Goal: Task Accomplishment & Management: Complete application form

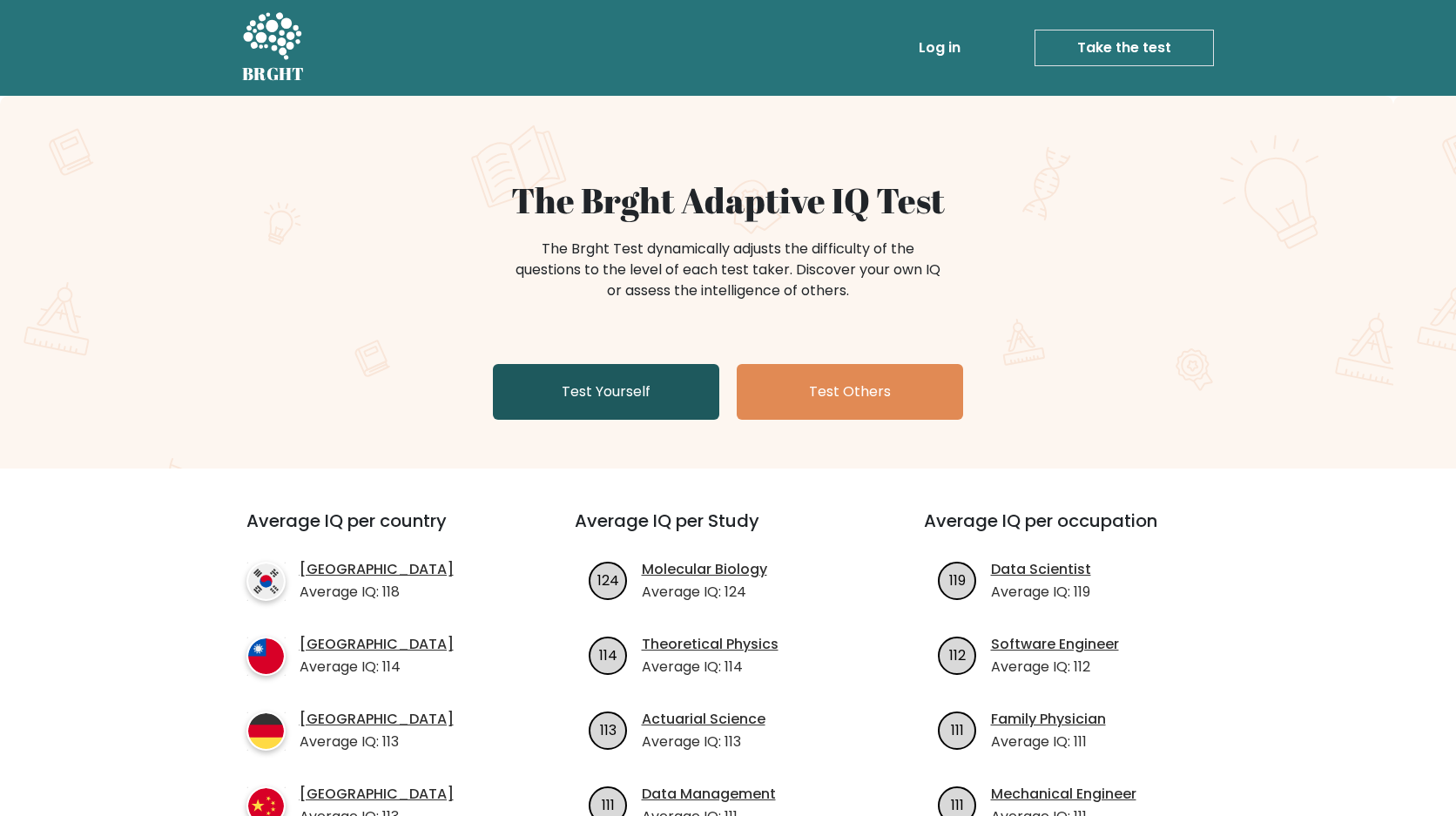
click at [673, 393] on link "Test Yourself" at bounding box center [606, 392] width 226 height 56
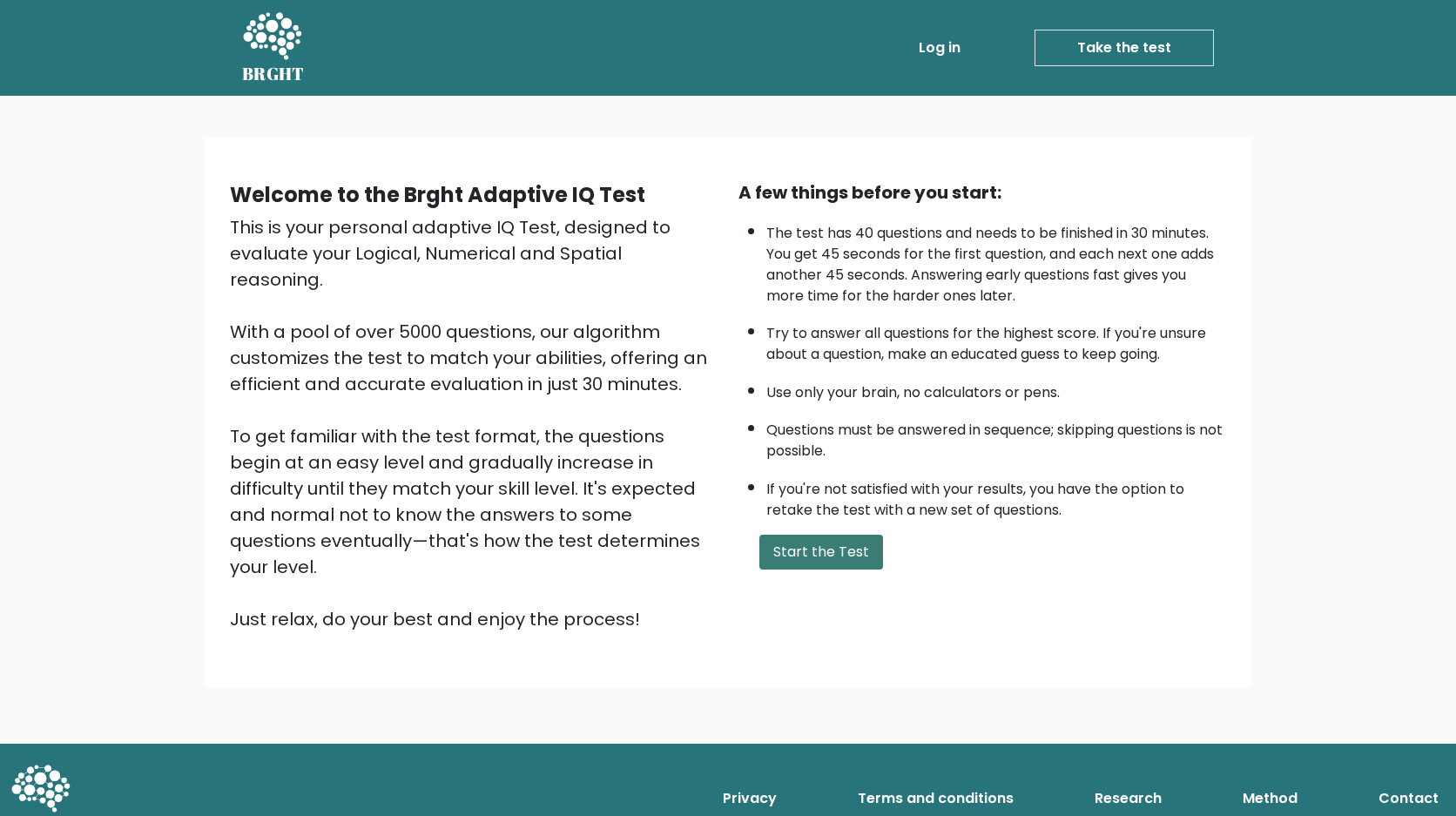
click at [818, 570] on button "Start the Test" at bounding box center [820, 552] width 124 height 35
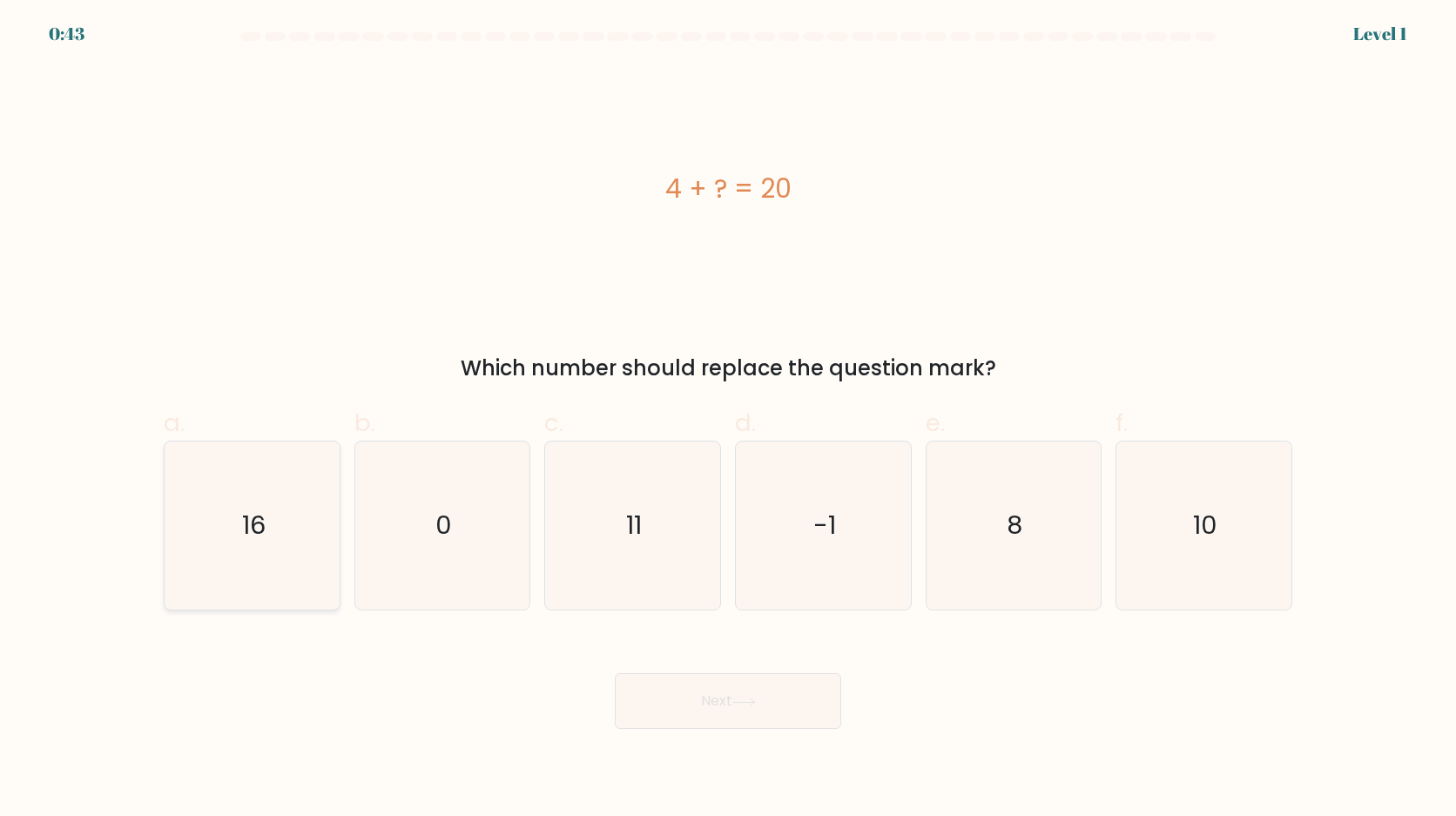
click at [334, 582] on icon "16" at bounding box center [252, 526] width 168 height 168
click at [728, 420] on input "a. 16" at bounding box center [728, 414] width 1 height 12
radio input "true"
click at [657, 702] on button "Next" at bounding box center [728, 701] width 226 height 56
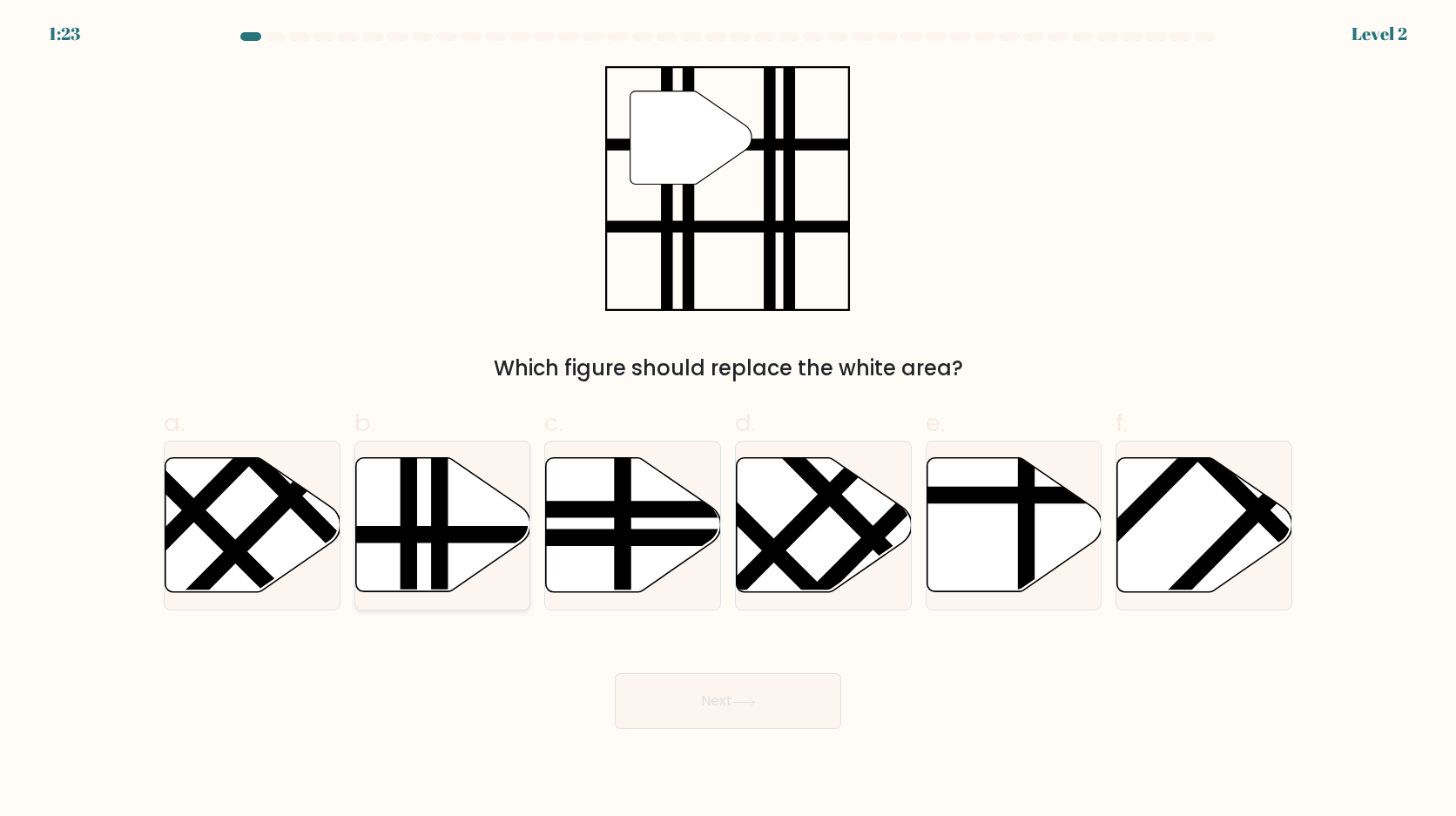
click at [462, 535] on line at bounding box center [496, 535] width 353 height 0
click at [728, 420] on input "b." at bounding box center [728, 414] width 1 height 12
radio input "true"
click at [705, 725] on button "Next" at bounding box center [728, 701] width 226 height 56
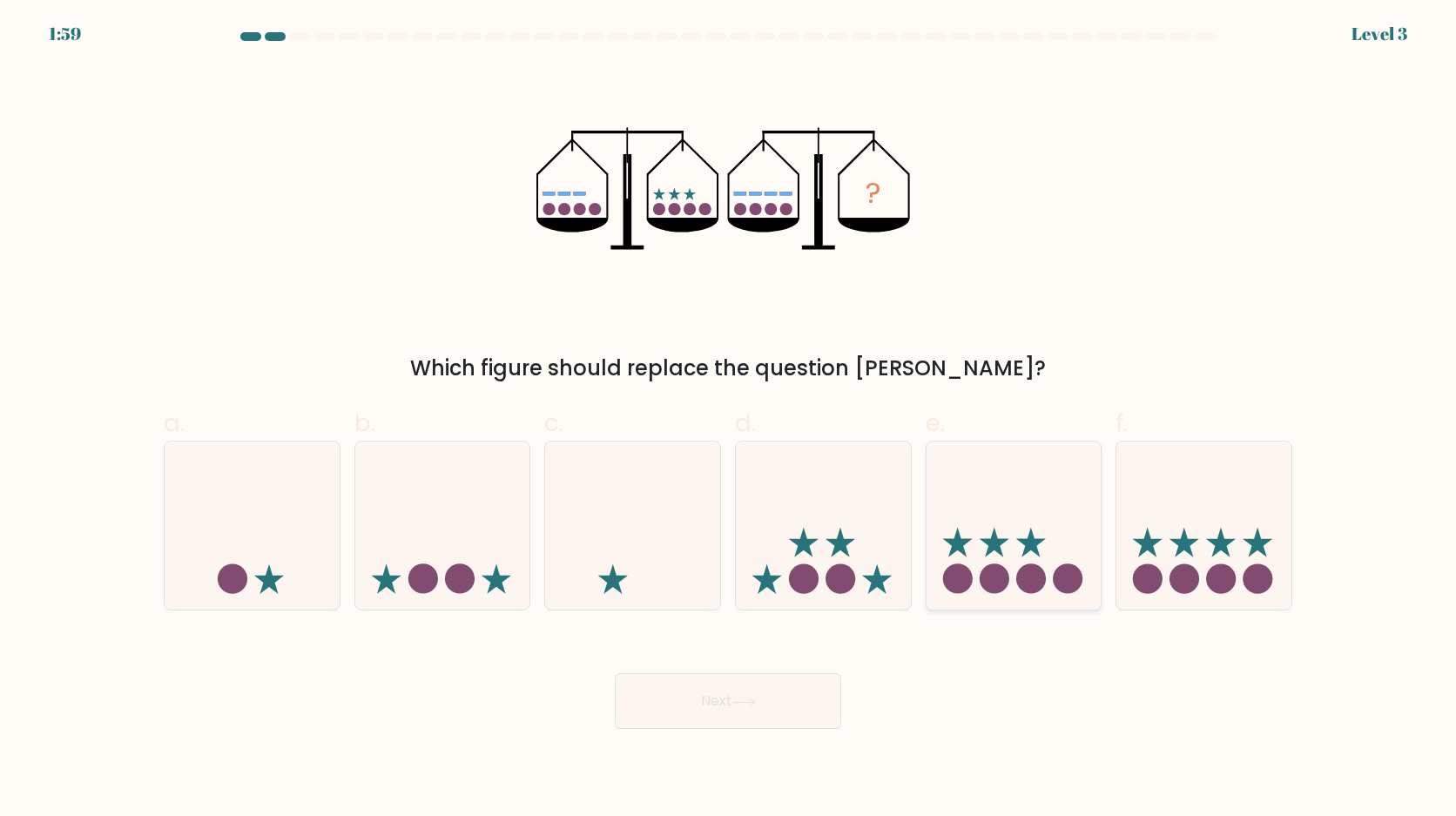
click at [1018, 578] on circle at bounding box center [1030, 578] width 30 height 30
click at [729, 420] on input "e." at bounding box center [728, 414] width 1 height 12
radio input "true"
click at [1227, 556] on icon at bounding box center [1204, 526] width 175 height 144
click at [729, 420] on input "f." at bounding box center [728, 414] width 1 height 12
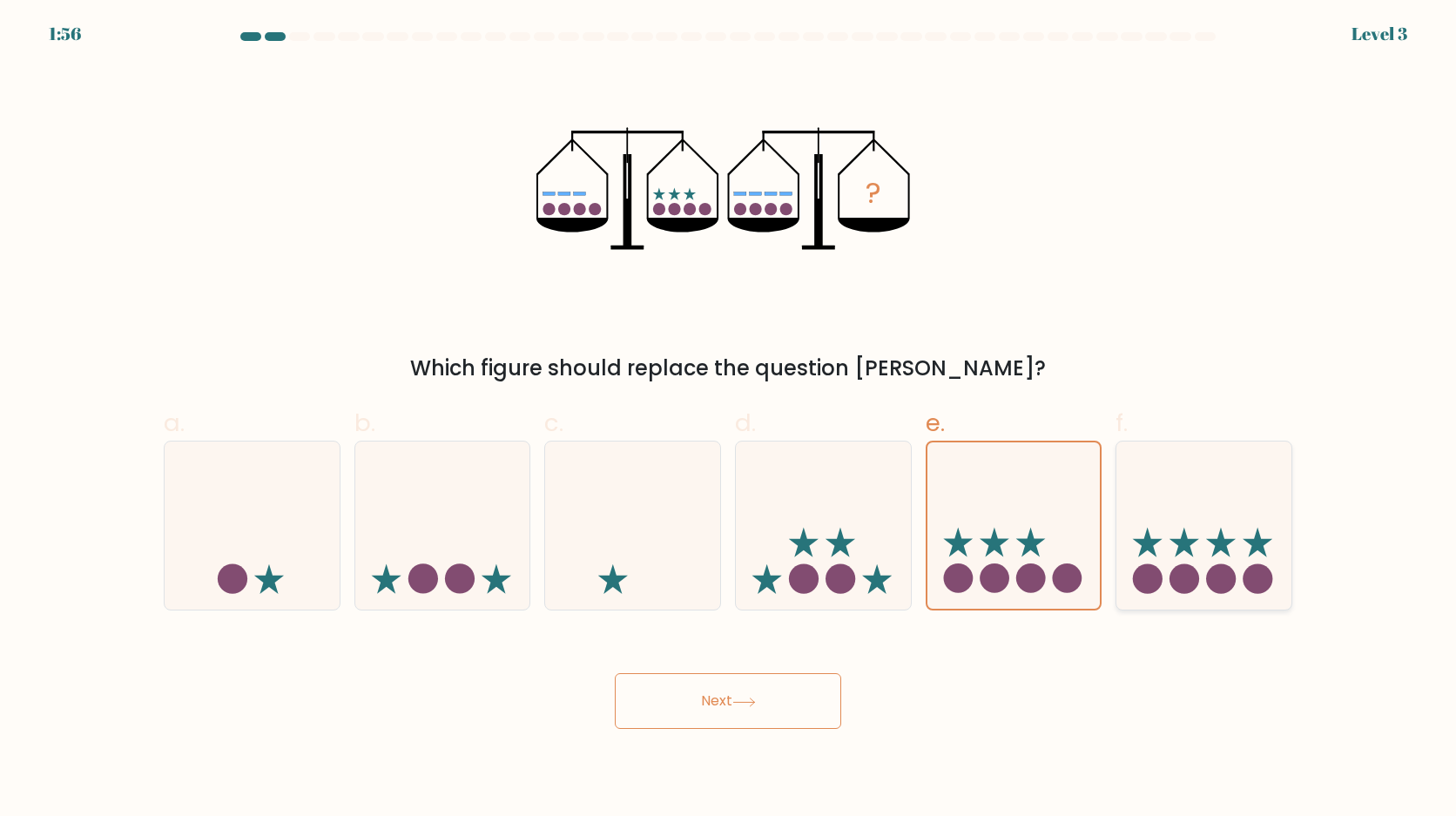
radio input "true"
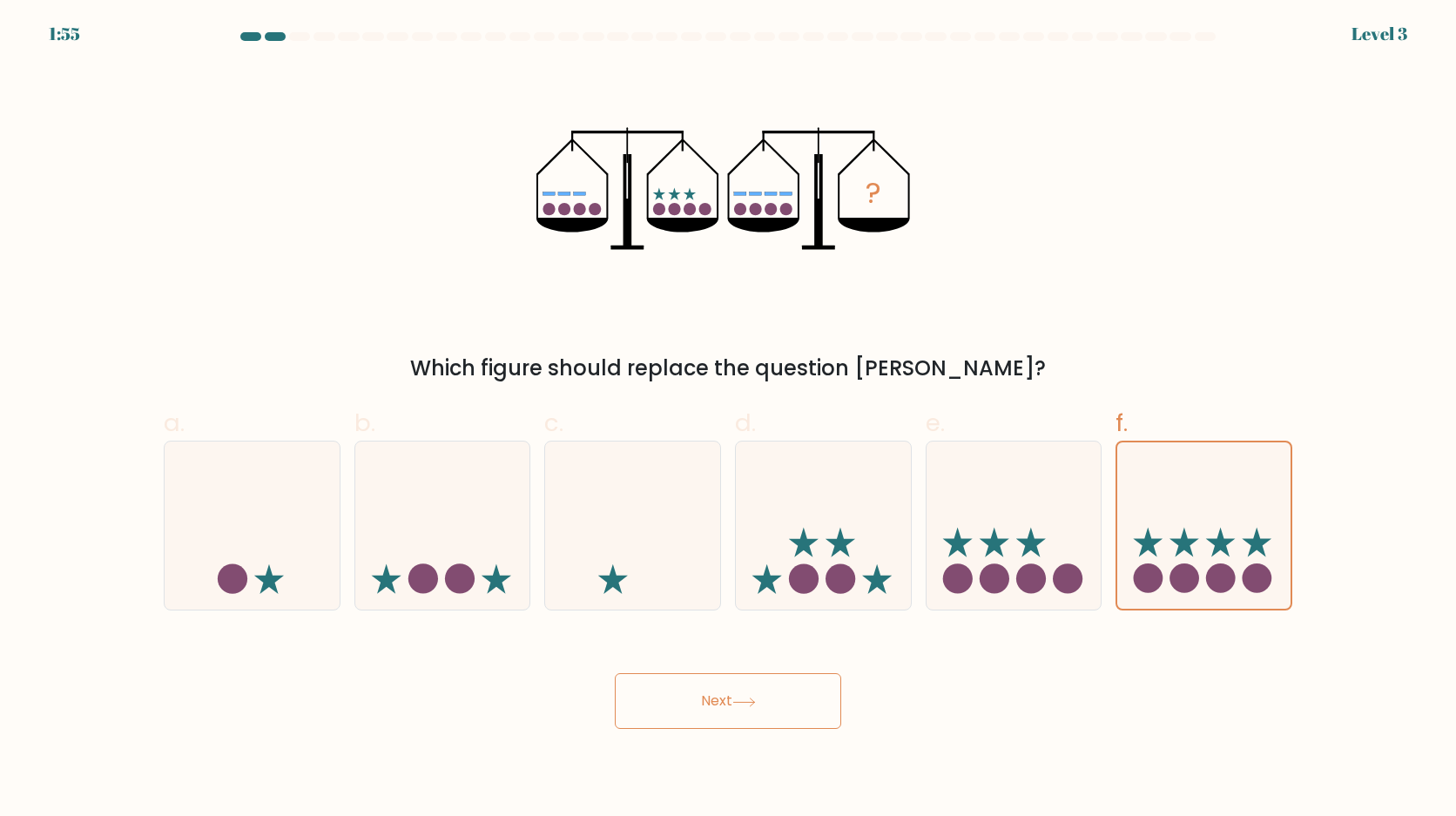
click at [822, 715] on button "Next" at bounding box center [728, 701] width 226 height 56
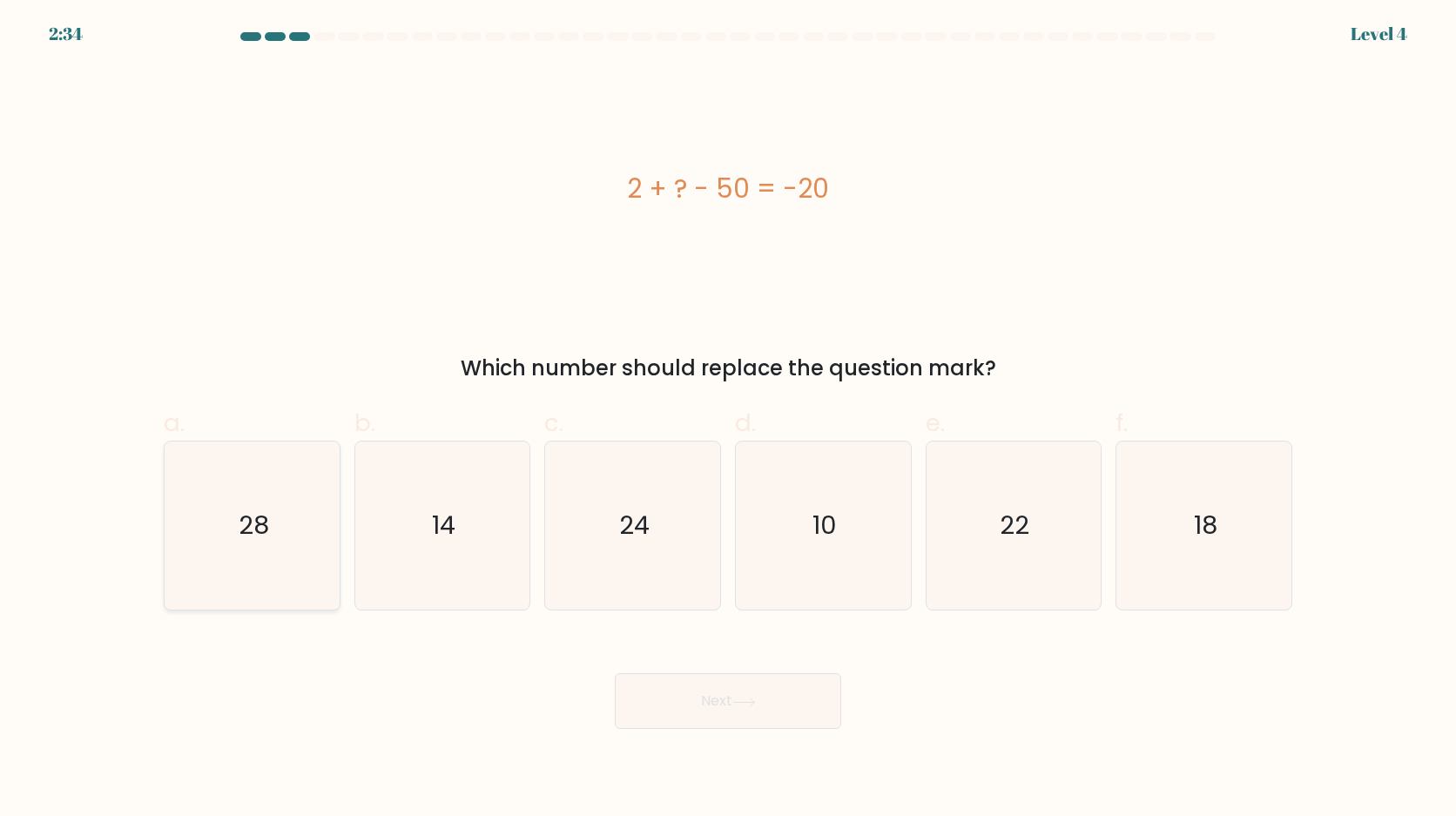
click at [305, 592] on icon "28" at bounding box center [252, 526] width 168 height 168
click at [728, 420] on input "a. 28" at bounding box center [728, 414] width 1 height 12
radio input "true"
click at [636, 685] on button "Next" at bounding box center [728, 701] width 226 height 56
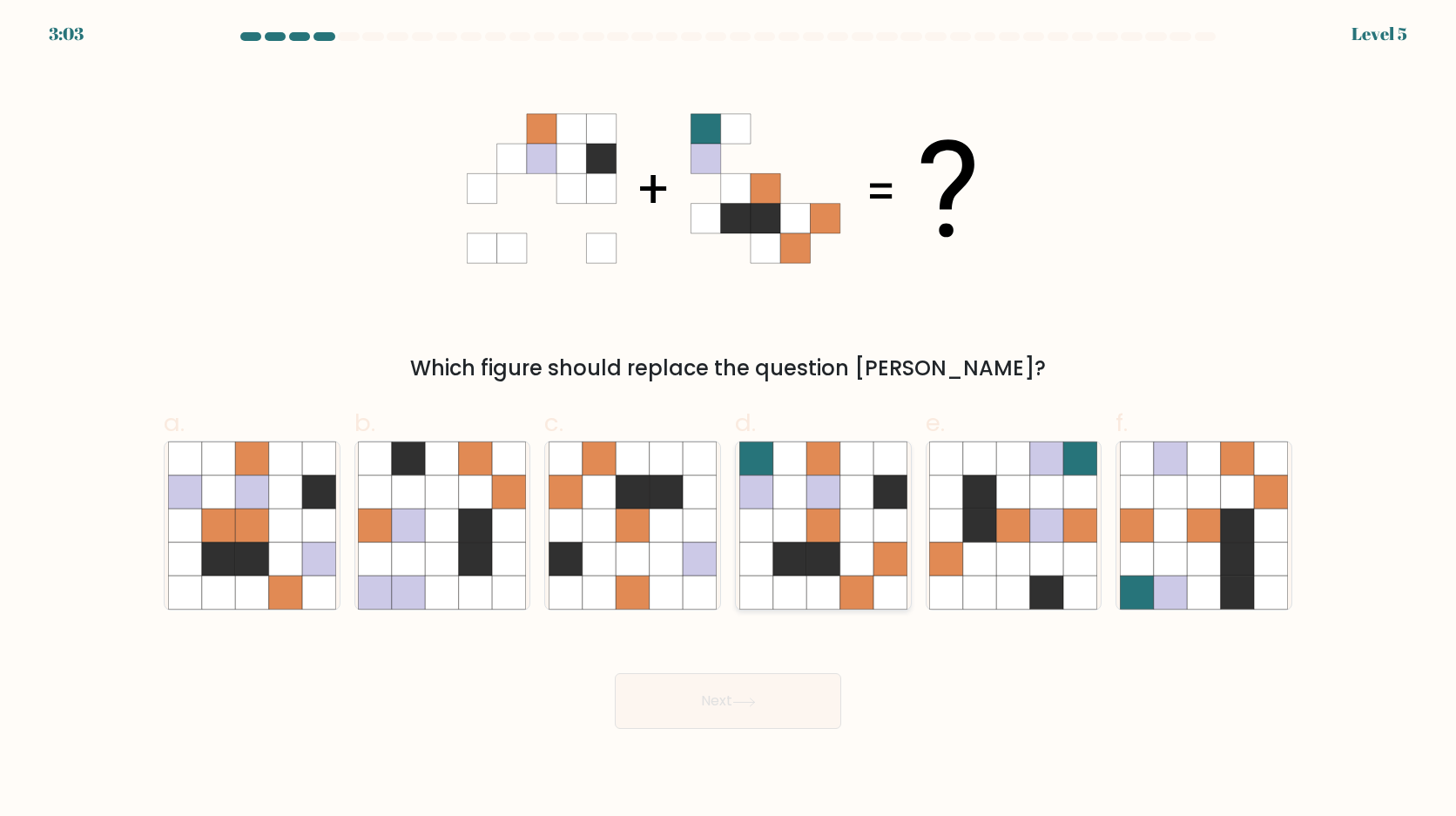
click at [799, 558] on icon at bounding box center [790, 559] width 33 height 33
click at [729, 420] on input "d." at bounding box center [728, 414] width 1 height 12
radio input "true"
click at [774, 701] on button "Next" at bounding box center [728, 701] width 226 height 56
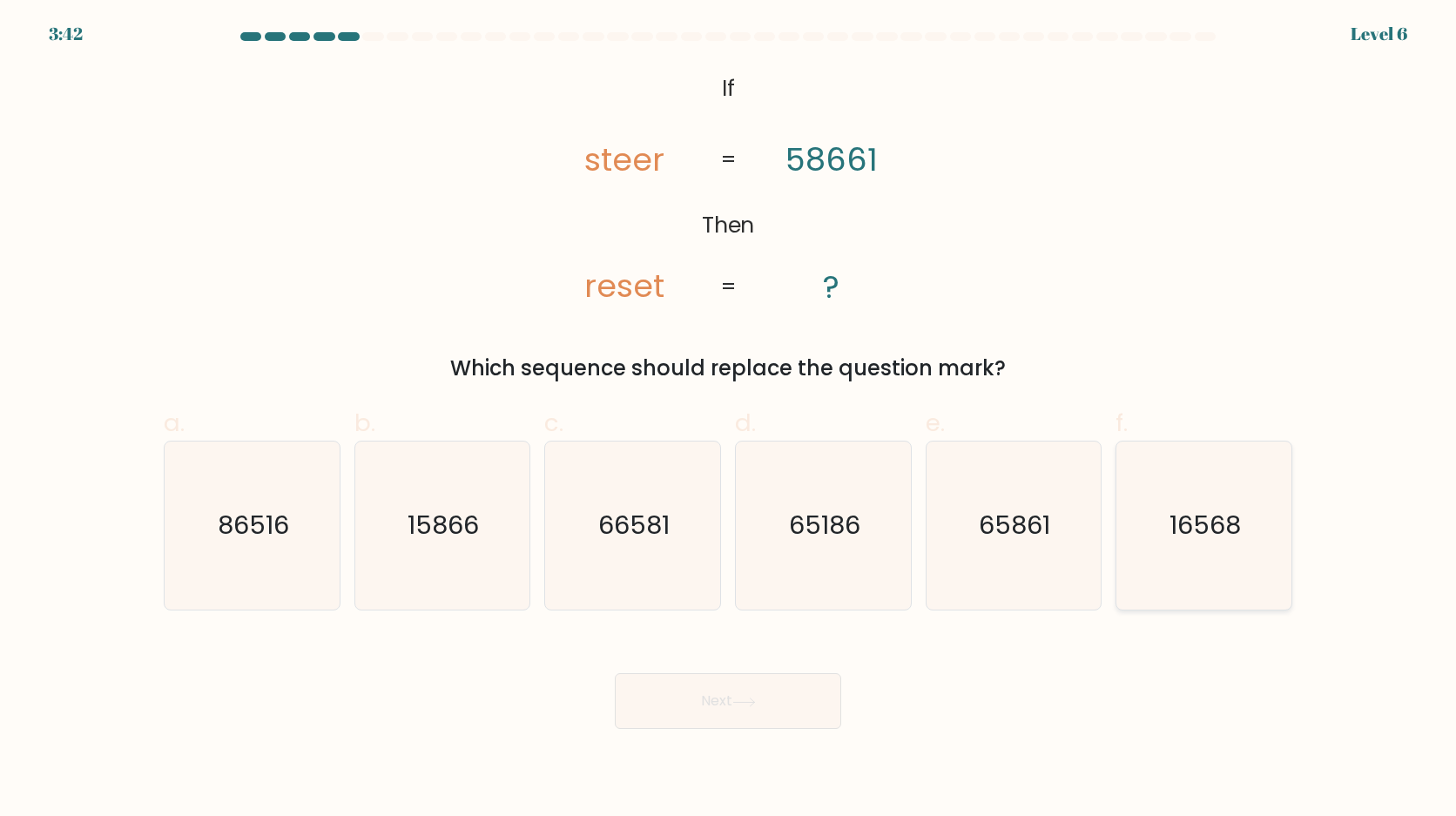
click at [1173, 526] on text "16568" at bounding box center [1205, 526] width 71 height 35
click at [729, 420] on input "f. 16568" at bounding box center [728, 414] width 1 height 12
radio input "true"
click at [779, 704] on button "Next" at bounding box center [728, 701] width 226 height 56
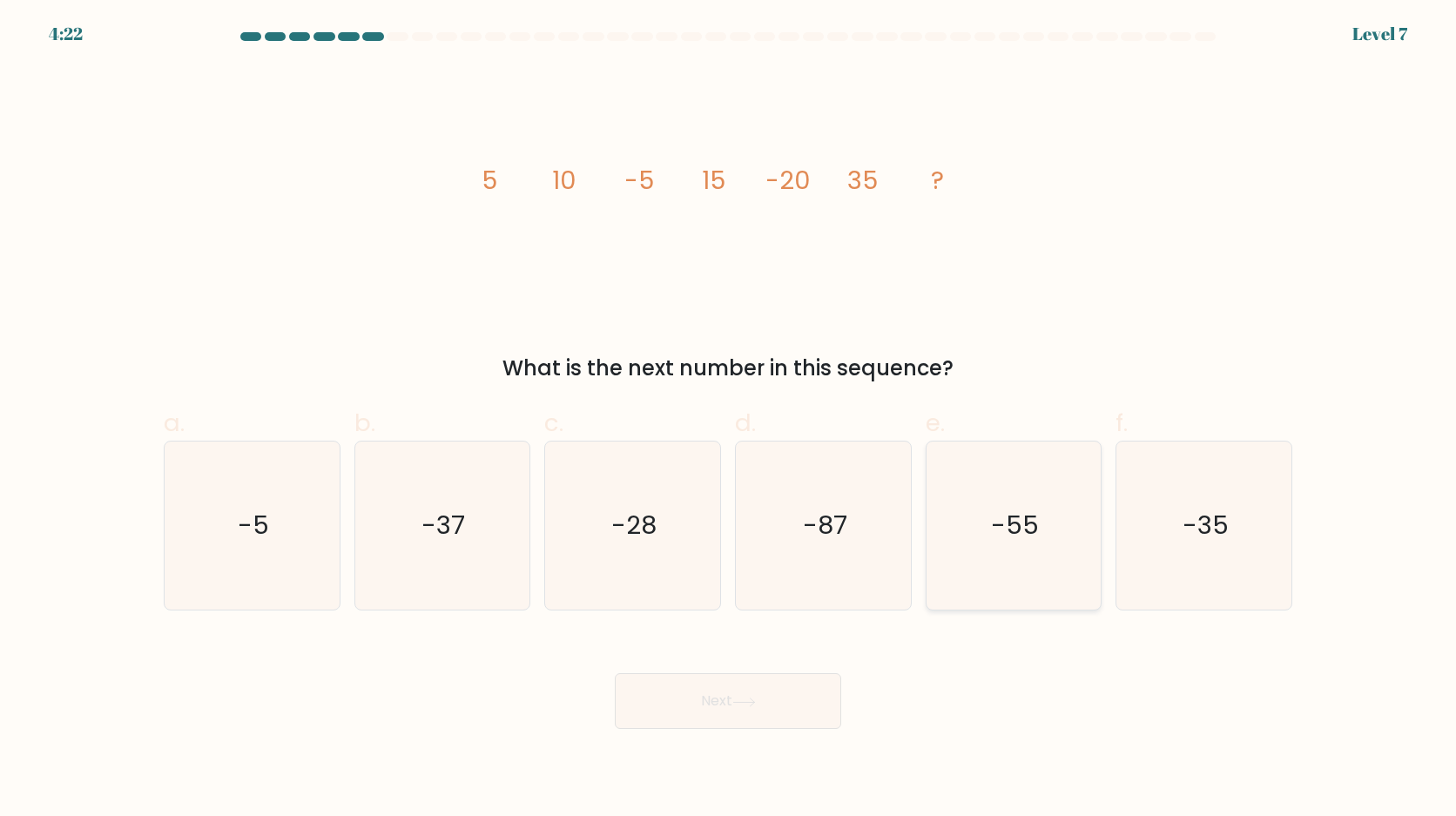
click at [938, 526] on icon "-55" at bounding box center [1013, 526] width 168 height 168
click at [729, 420] on input "e. -55" at bounding box center [728, 414] width 1 height 12
radio input "true"
click at [783, 689] on button "Next" at bounding box center [728, 701] width 226 height 56
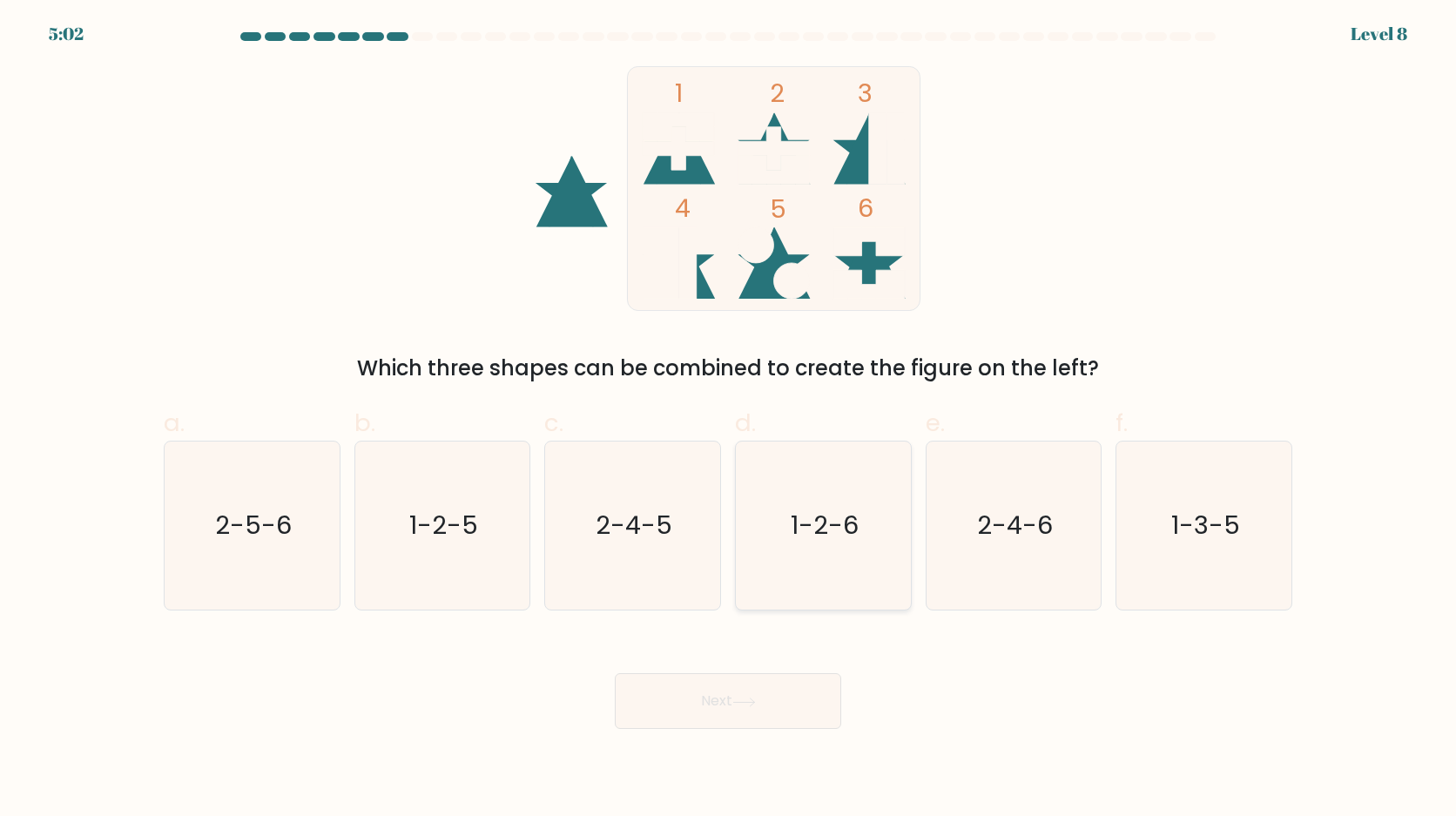
click at [863, 547] on icon "1-2-6" at bounding box center [823, 526] width 168 height 168
click at [729, 420] on input "d. 1-2-6" at bounding box center [728, 414] width 1 height 12
radio input "true"
click at [756, 711] on button "Next" at bounding box center [728, 701] width 226 height 56
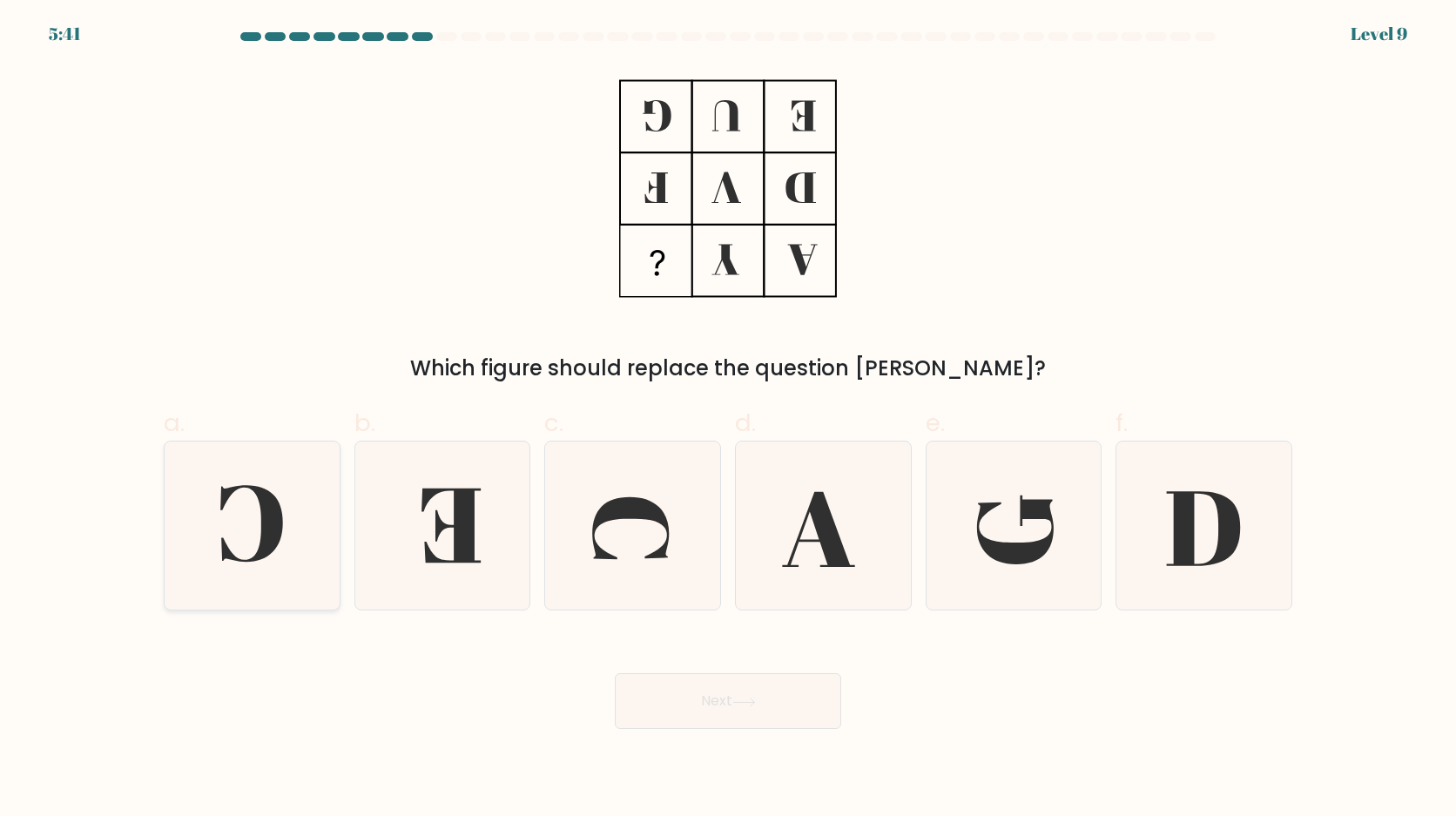
click at [298, 595] on icon at bounding box center [252, 526] width 168 height 168
click at [728, 420] on input "a." at bounding box center [728, 414] width 1 height 12
radio input "true"
click at [677, 696] on button "Next" at bounding box center [728, 701] width 226 height 56
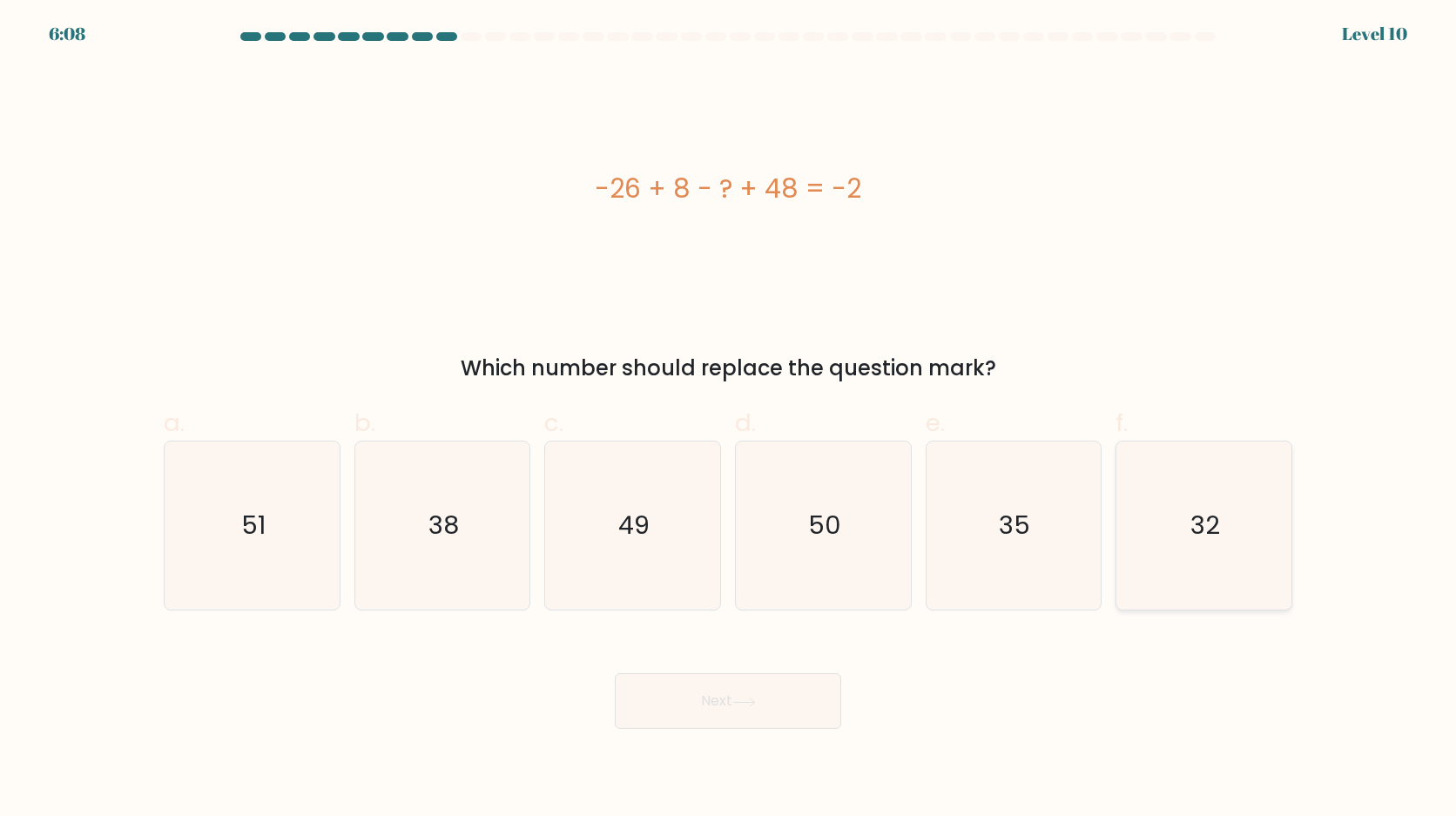
click at [1240, 596] on icon "32" at bounding box center [1204, 526] width 168 height 168
click at [729, 420] on input "f. 32" at bounding box center [728, 414] width 1 height 12
radio input "true"
click at [836, 699] on button "Next" at bounding box center [728, 701] width 226 height 56
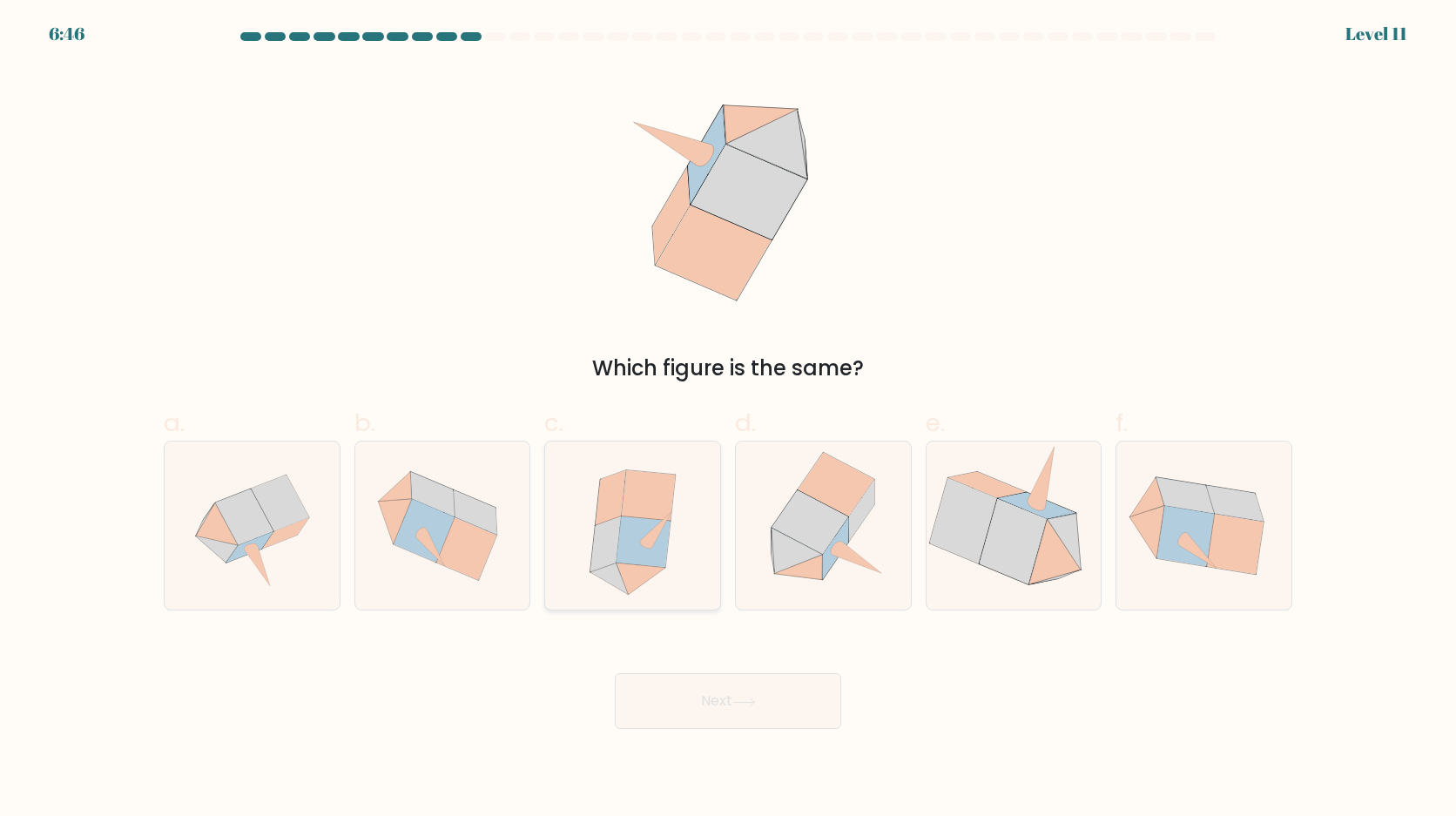
click at [636, 553] on icon at bounding box center [643, 542] width 54 height 50
click at [728, 420] on input "c." at bounding box center [728, 414] width 1 height 12
radio input "true"
click at [655, 691] on button "Next" at bounding box center [728, 701] width 226 height 56
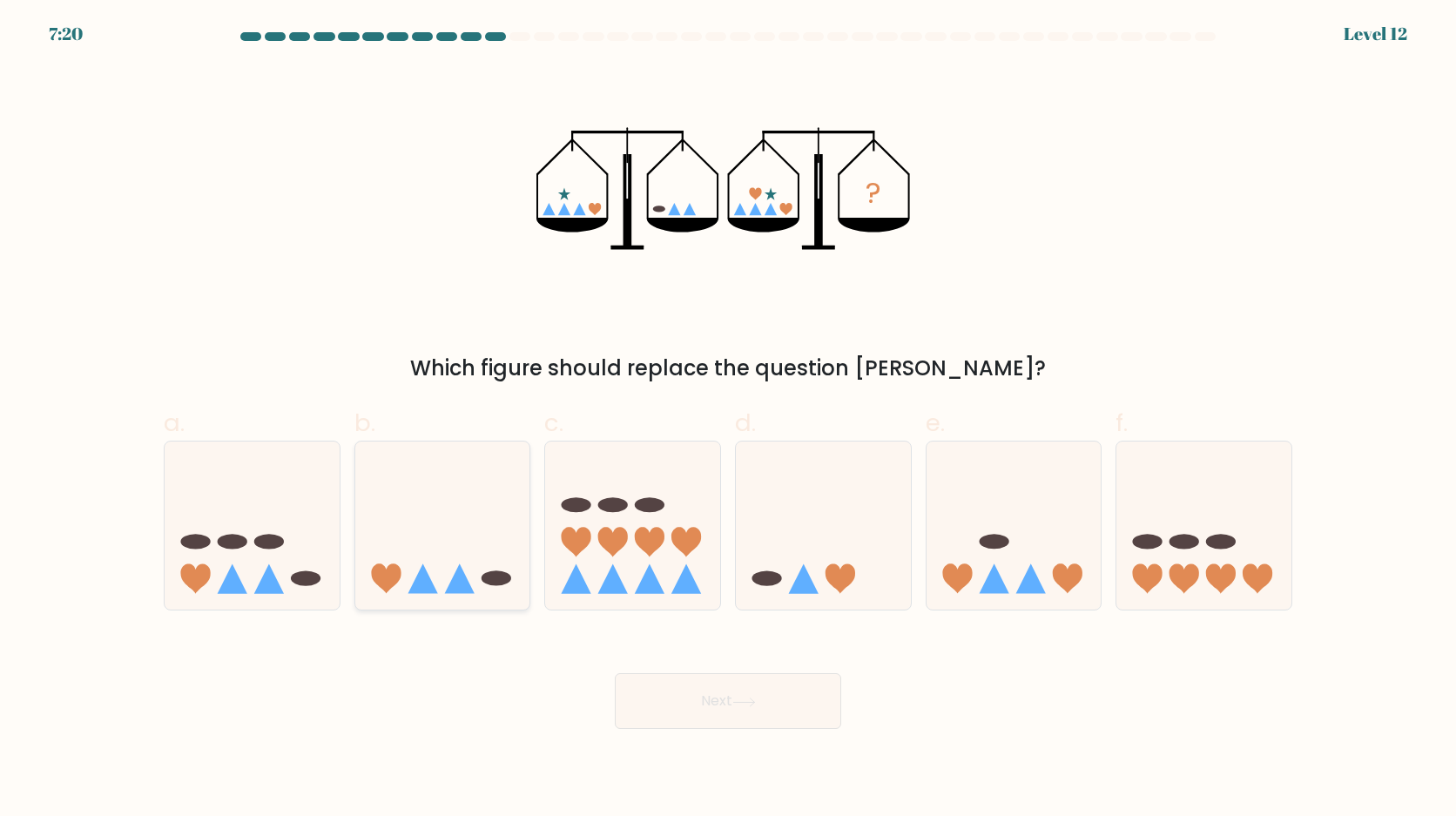
click at [442, 539] on icon at bounding box center [443, 526] width 175 height 144
click at [728, 420] on input "b." at bounding box center [728, 414] width 1 height 12
radio input "true"
click at [648, 690] on button "Next" at bounding box center [728, 701] width 226 height 56
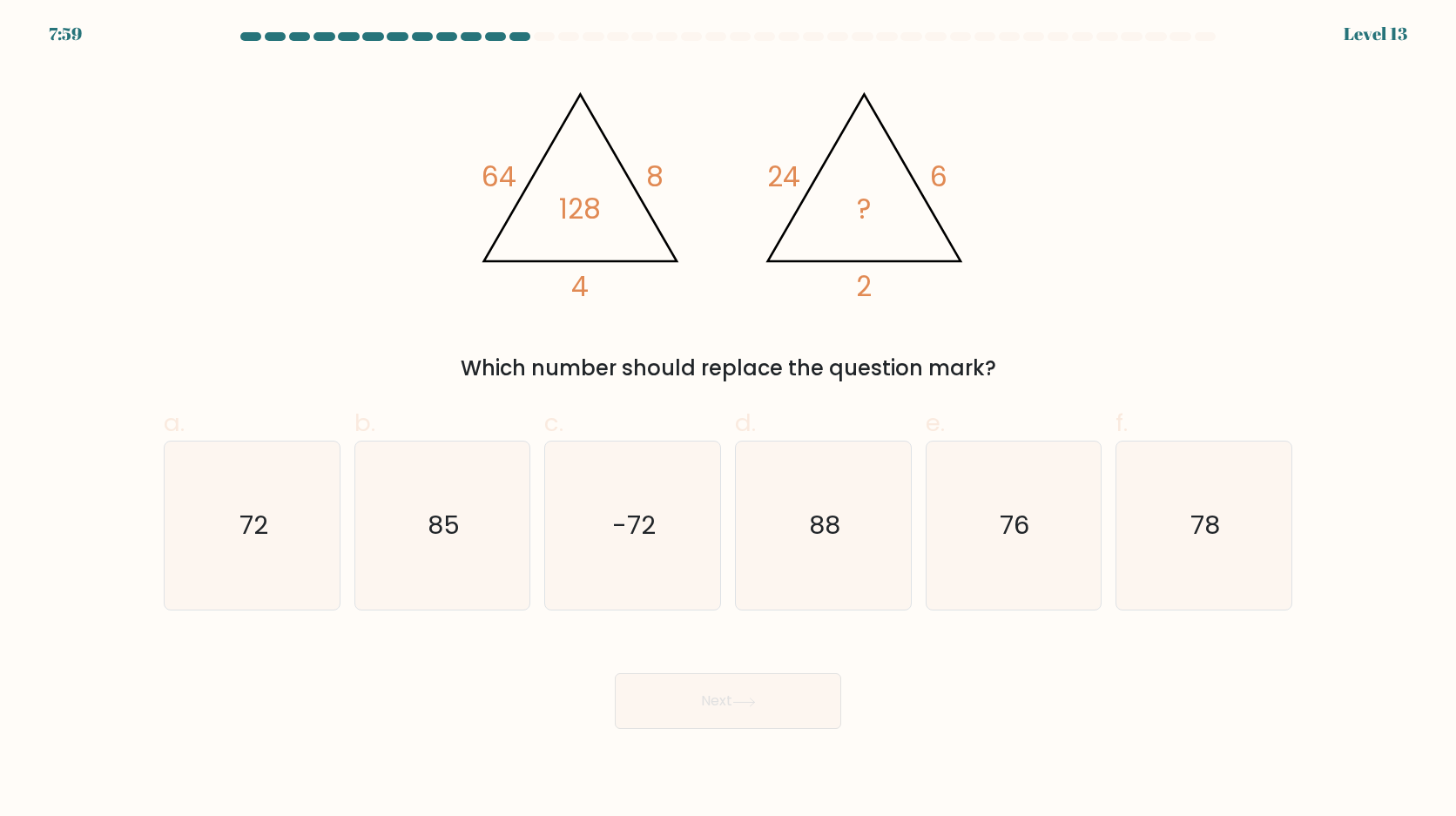
click at [346, 610] on div "a. 72" at bounding box center [252, 508] width 191 height 206
click at [304, 586] on icon "72" at bounding box center [252, 526] width 168 height 168
click at [728, 420] on input "a. 72" at bounding box center [728, 414] width 1 height 12
radio input "true"
click at [667, 712] on button "Next" at bounding box center [728, 701] width 226 height 56
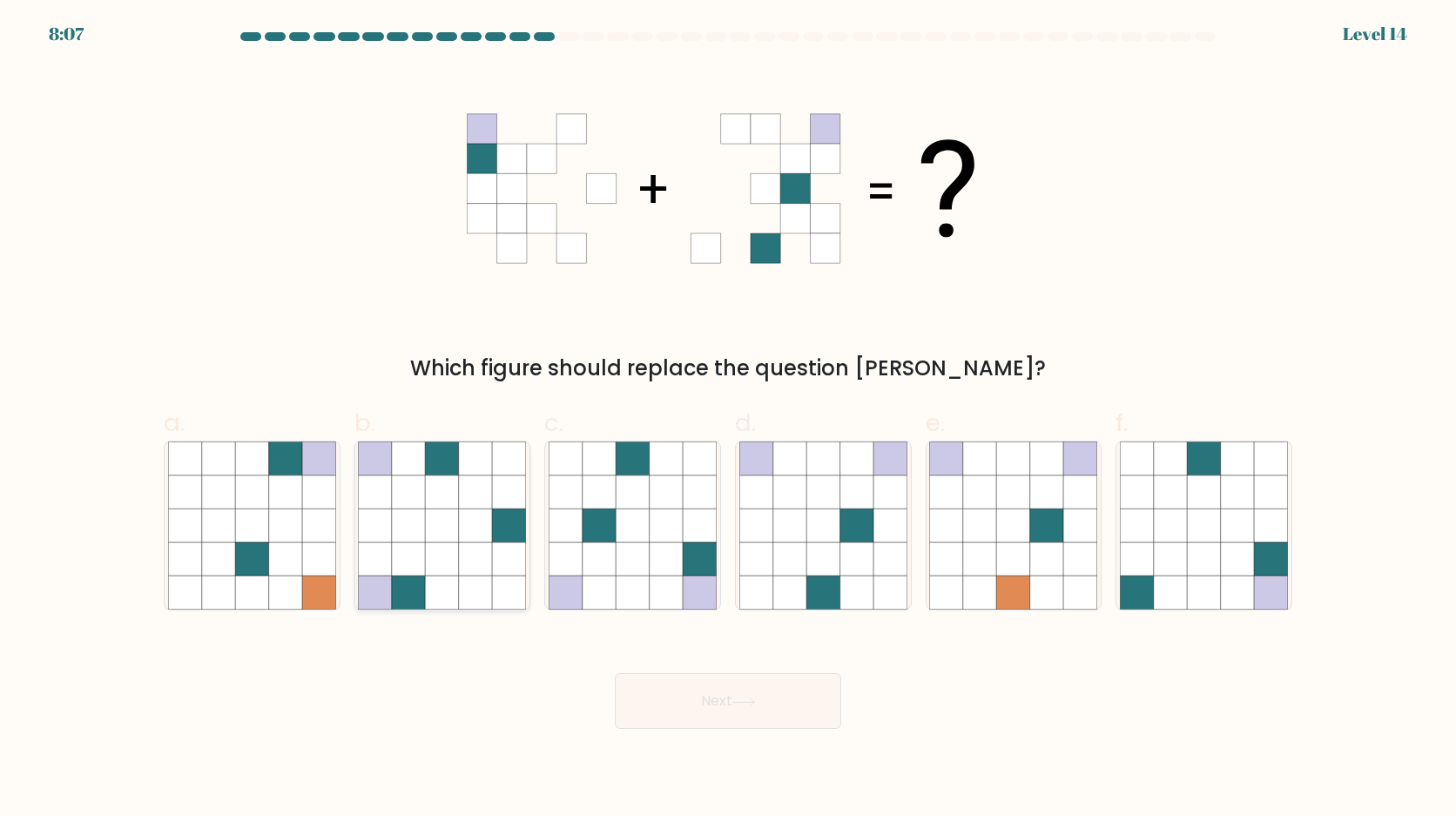
click at [502, 601] on icon at bounding box center [509, 593] width 33 height 33
click at [728, 420] on input "b." at bounding box center [728, 414] width 1 height 12
radio input "true"
click at [644, 689] on button "Next" at bounding box center [728, 701] width 226 height 56
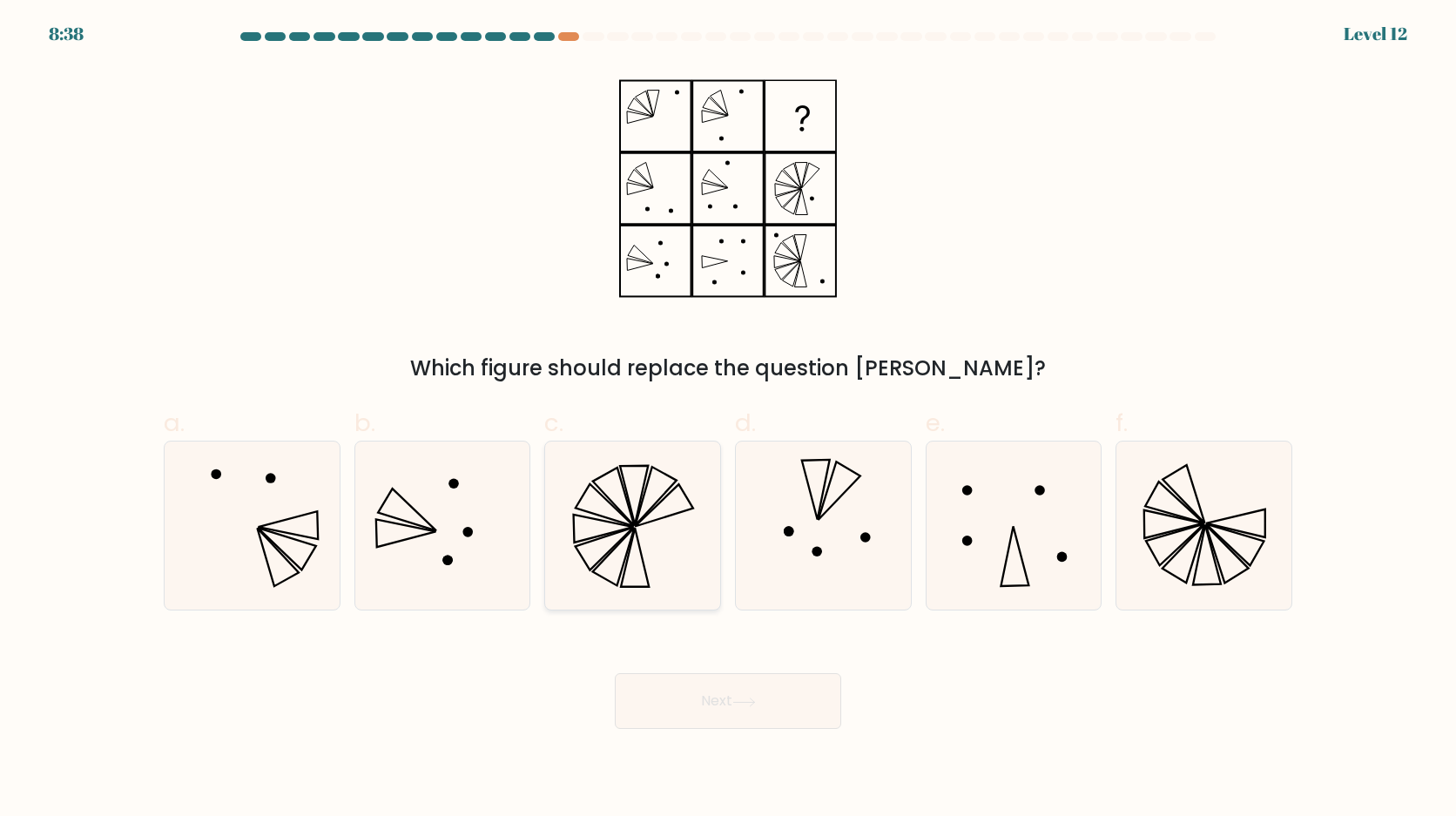
click at [675, 607] on icon at bounding box center [633, 526] width 168 height 168
click at [728, 420] on input "c." at bounding box center [728, 414] width 1 height 12
radio input "true"
click at [681, 705] on button "Next" at bounding box center [728, 701] width 226 height 56
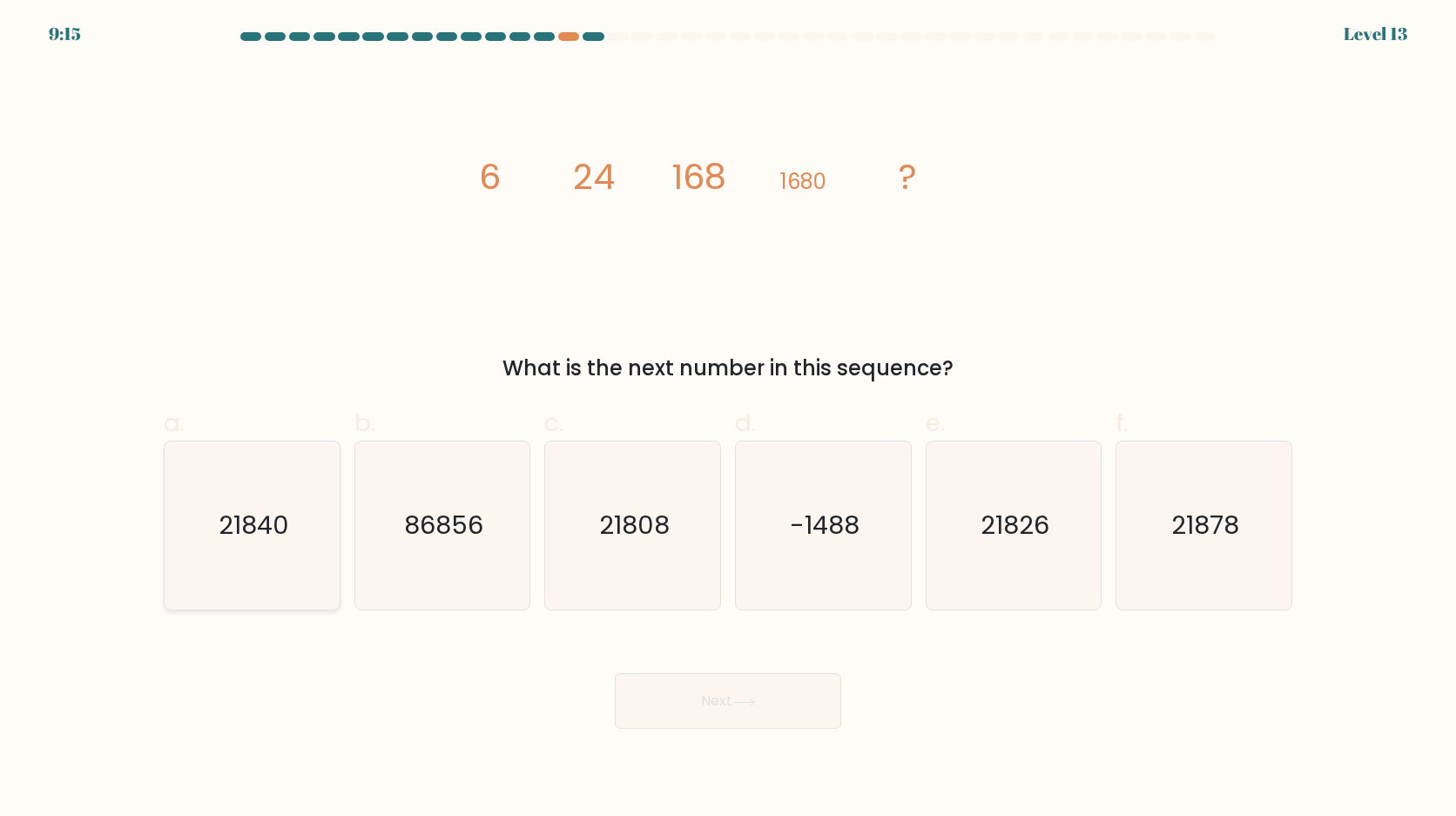
click at [270, 540] on text "21840" at bounding box center [253, 526] width 70 height 35
click at [728, 420] on input "a. 21840" at bounding box center [728, 414] width 1 height 12
radio input "true"
click at [646, 709] on button "Next" at bounding box center [728, 701] width 226 height 56
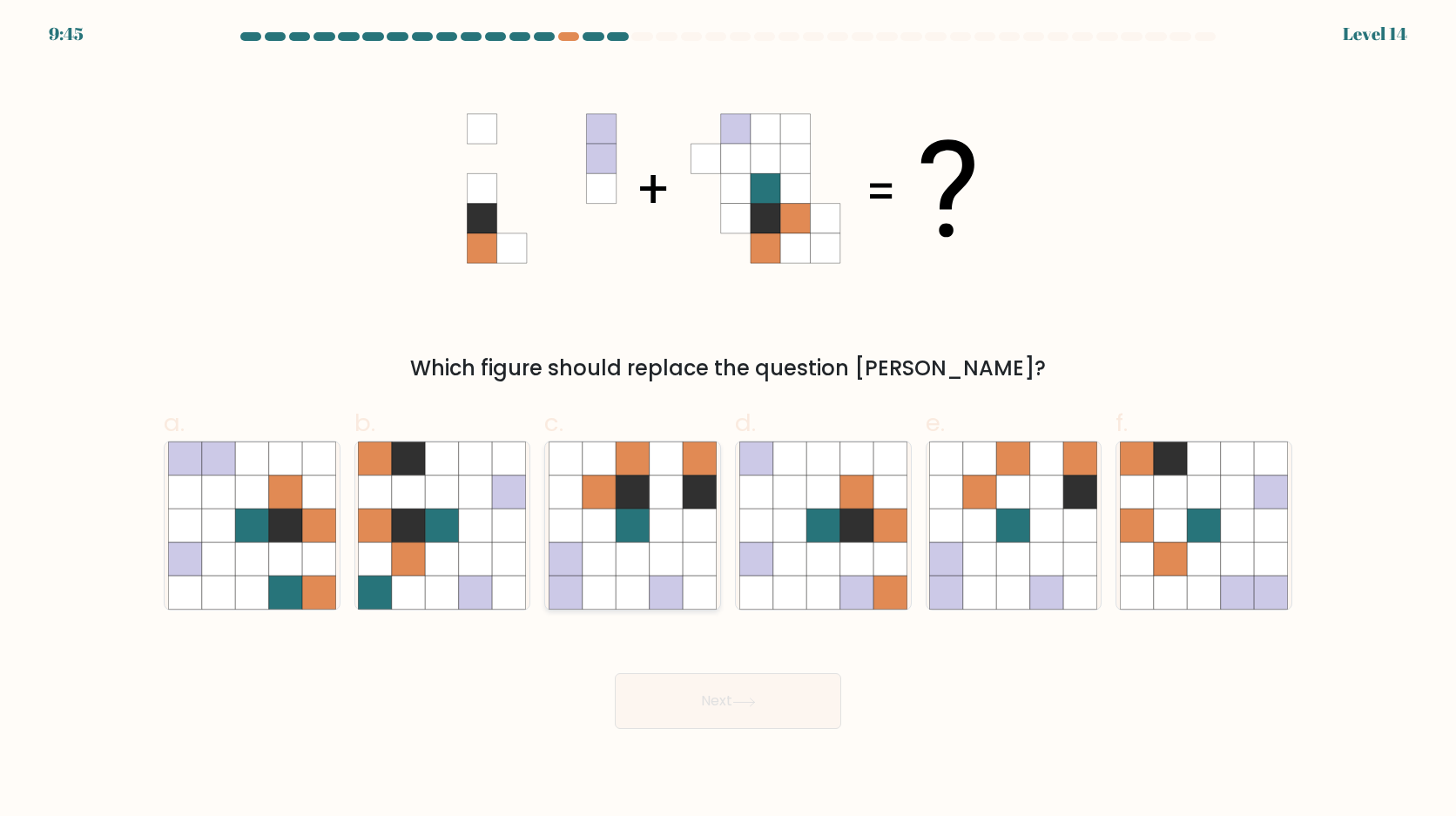
click at [632, 549] on icon at bounding box center [632, 559] width 33 height 33
click at [728, 420] on input "c." at bounding box center [728, 414] width 1 height 12
radio input "true"
click at [679, 683] on button "Next" at bounding box center [728, 701] width 226 height 56
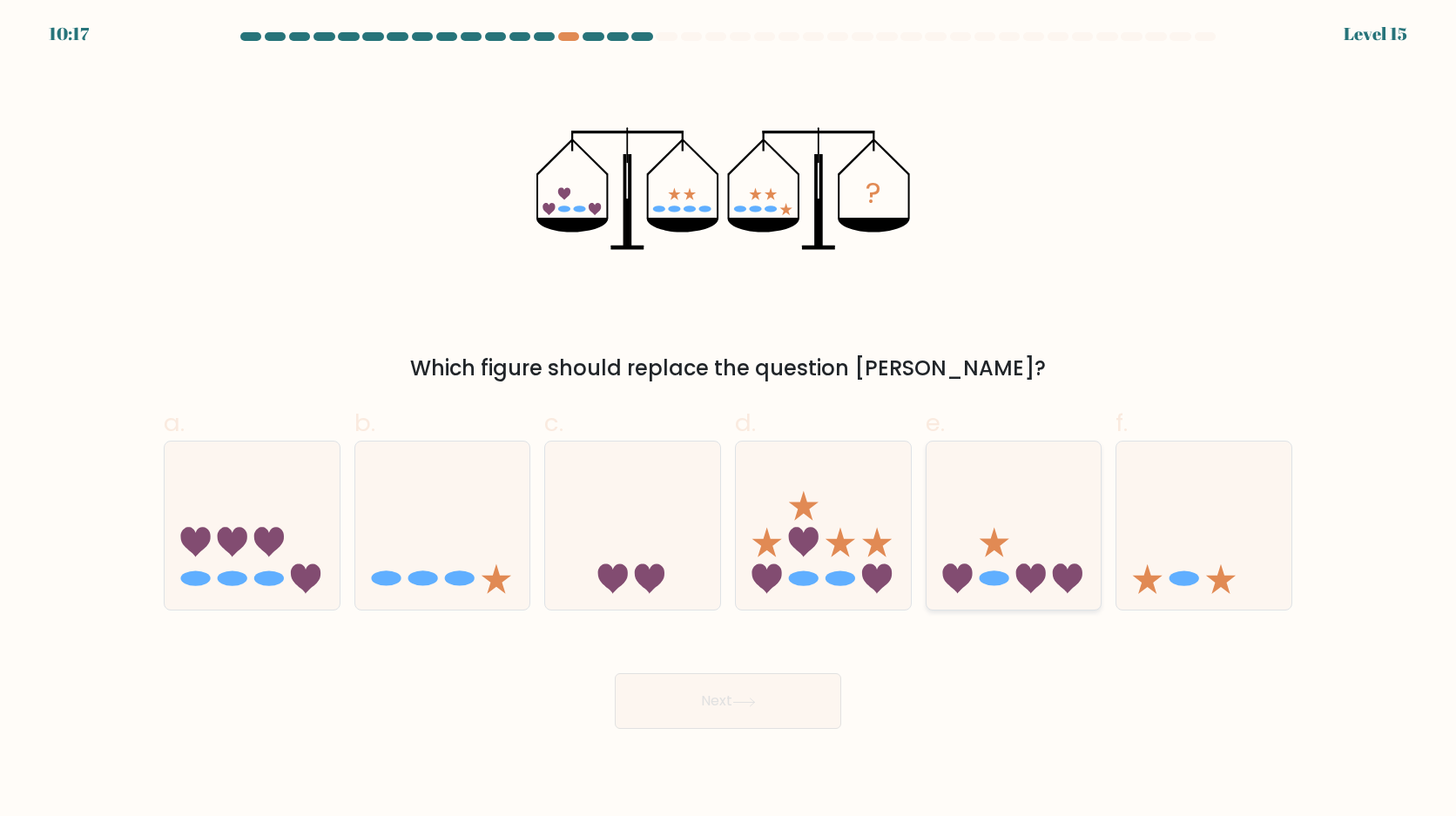
click at [1012, 585] on icon at bounding box center [1014, 526] width 175 height 144
click at [729, 420] on input "e." at bounding box center [728, 414] width 1 height 12
radio input "true"
click at [833, 699] on button "Next" at bounding box center [728, 701] width 226 height 56
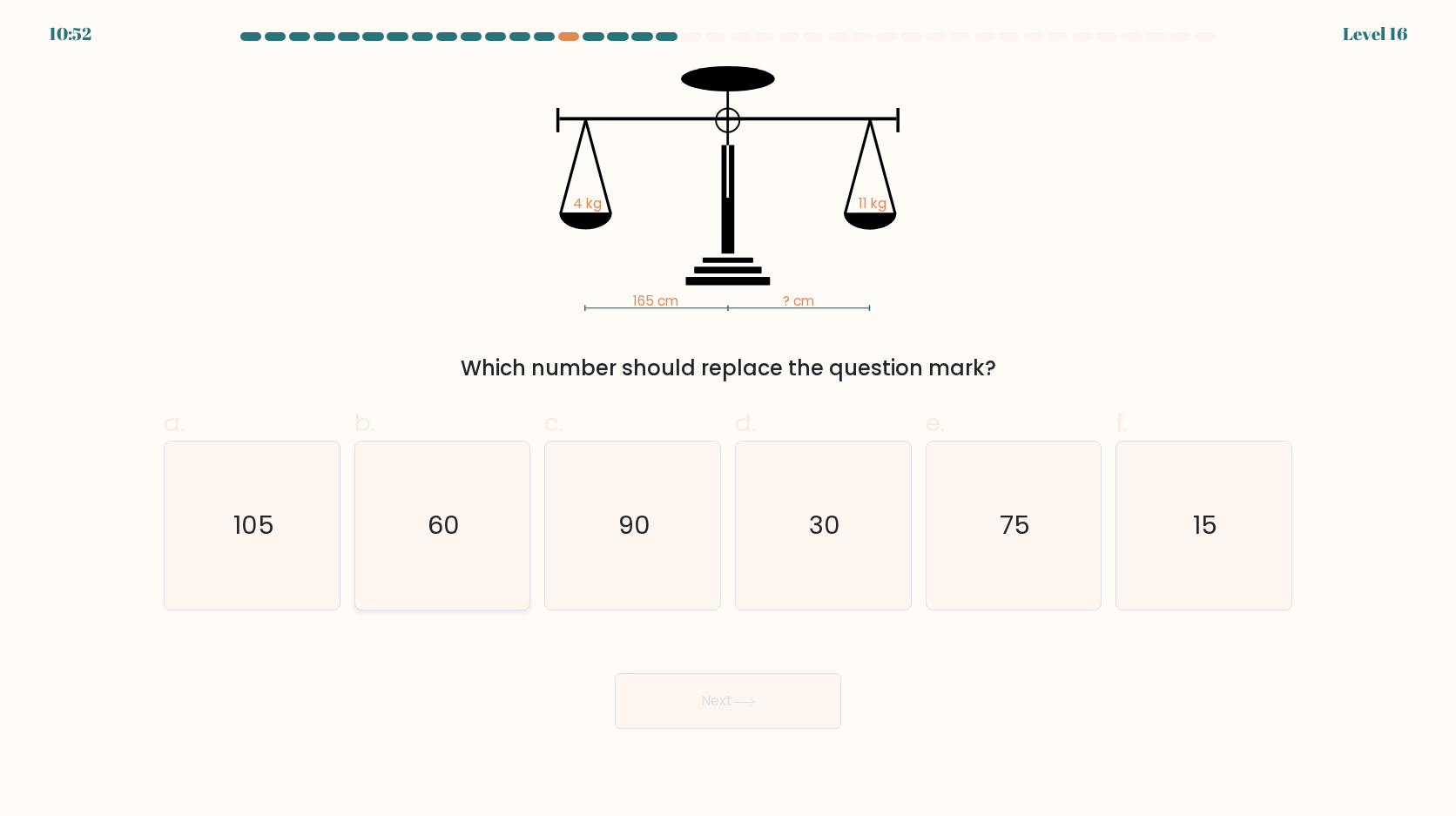
click at [477, 585] on icon "60" at bounding box center [442, 526] width 168 height 168
click at [728, 420] on input "b. 60" at bounding box center [728, 414] width 1 height 12
radio input "true"
click at [655, 720] on button "Next" at bounding box center [728, 701] width 226 height 56
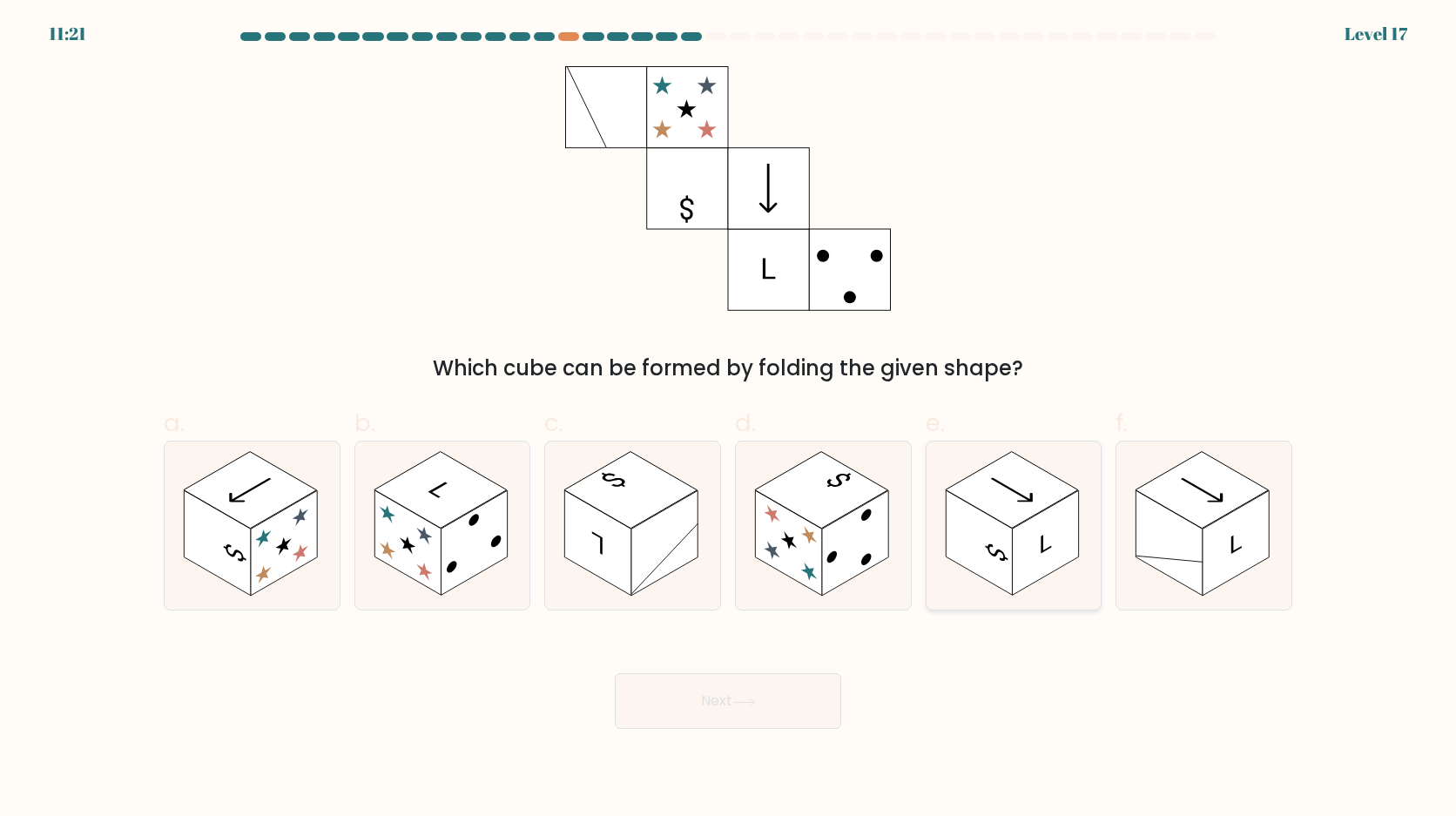
click at [970, 555] on rect at bounding box center [978, 544] width 66 height 105
click at [729, 420] on input "e." at bounding box center [728, 414] width 1 height 12
radio input "true"
click at [808, 678] on button "Next" at bounding box center [728, 701] width 226 height 56
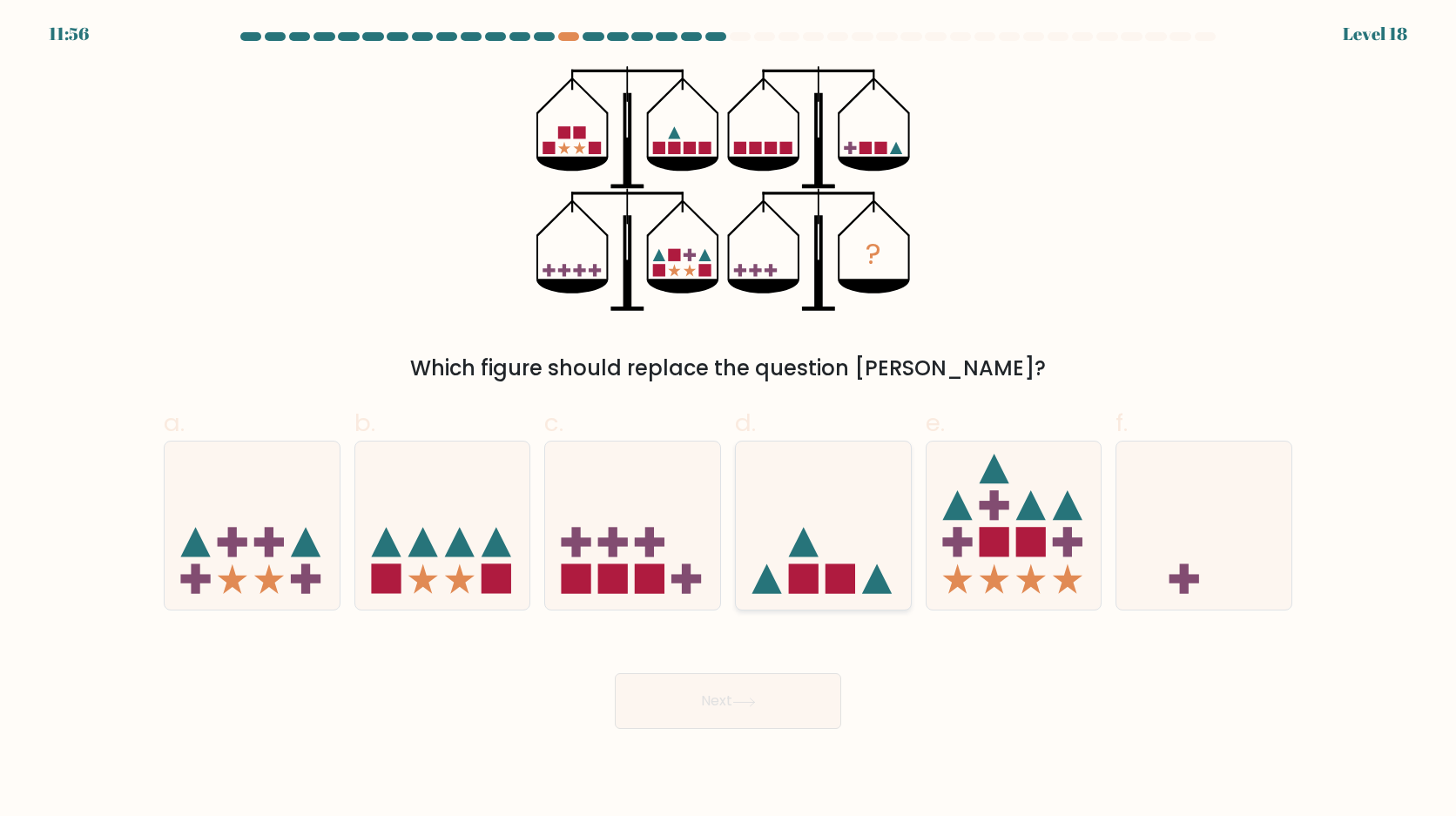
click at [829, 600] on div at bounding box center [823, 526] width 177 height 170
click at [729, 420] on input "d." at bounding box center [728, 414] width 1 height 12
radio input "true"
click at [804, 691] on button "Next" at bounding box center [728, 701] width 226 height 56
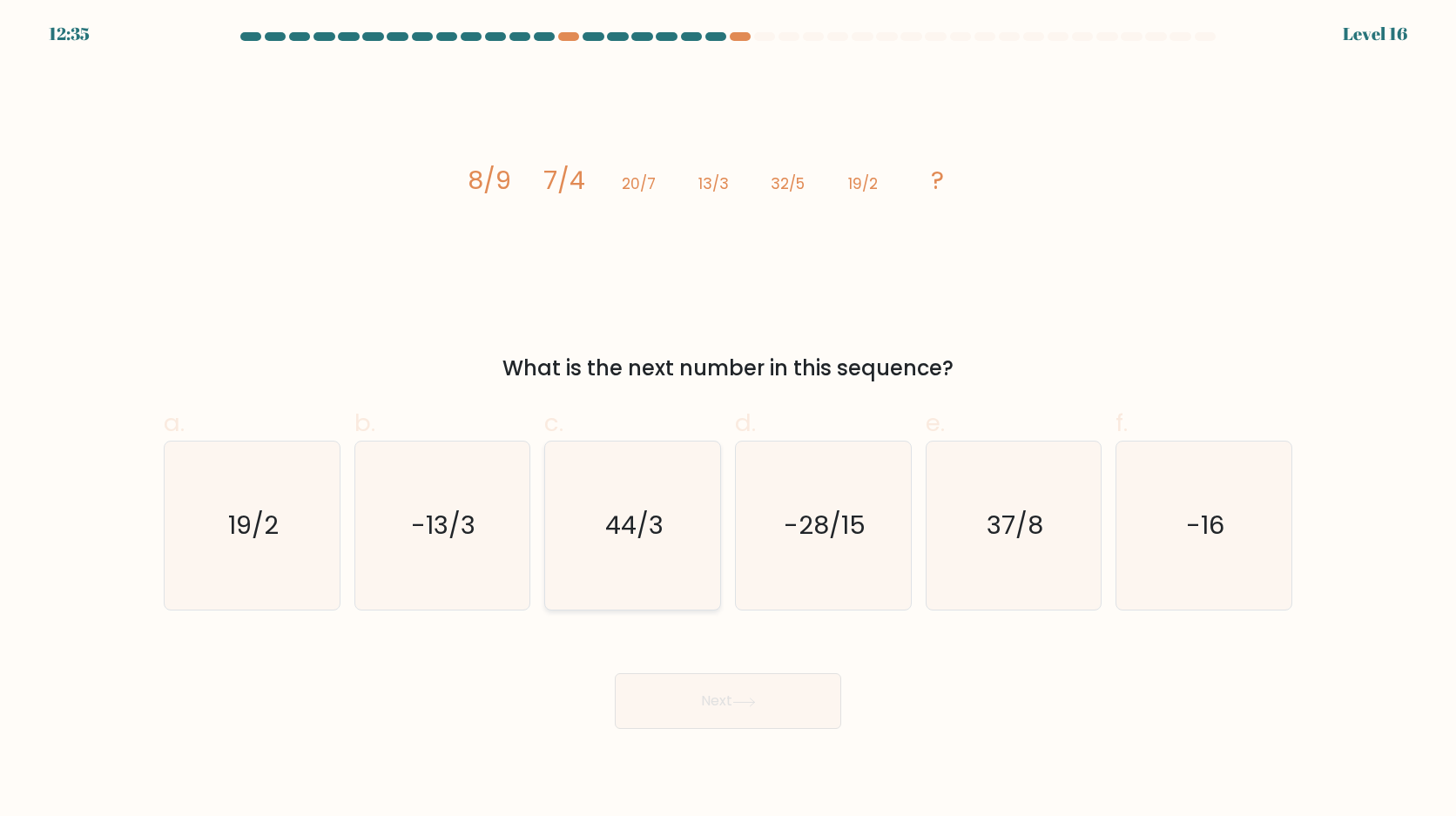
click at [632, 555] on icon "44/3" at bounding box center [633, 526] width 168 height 168
click at [728, 420] on input "c. 44/3" at bounding box center [728, 414] width 1 height 12
radio input "true"
click at [649, 674] on button "Next" at bounding box center [728, 701] width 226 height 56
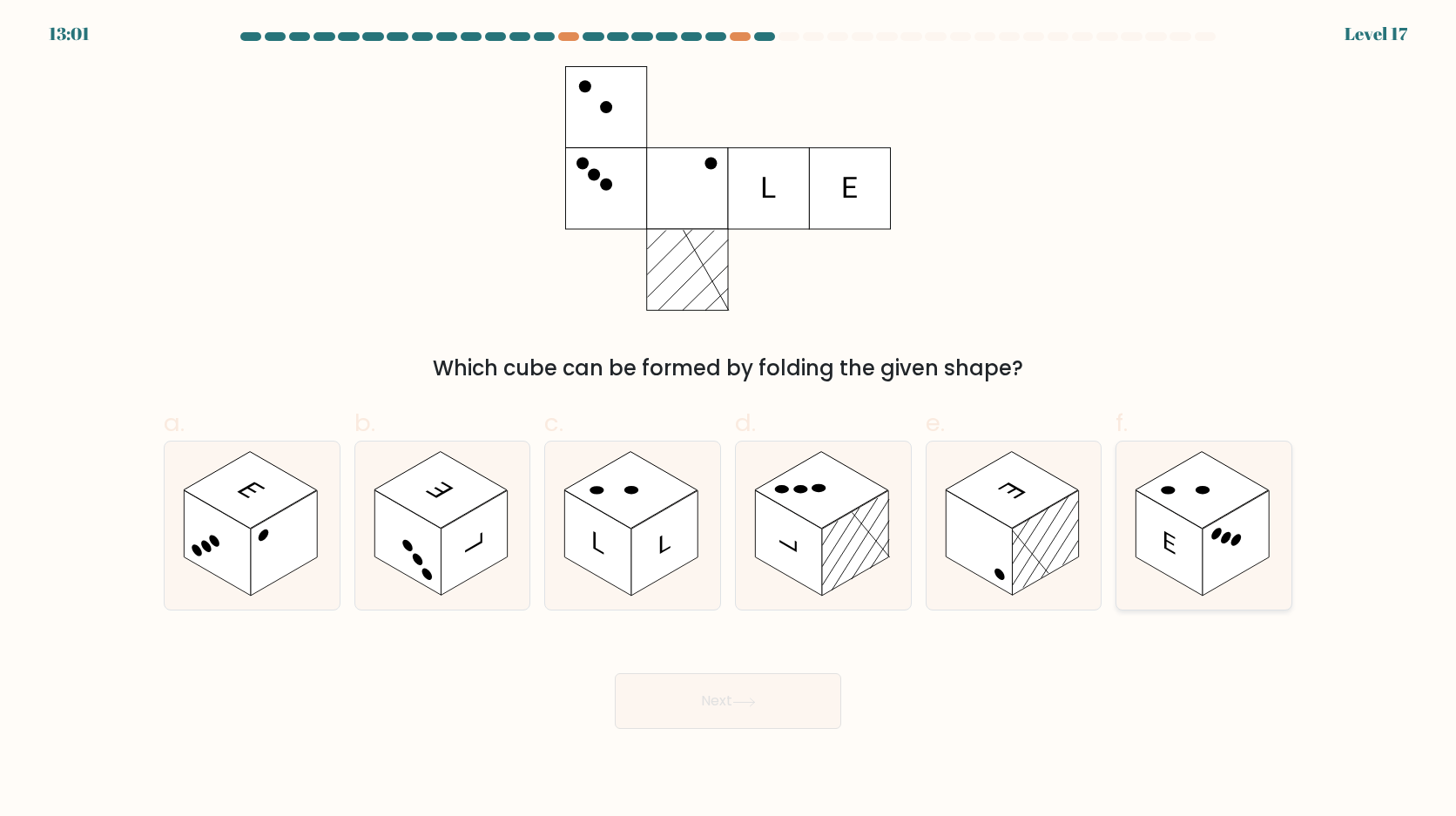
click at [1164, 494] on g at bounding box center [1203, 490] width 133 height 77
click at [729, 420] on input "f." at bounding box center [728, 414] width 1 height 12
radio input "true"
click at [784, 727] on button "Next" at bounding box center [728, 701] width 226 height 56
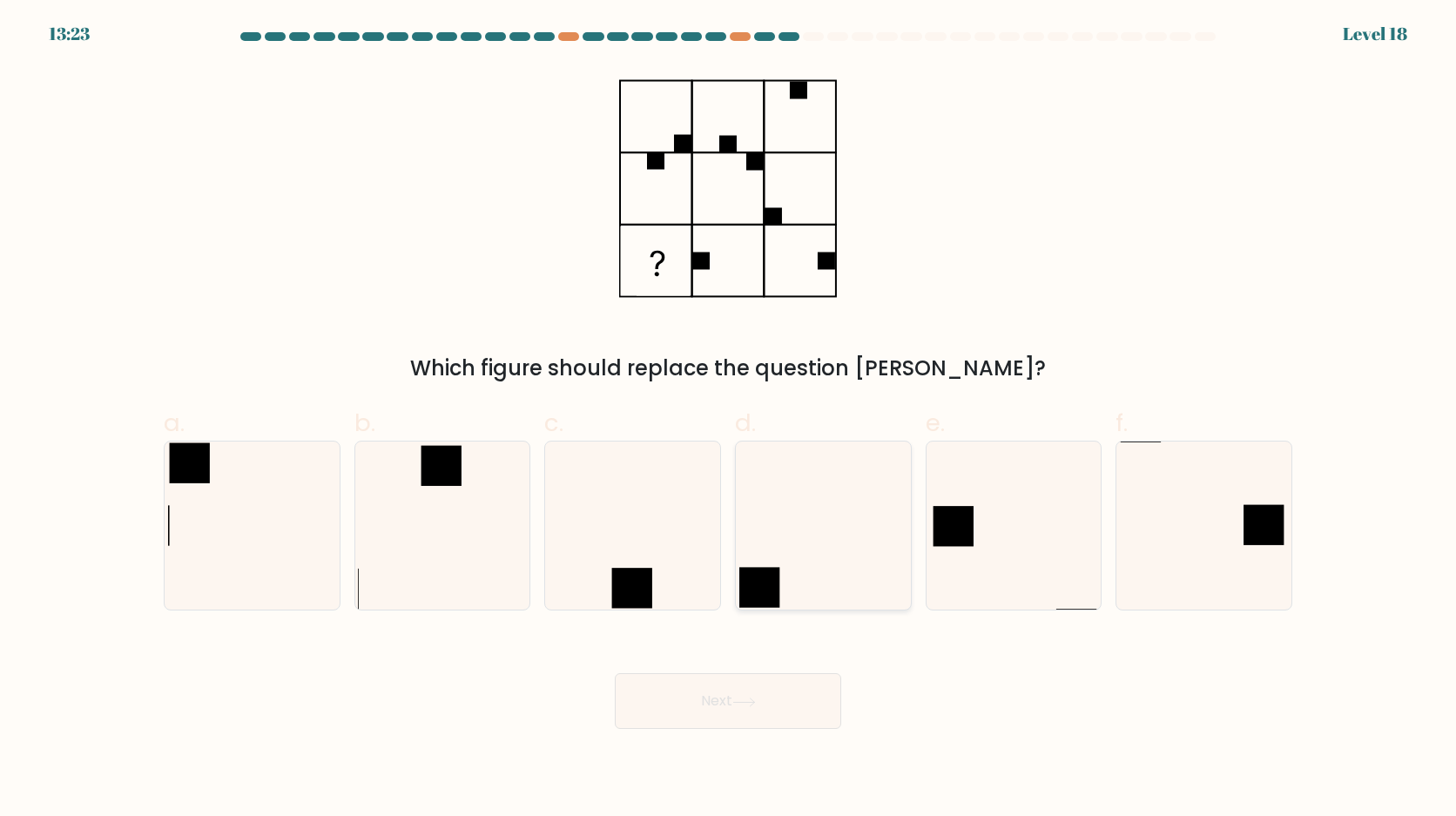
click at [817, 573] on icon at bounding box center [823, 526] width 168 height 168
click at [729, 420] on input "d." at bounding box center [728, 414] width 1 height 12
radio input "true"
click at [783, 679] on button "Next" at bounding box center [728, 701] width 226 height 56
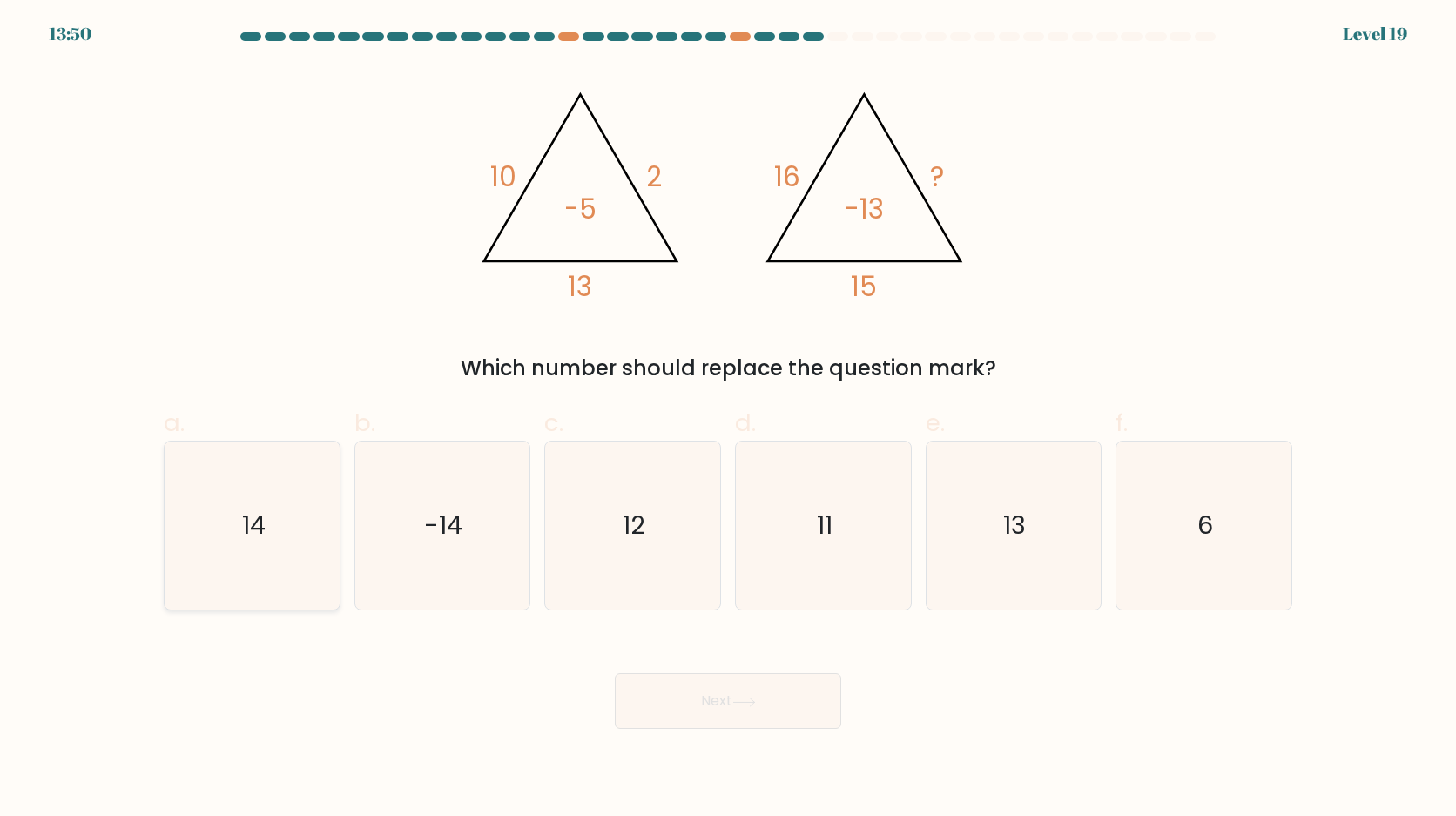
click at [255, 536] on text "14" at bounding box center [254, 526] width 23 height 35
click at [728, 420] on input "a. 14" at bounding box center [728, 414] width 1 height 12
radio input "true"
click at [679, 690] on button "Next" at bounding box center [728, 701] width 226 height 56
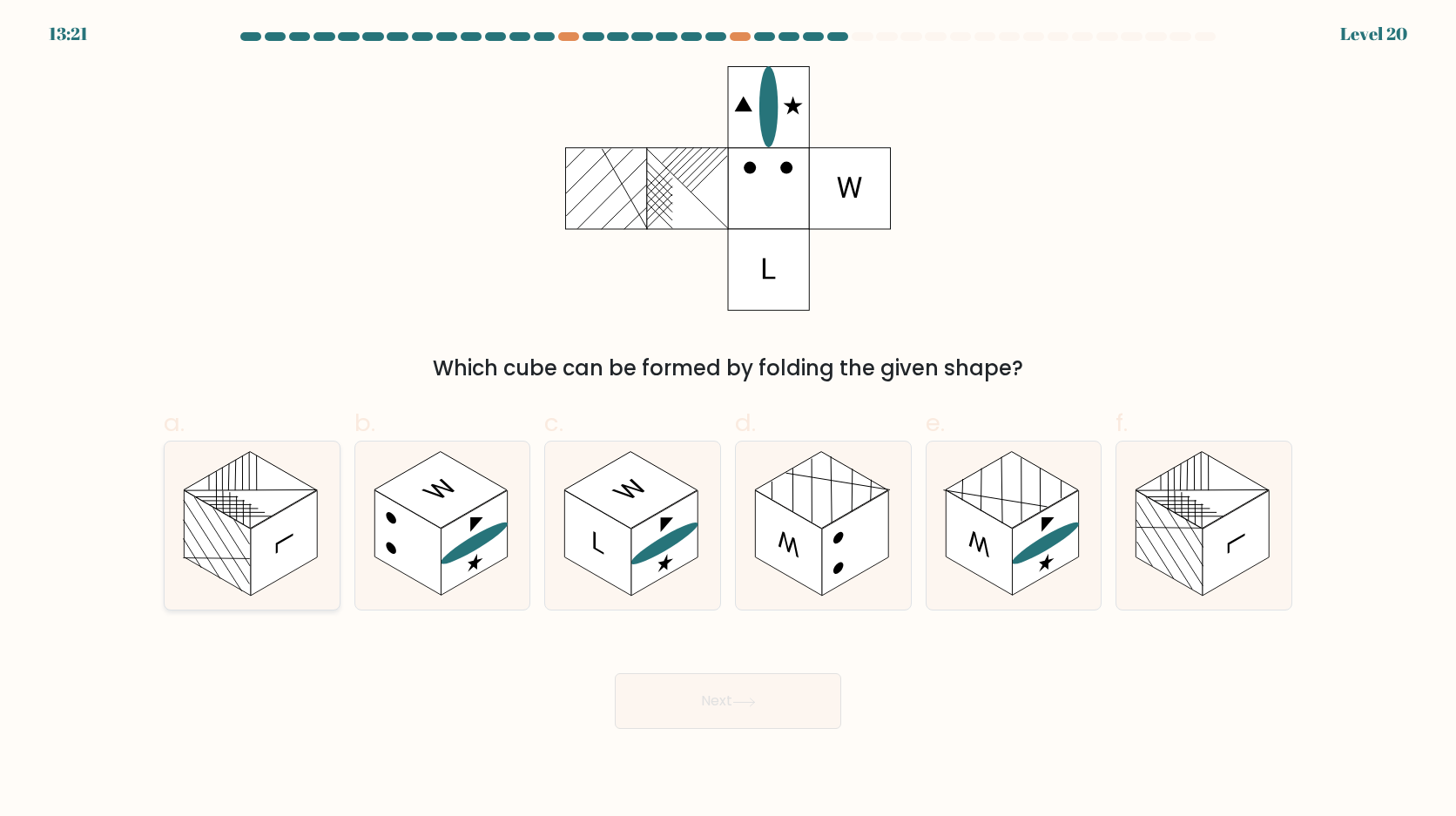
click at [285, 582] on icon at bounding box center [252, 526] width 175 height 168
click at [728, 420] on input "a." at bounding box center [728, 414] width 1 height 12
radio input "true"
click at [681, 701] on button "Next" at bounding box center [728, 701] width 226 height 56
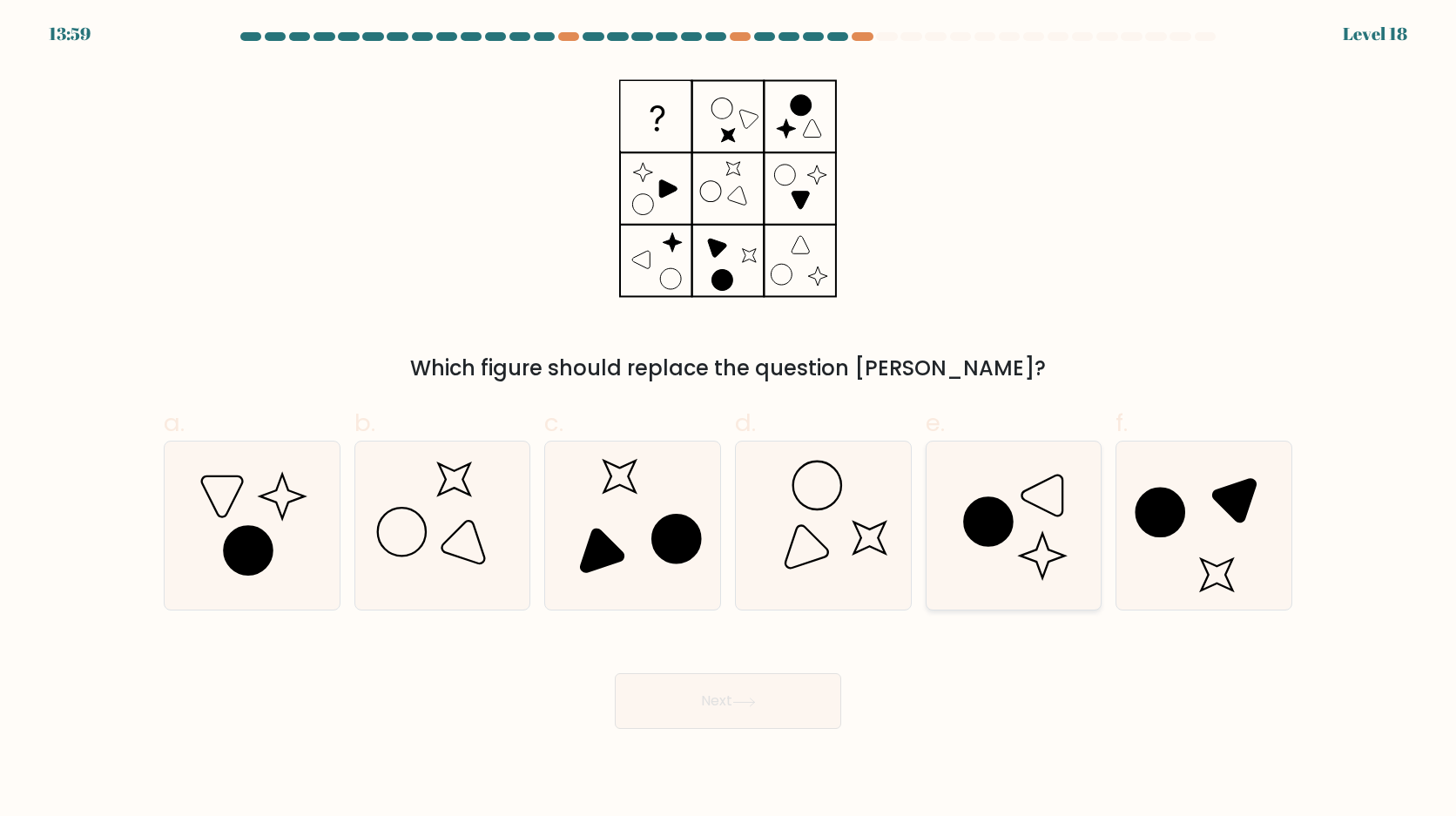
click at [1041, 538] on icon at bounding box center [1042, 555] width 44 height 44
click at [729, 420] on input "e." at bounding box center [728, 414] width 1 height 12
radio input "true"
click at [817, 699] on button "Next" at bounding box center [728, 701] width 226 height 56
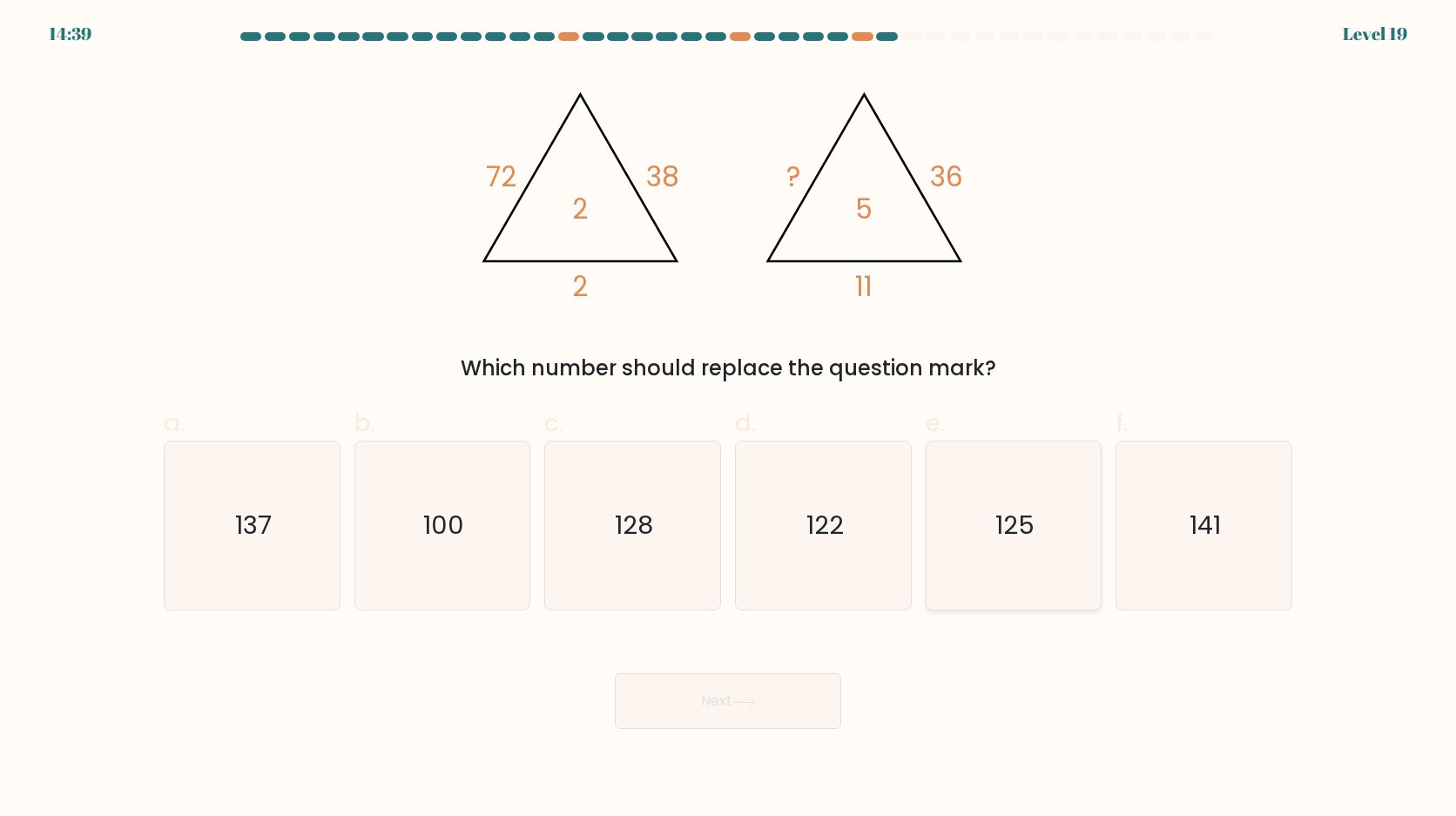
click at [971, 609] on icon "125" at bounding box center [1013, 526] width 168 height 168
click at [729, 420] on input "e. 125" at bounding box center [728, 414] width 1 height 12
radio input "true"
click at [826, 687] on button "Next" at bounding box center [728, 701] width 226 height 56
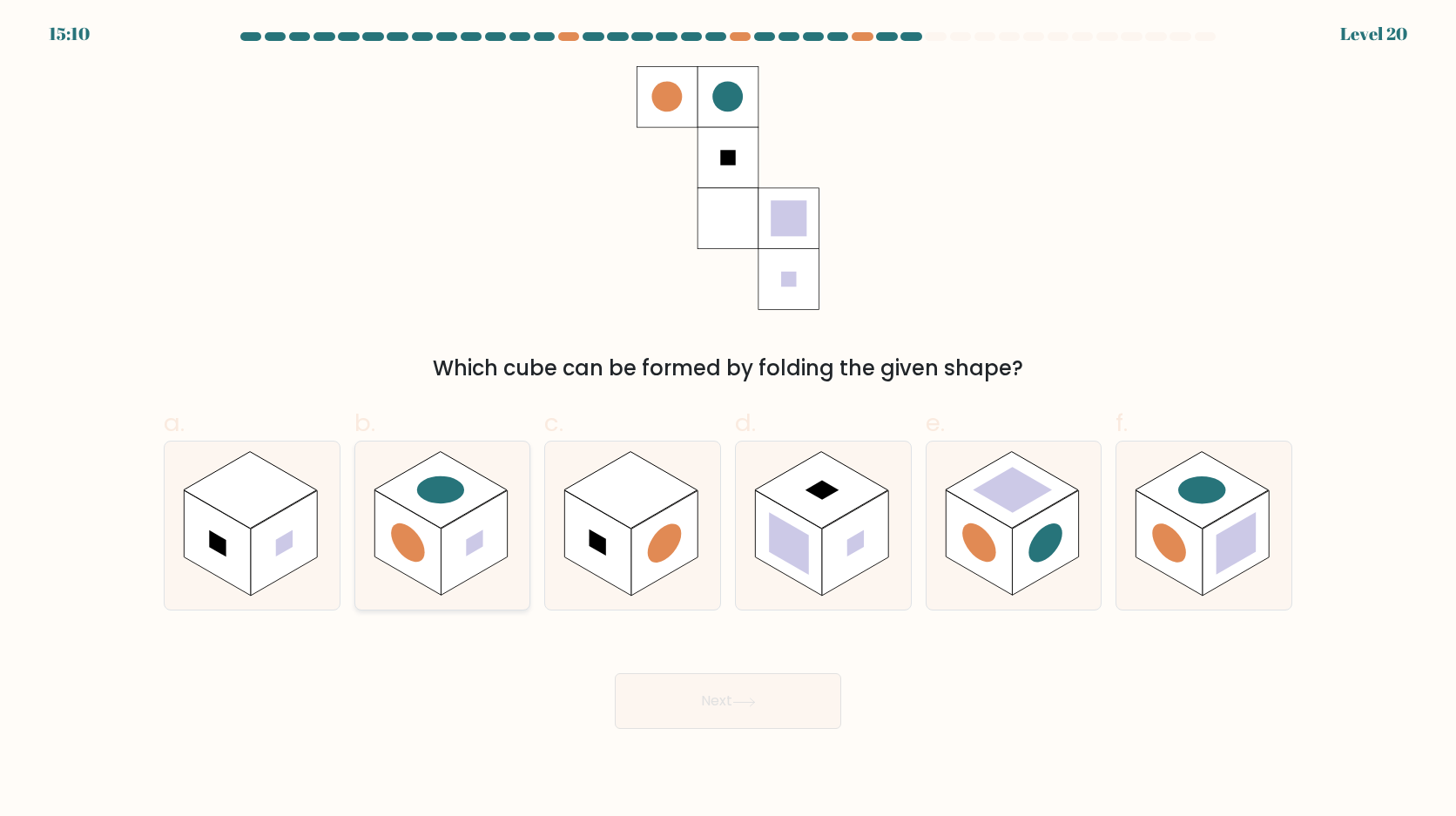
click at [512, 582] on icon at bounding box center [443, 526] width 175 height 168
click at [728, 420] on input "b." at bounding box center [728, 414] width 1 height 12
radio input "true"
click at [650, 672] on div "Next" at bounding box center [728, 680] width 1149 height 97
click at [650, 682] on button "Next" at bounding box center [728, 701] width 226 height 56
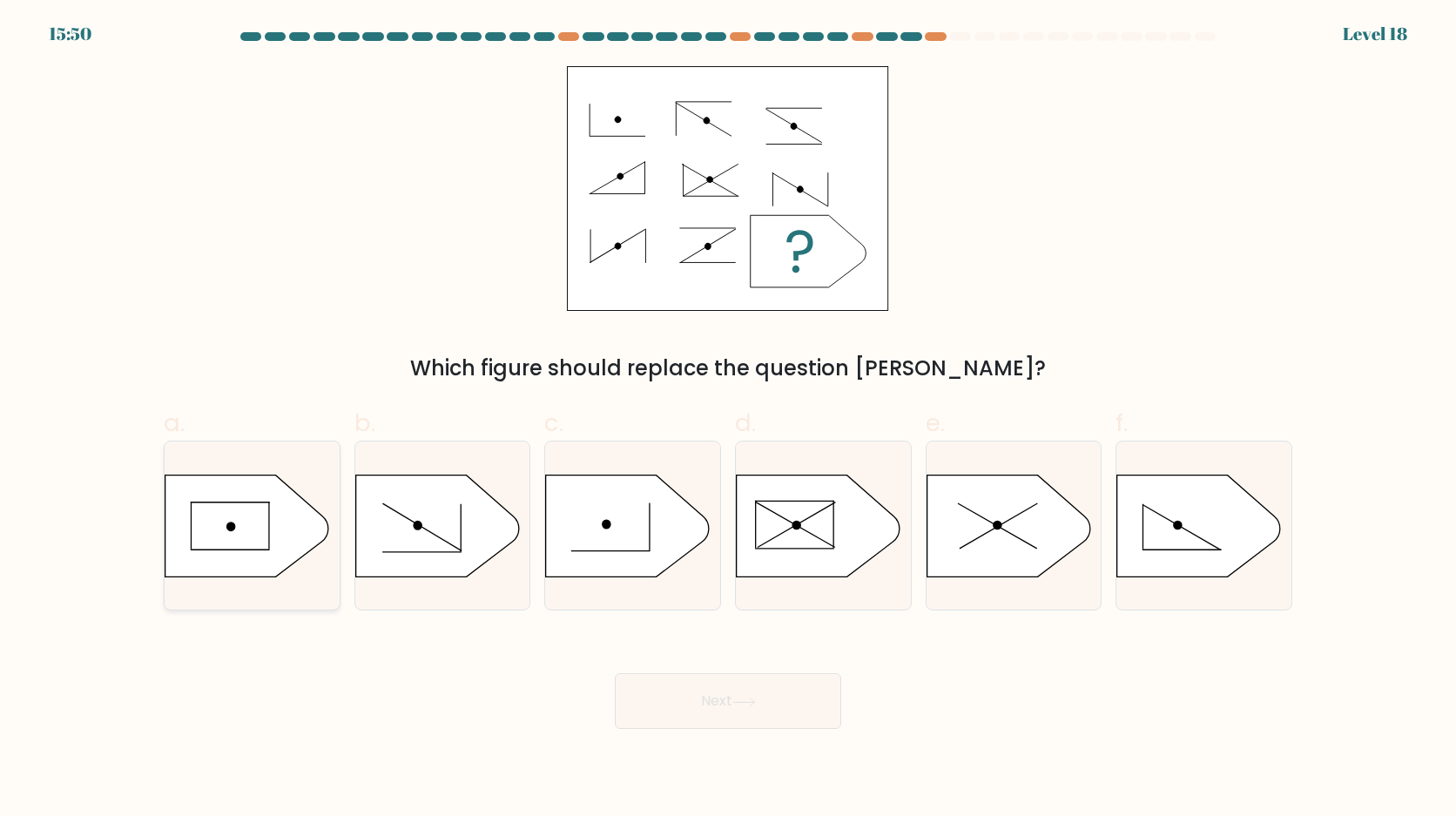
click at [321, 585] on div at bounding box center [252, 526] width 177 height 170
click at [728, 420] on input "a." at bounding box center [728, 414] width 1 height 12
radio input "true"
click at [632, 697] on button "Next" at bounding box center [728, 701] width 226 height 56
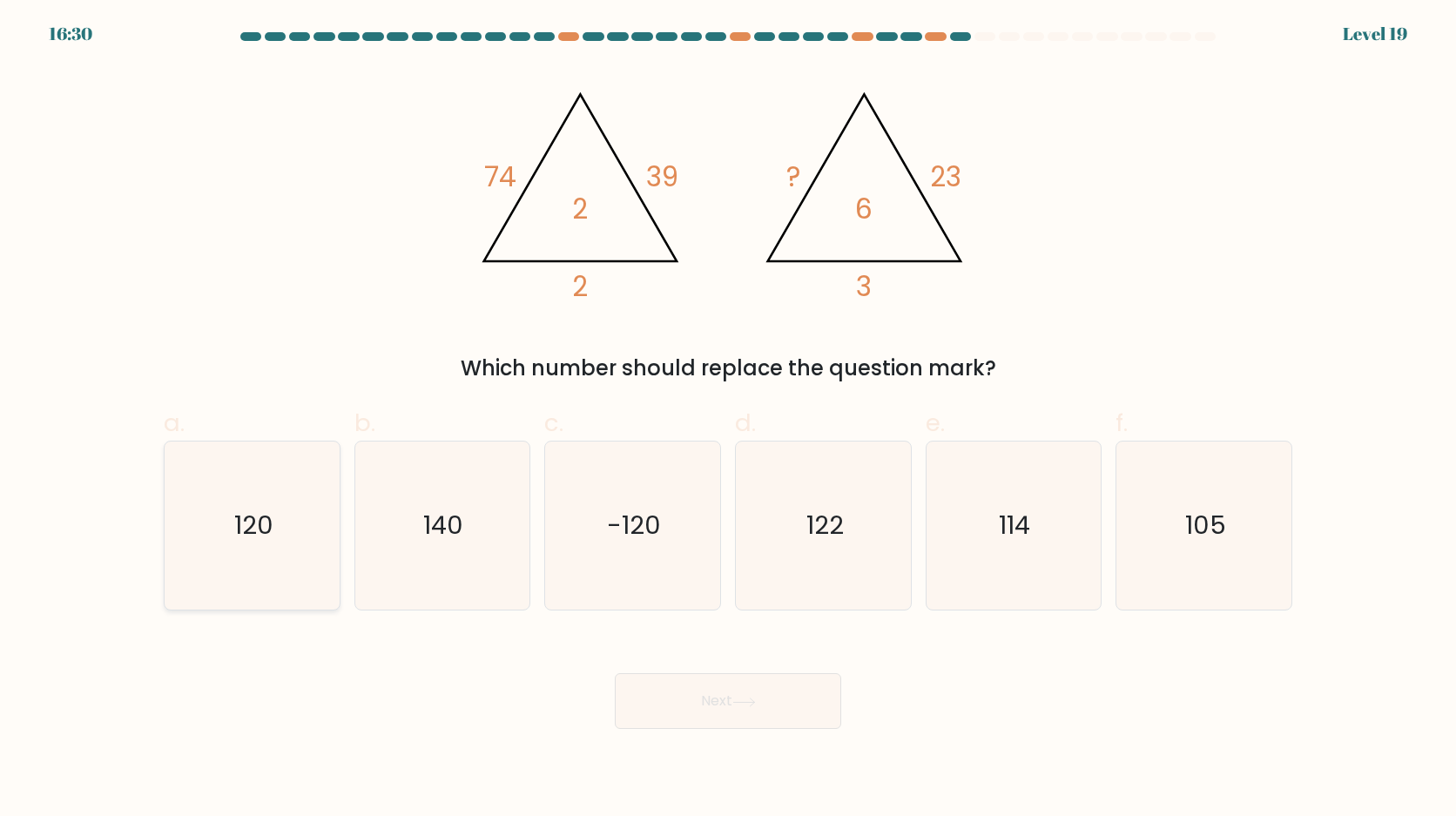
click at [319, 582] on icon "120" at bounding box center [252, 526] width 168 height 168
click at [728, 420] on input "a. 120" at bounding box center [728, 414] width 1 height 12
radio input "true"
click at [636, 700] on button "Next" at bounding box center [728, 701] width 226 height 56
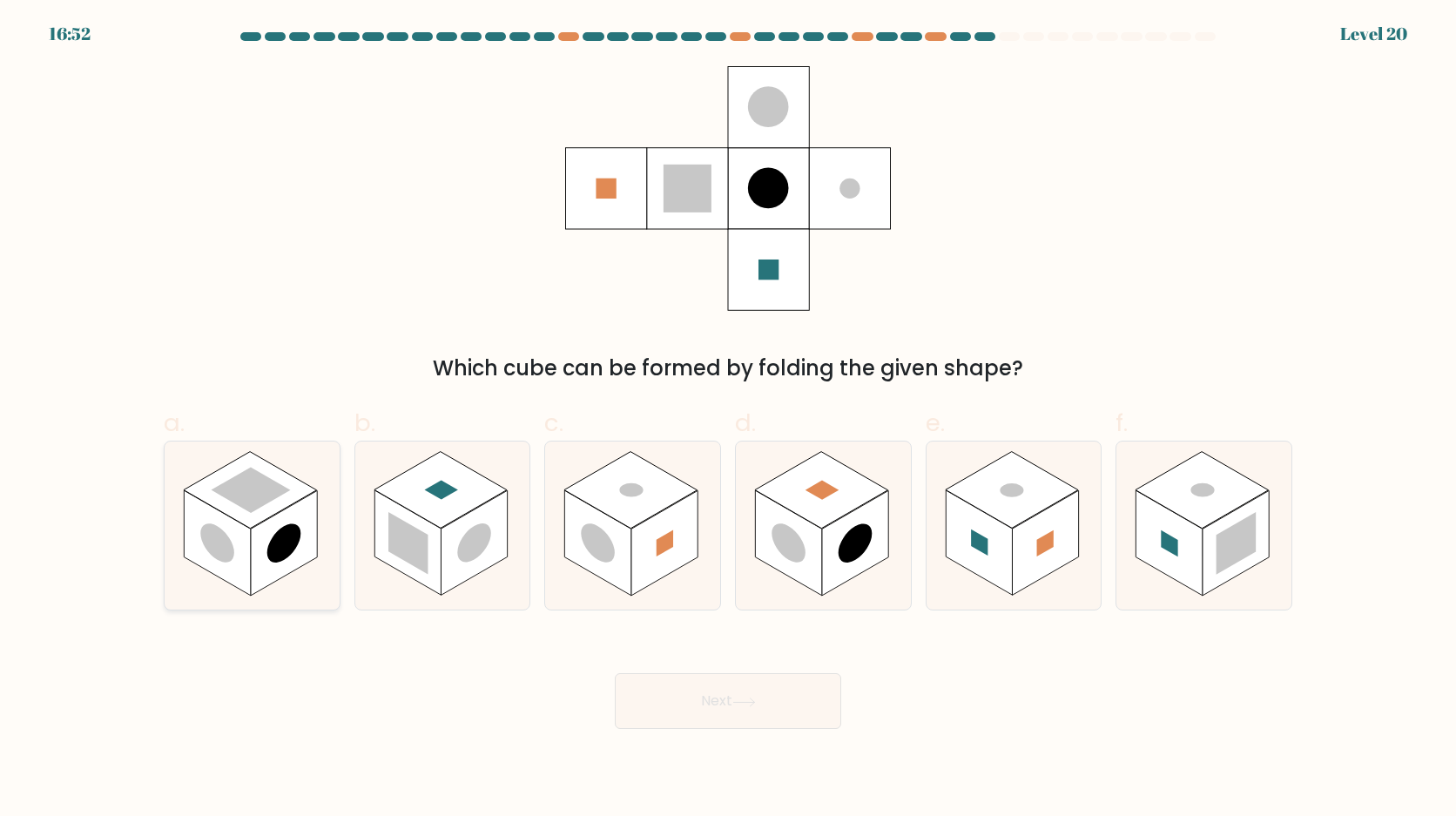
click at [281, 539] on circle at bounding box center [285, 544] width 34 height 53
click at [728, 420] on input "a." at bounding box center [728, 414] width 1 height 12
radio input "true"
click at [674, 686] on button "Next" at bounding box center [728, 701] width 226 height 56
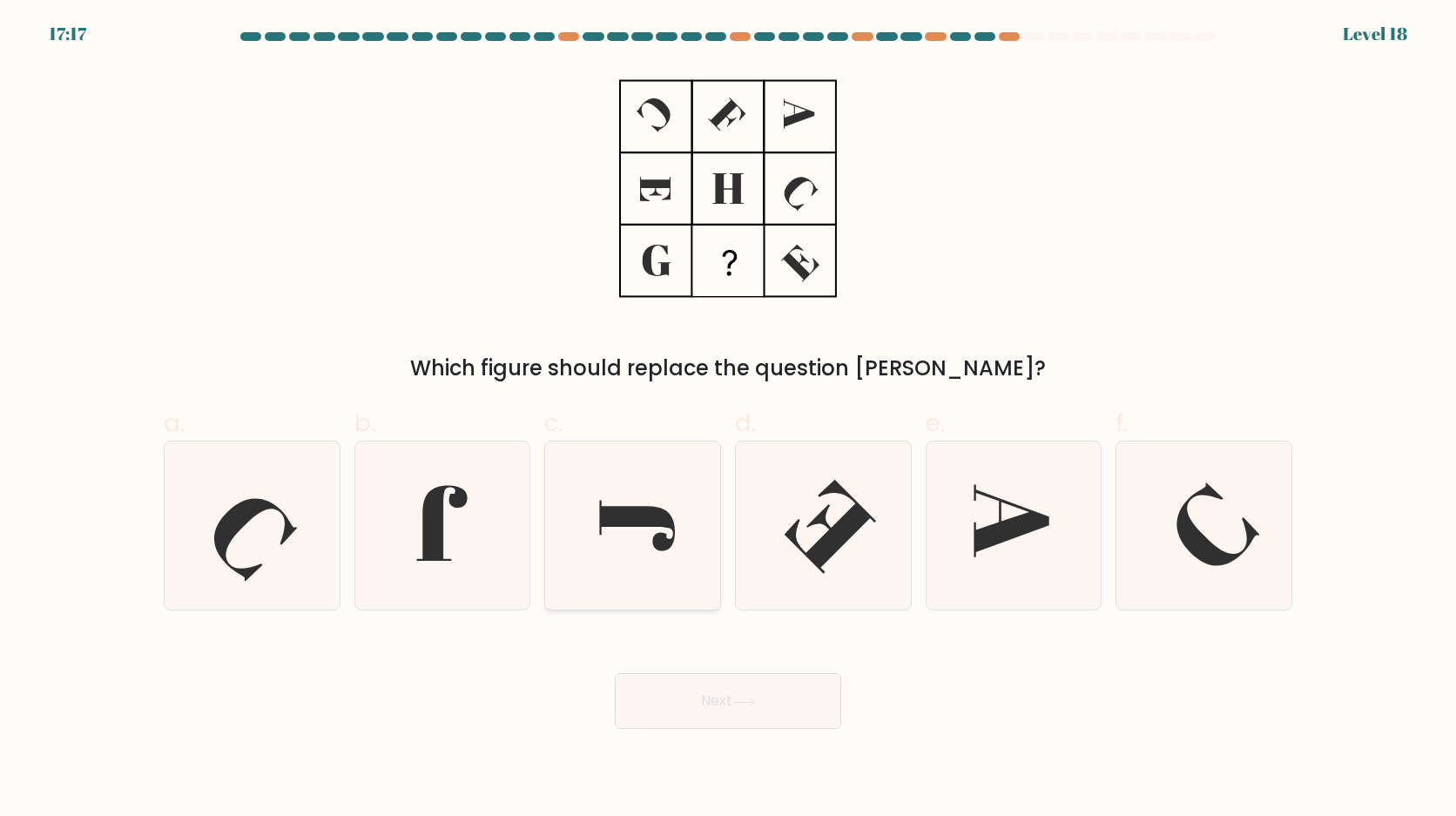
click at [623, 543] on icon at bounding box center [633, 526] width 168 height 168
click at [728, 420] on input "c." at bounding box center [728, 414] width 1 height 12
radio input "true"
click at [660, 714] on button "Next" at bounding box center [728, 701] width 226 height 56
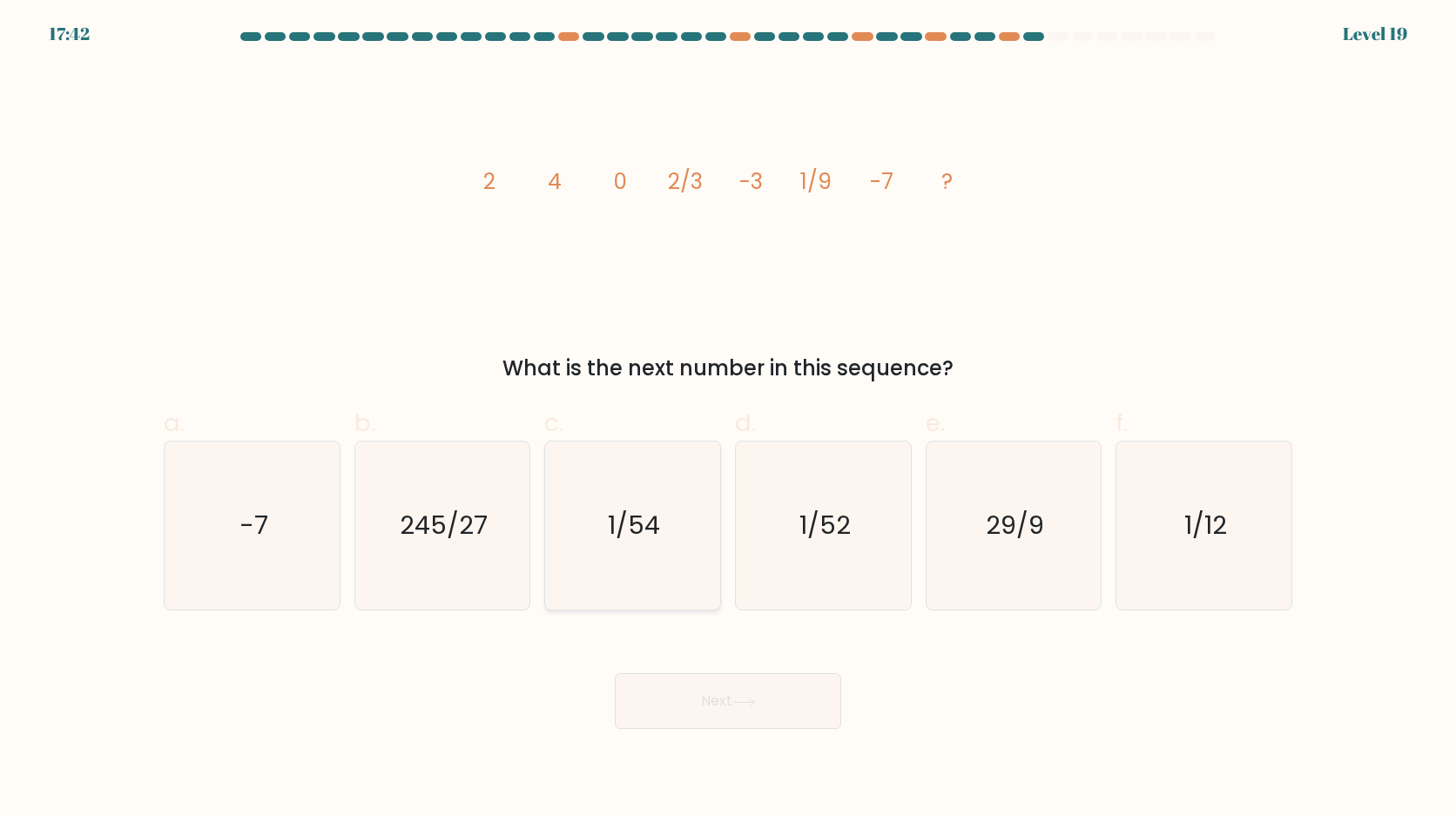
click at [665, 490] on icon "1/54" at bounding box center [633, 526] width 168 height 168
click at [728, 420] on input "c. 1/54" at bounding box center [728, 414] width 1 height 12
radio input "true"
click at [680, 702] on button "Next" at bounding box center [728, 701] width 226 height 56
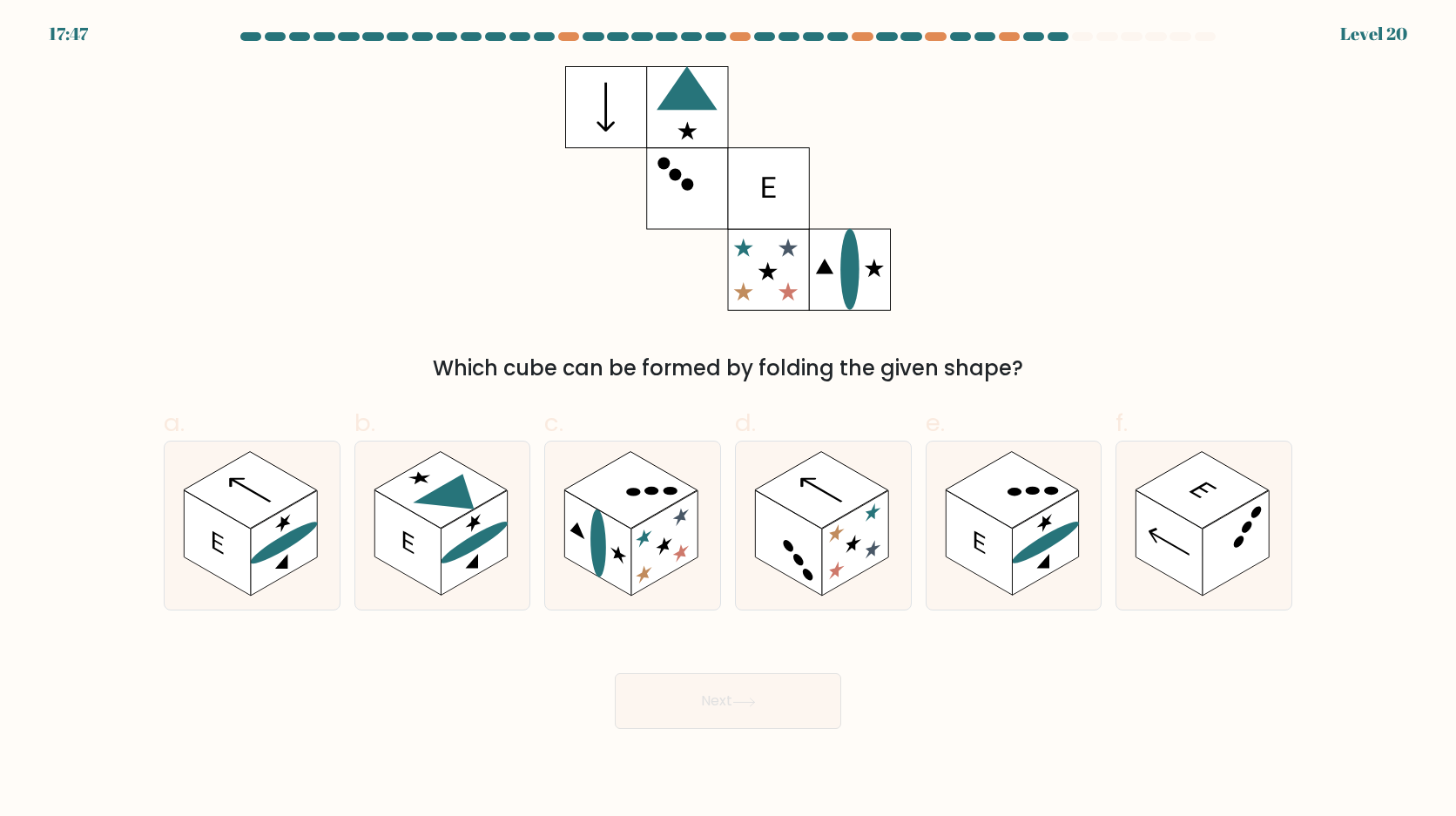
click at [656, 620] on form at bounding box center [728, 380] width 1456 height 697
click at [673, 592] on icon at bounding box center [633, 526] width 175 height 168
click at [728, 420] on input "c." at bounding box center [728, 414] width 1 height 12
radio input "true"
click at [687, 709] on button "Next" at bounding box center [728, 701] width 226 height 56
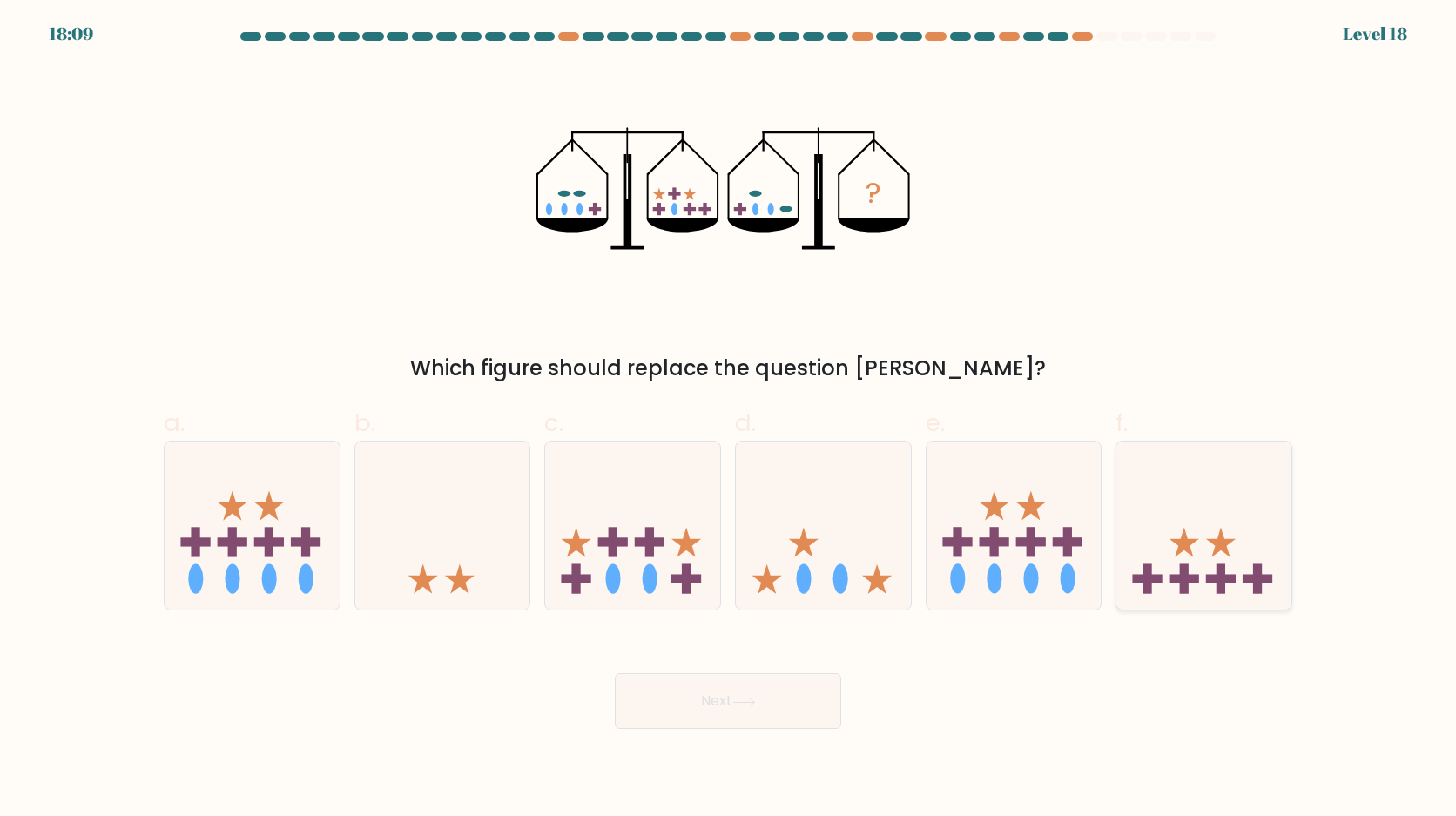
click at [1199, 560] on icon at bounding box center [1204, 526] width 175 height 144
click at [729, 420] on input "f." at bounding box center [728, 414] width 1 height 12
radio input "true"
click at [806, 680] on button "Next" at bounding box center [728, 701] width 226 height 56
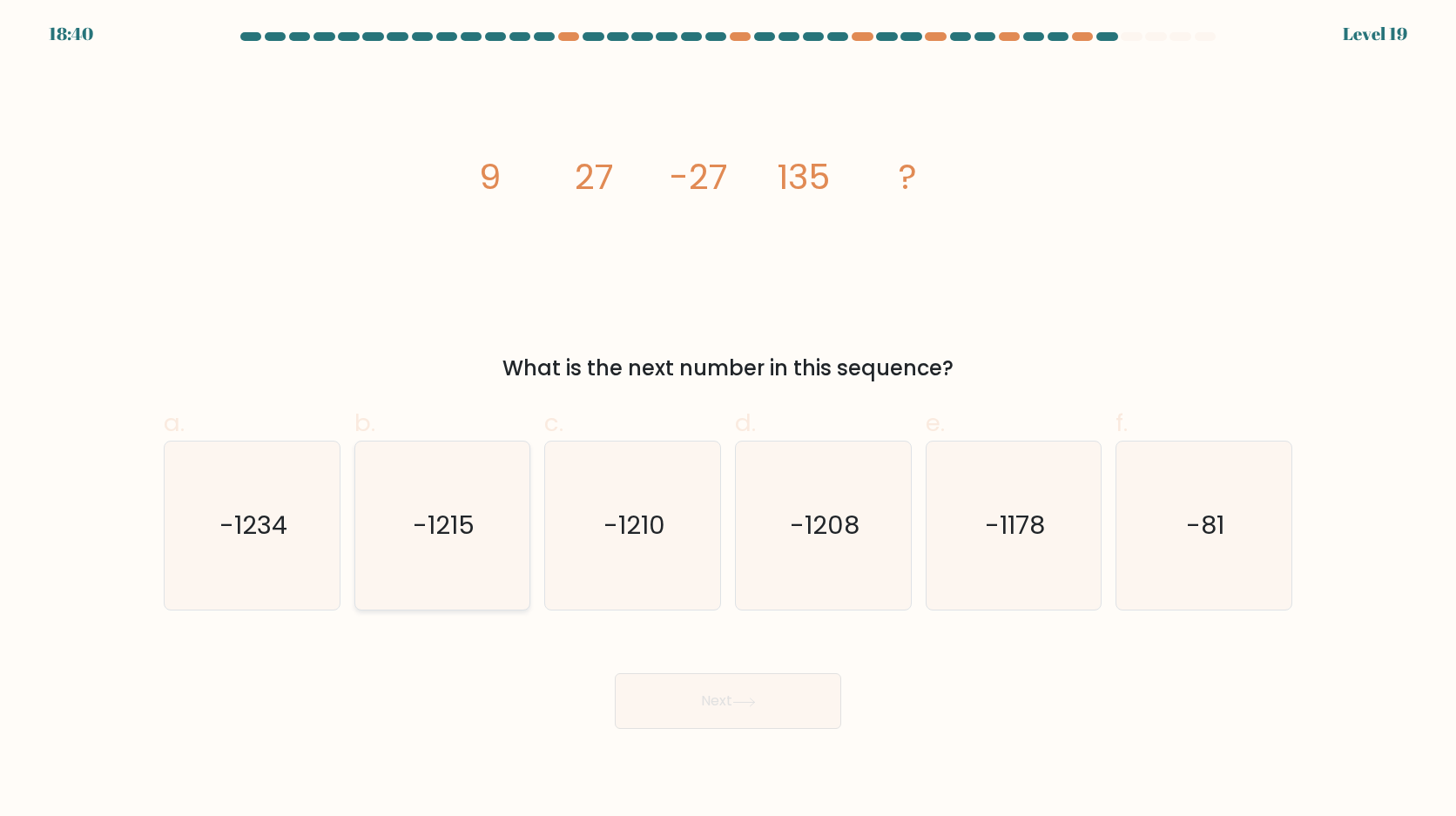
click at [437, 590] on icon "-1215" at bounding box center [442, 526] width 168 height 168
click at [728, 420] on input "b. -1215" at bounding box center [728, 414] width 1 height 12
radio input "true"
click at [655, 686] on button "Next" at bounding box center [728, 701] width 226 height 56
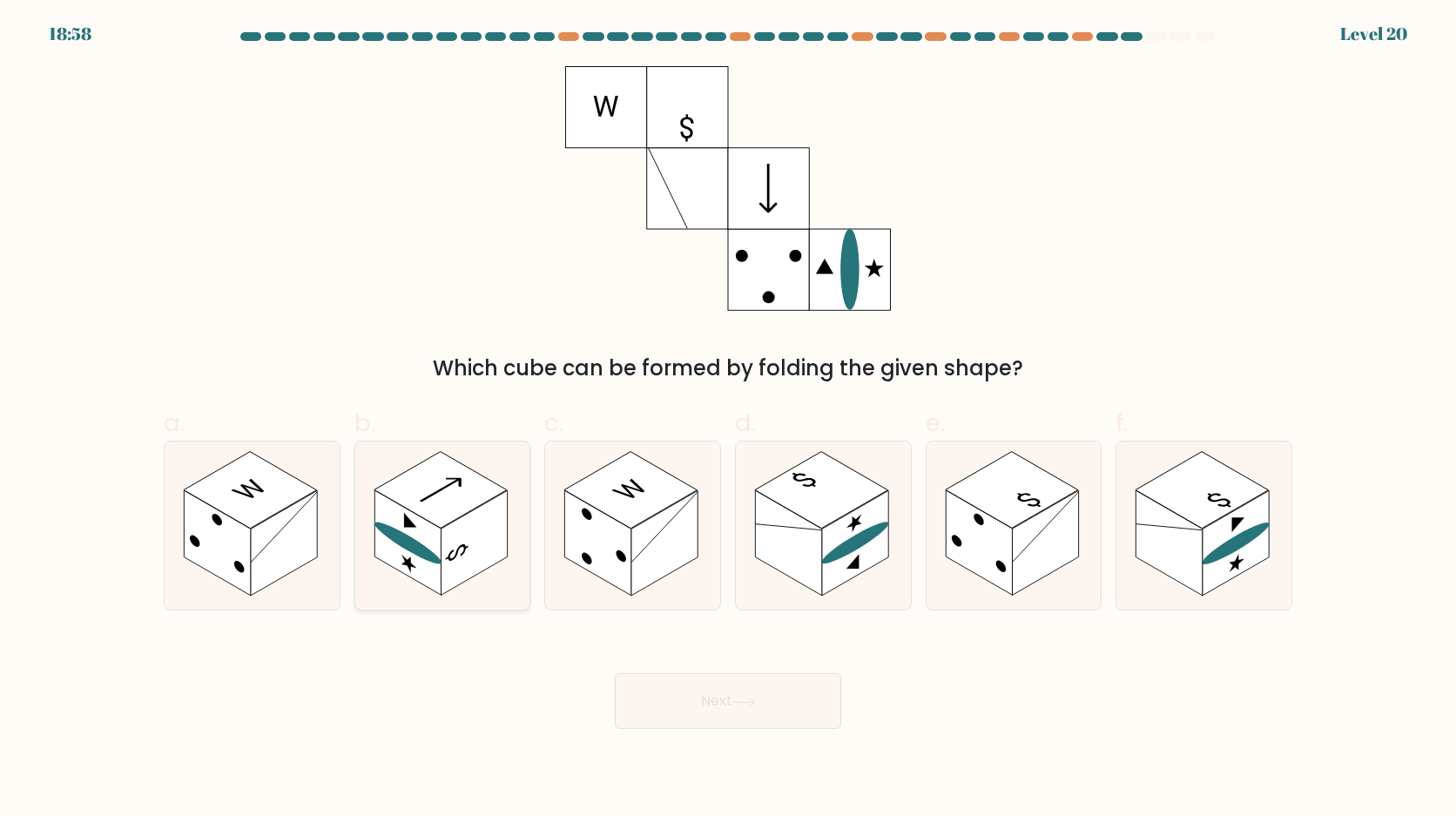
click at [478, 569] on rect at bounding box center [473, 544] width 66 height 105
click at [728, 420] on input "b." at bounding box center [728, 414] width 1 height 12
radio input "true"
click at [693, 697] on button "Next" at bounding box center [728, 701] width 226 height 56
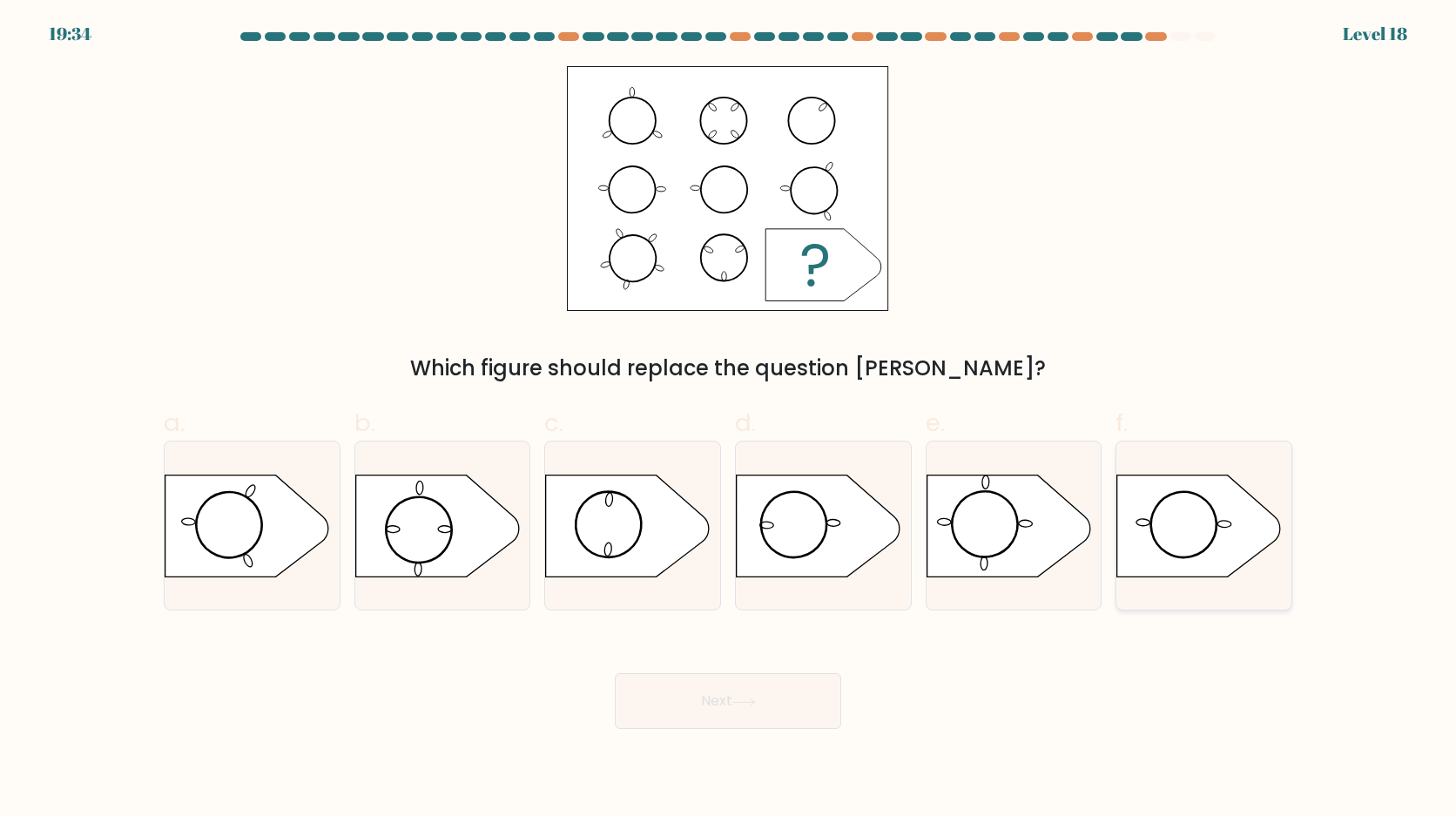
click at [1205, 537] on icon at bounding box center [1199, 525] width 164 height 102
click at [729, 420] on input "f." at bounding box center [728, 414] width 1 height 12
radio input "true"
click at [787, 723] on button "Next" at bounding box center [728, 701] width 226 height 56
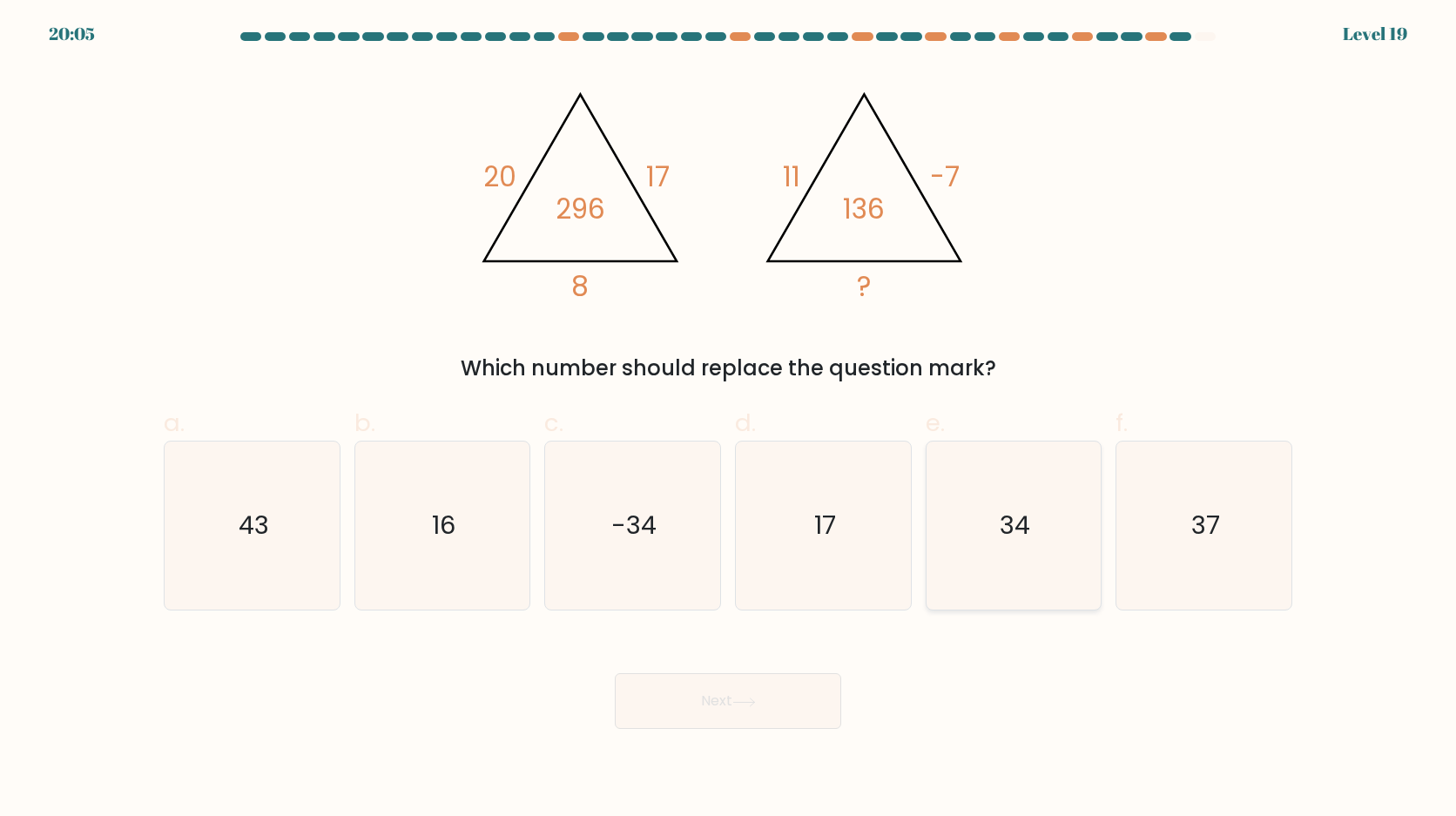
click at [976, 523] on icon "34" at bounding box center [1013, 526] width 168 height 168
click at [729, 420] on input "e. 34" at bounding box center [728, 414] width 1 height 12
radio input "true"
click at [808, 696] on button "Next" at bounding box center [728, 701] width 226 height 56
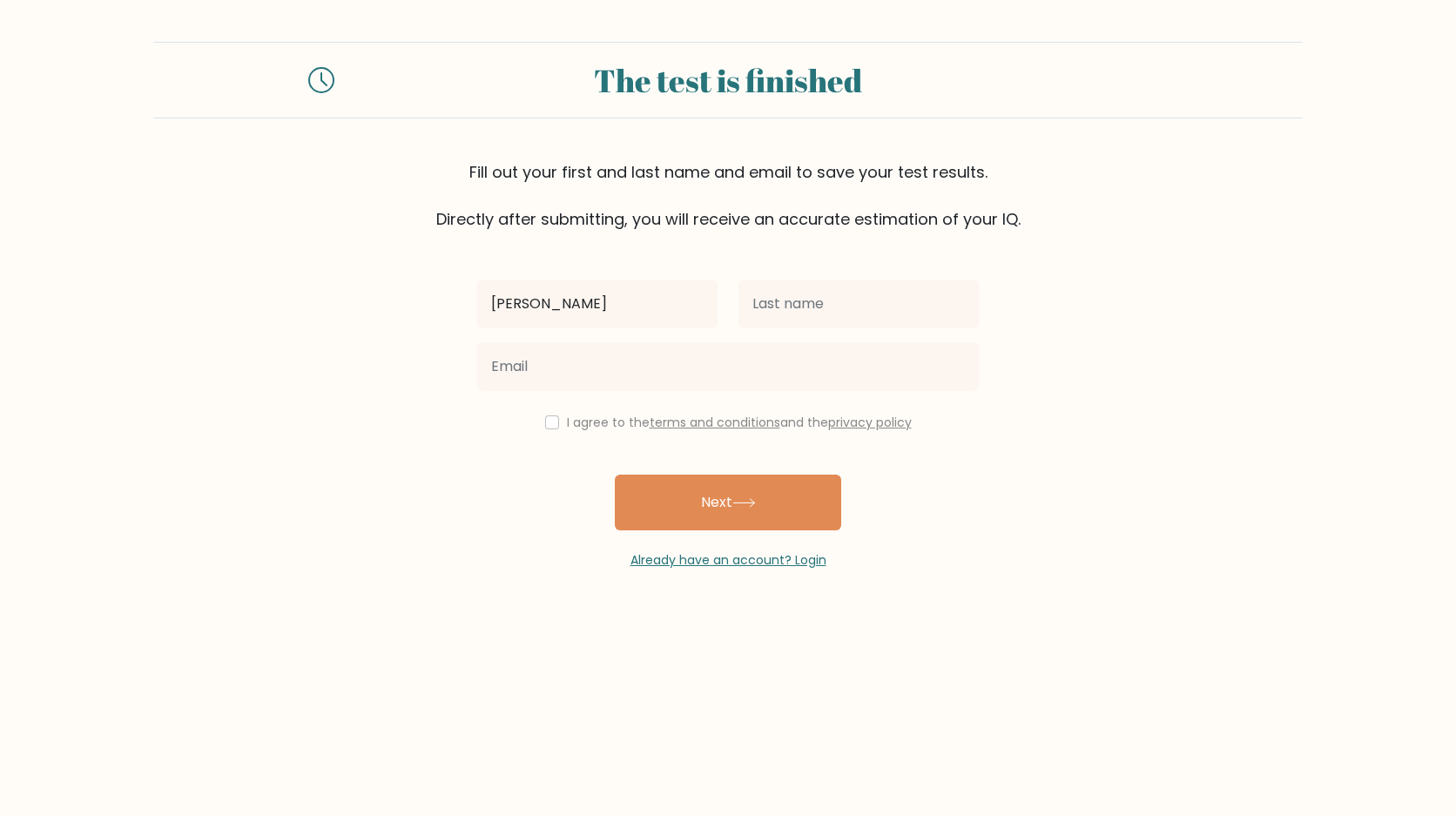
type input "[PERSON_NAME]"
type input "Drosu"
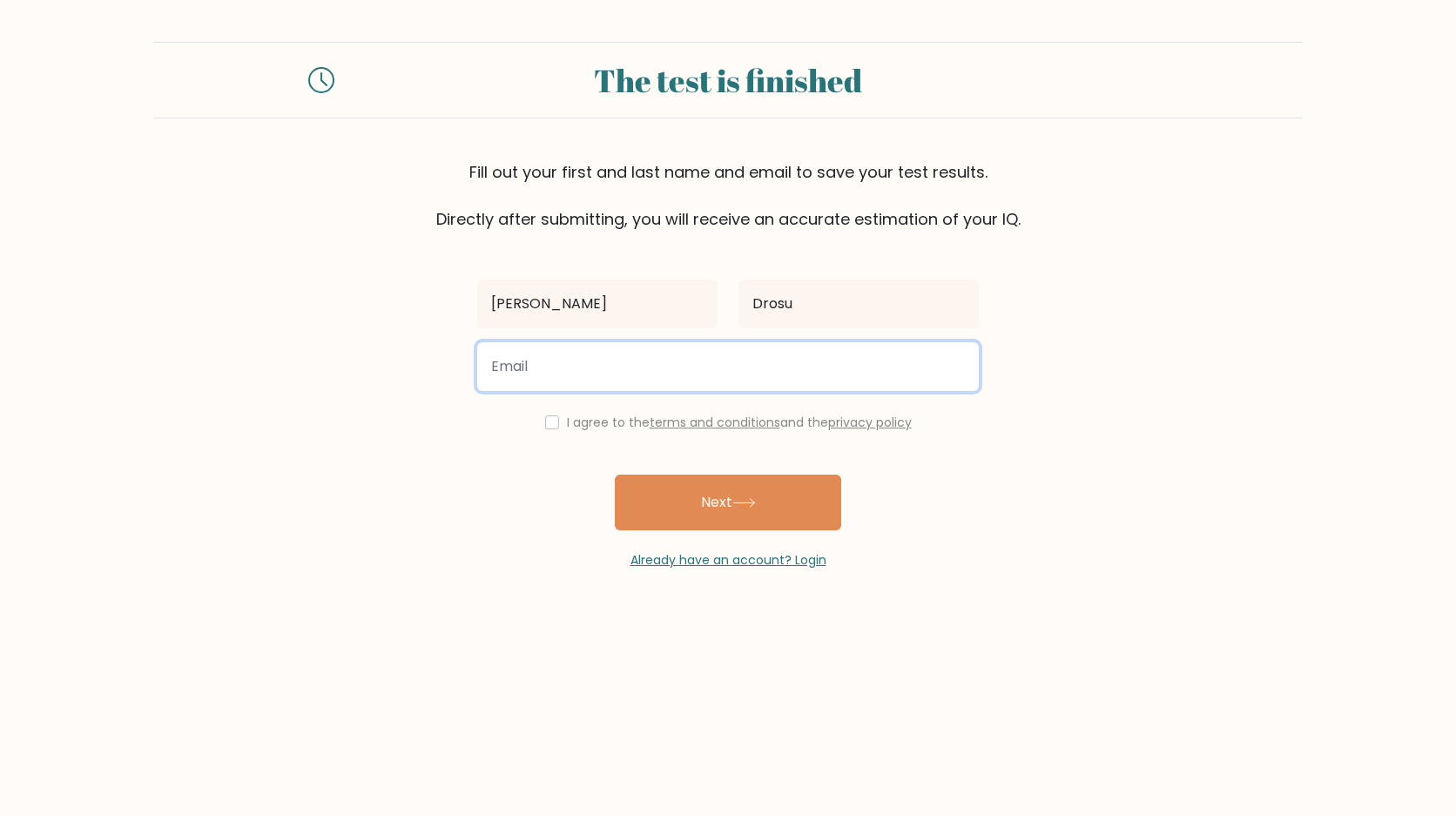
click at [696, 359] on input "email" at bounding box center [728, 367] width 501 height 49
type input "wdwejfiwofjwoiej@gmail.com"
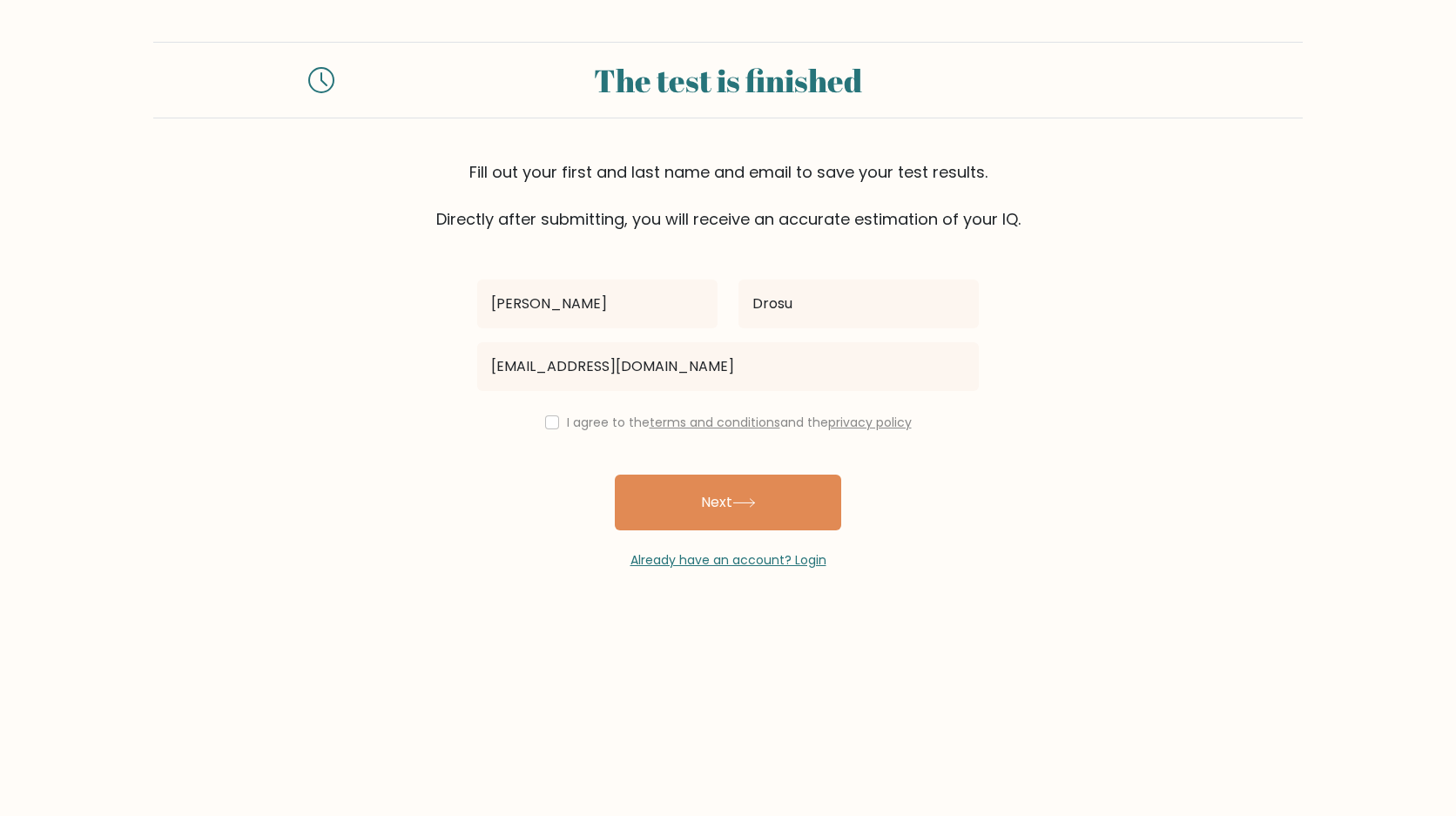
click at [548, 424] on input "checkbox" at bounding box center [552, 422] width 14 height 14
checkbox input "true"
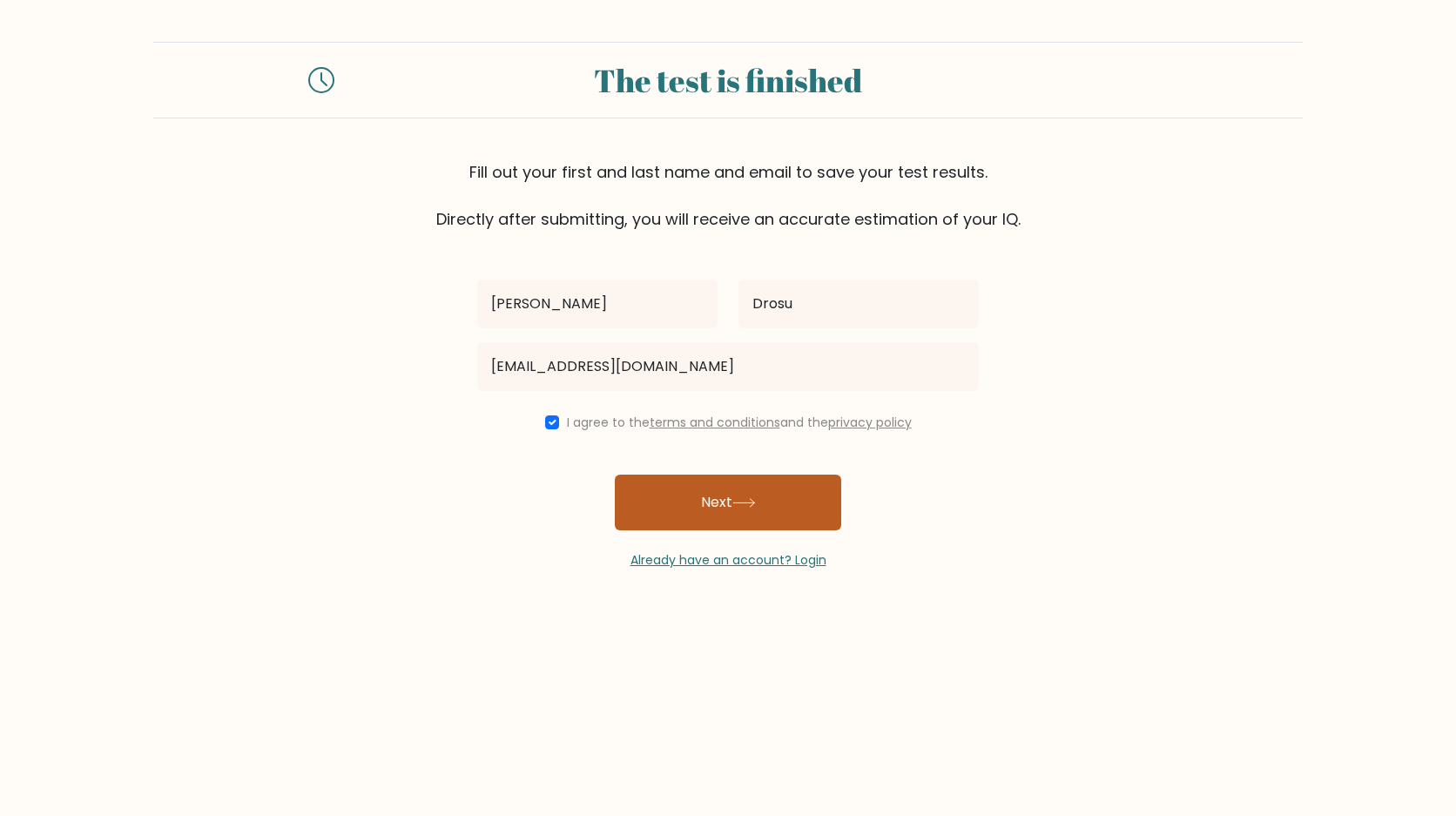
click at [682, 528] on button "Next" at bounding box center [728, 502] width 226 height 56
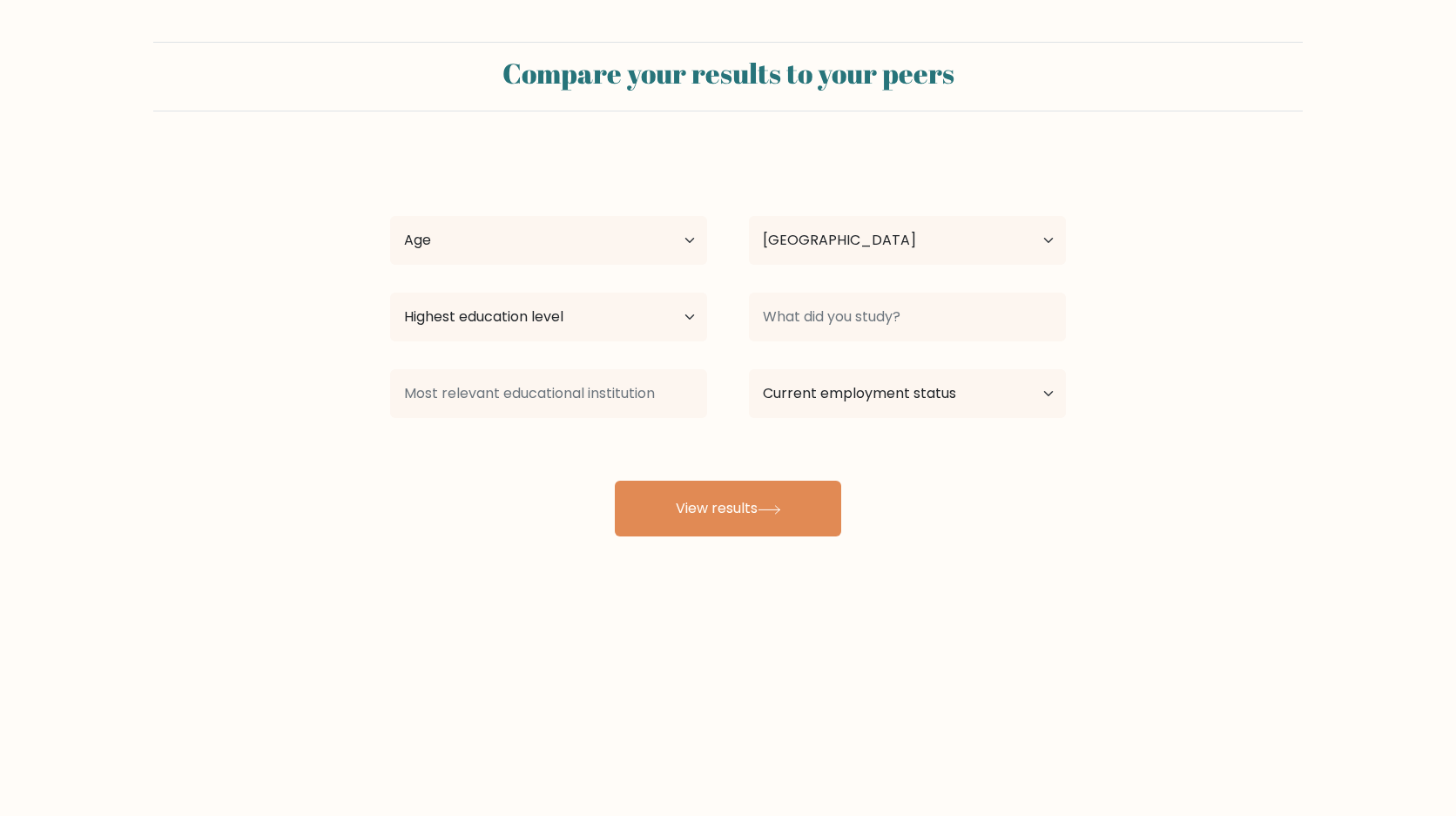
select select "CA"
select select "18_24"
select select "upper_secondary"
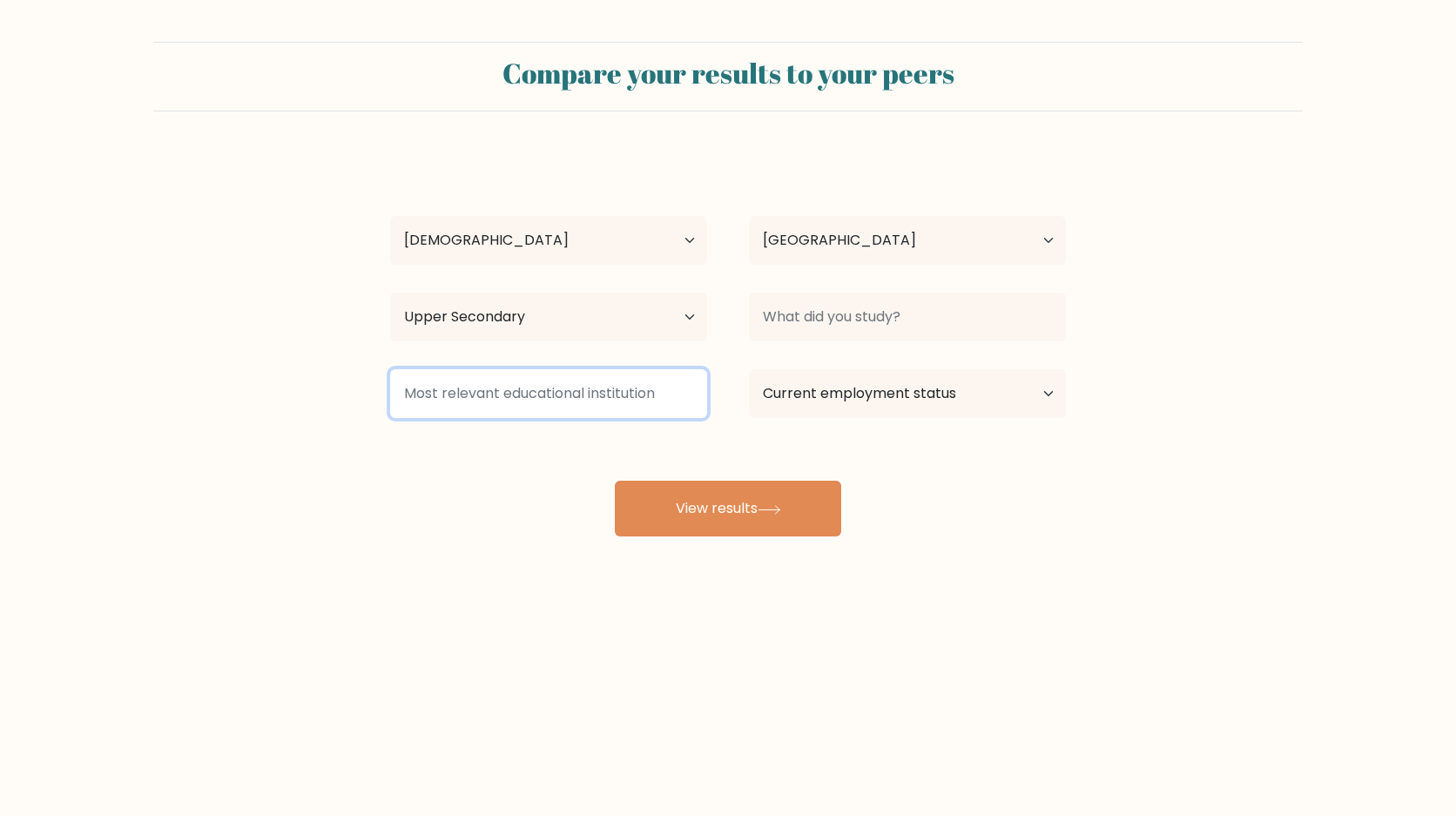
click at [578, 391] on input at bounding box center [549, 394] width 317 height 49
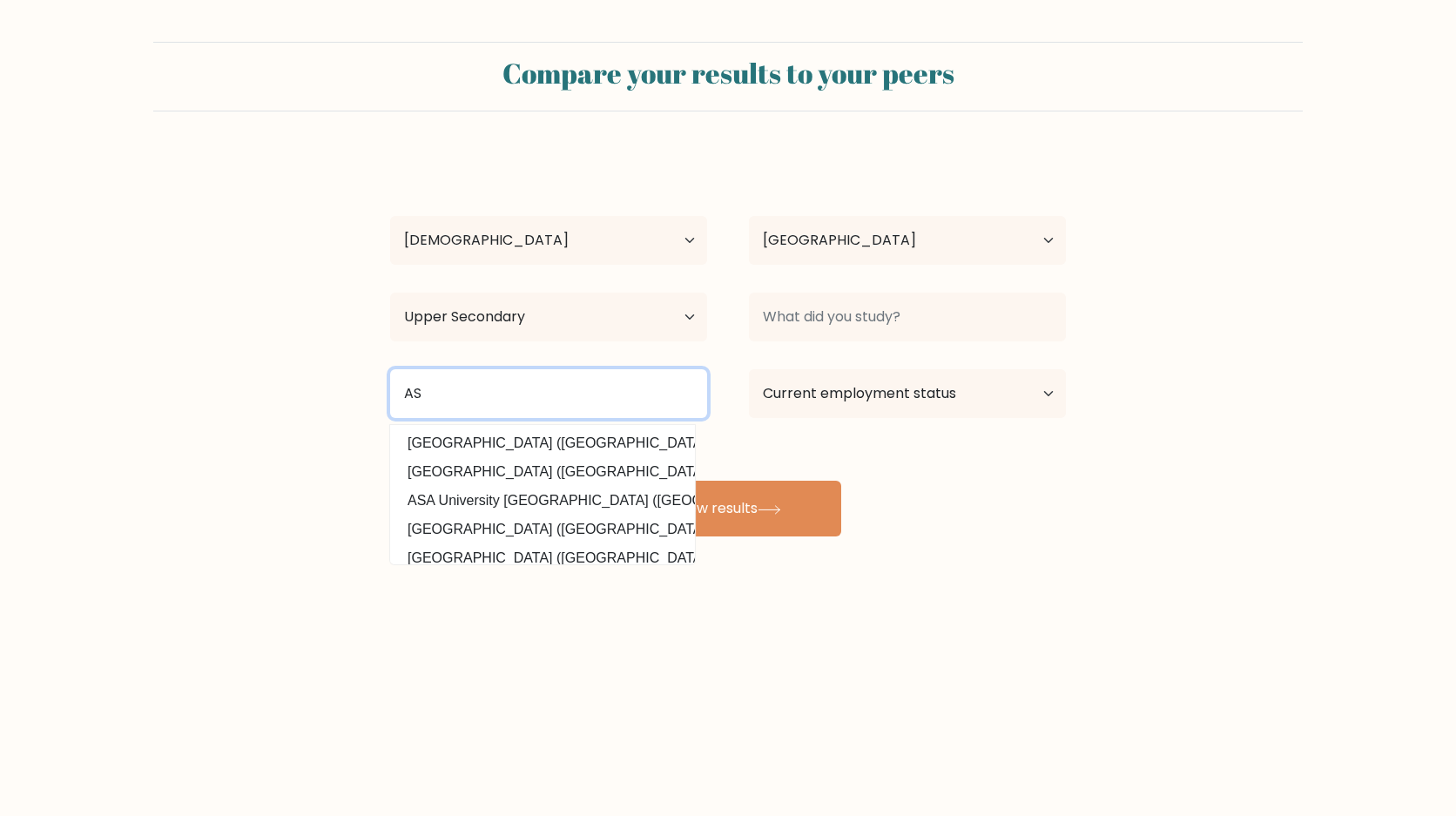
type input "AS"
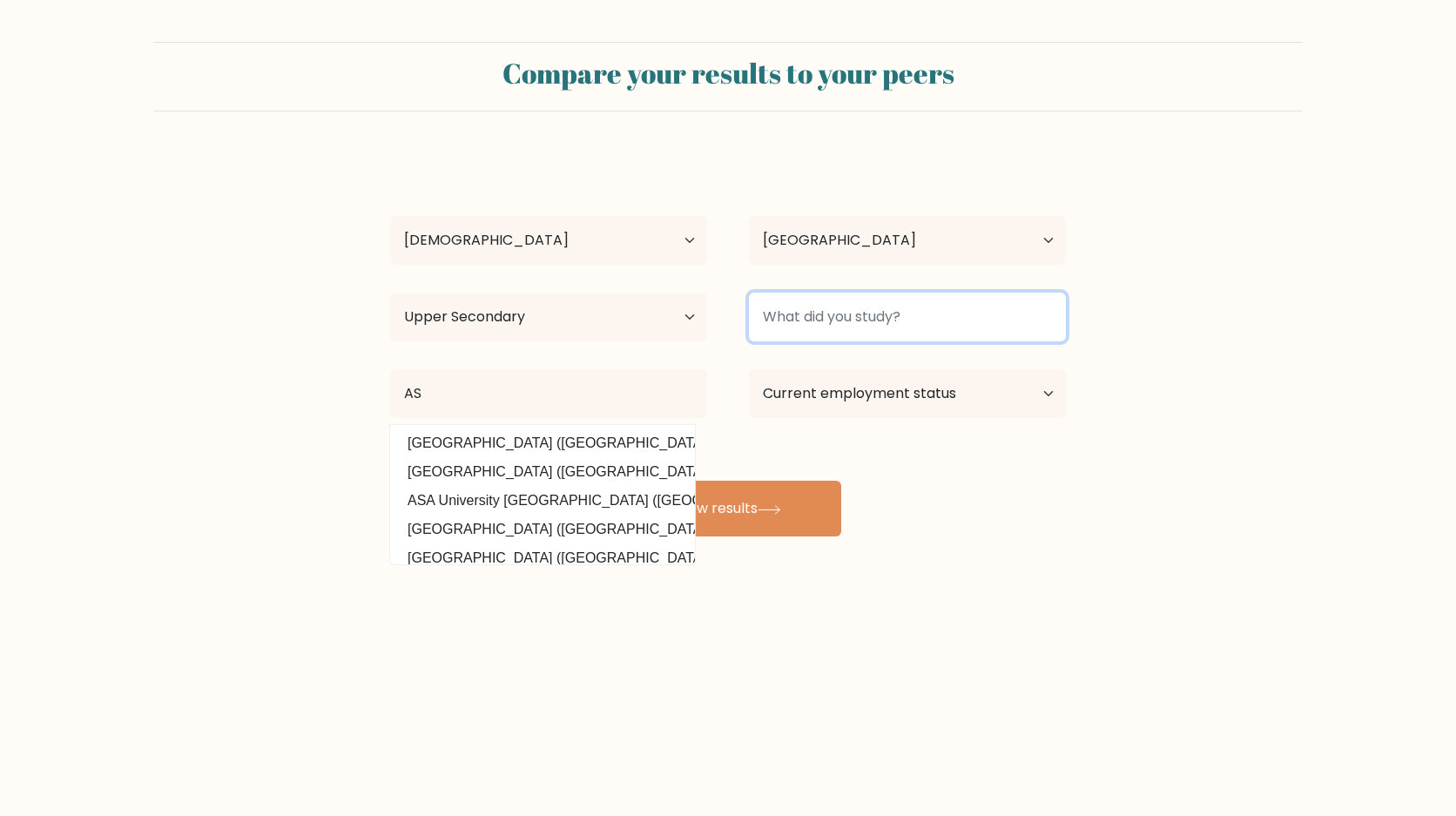
click at [857, 303] on input at bounding box center [908, 317] width 317 height 49
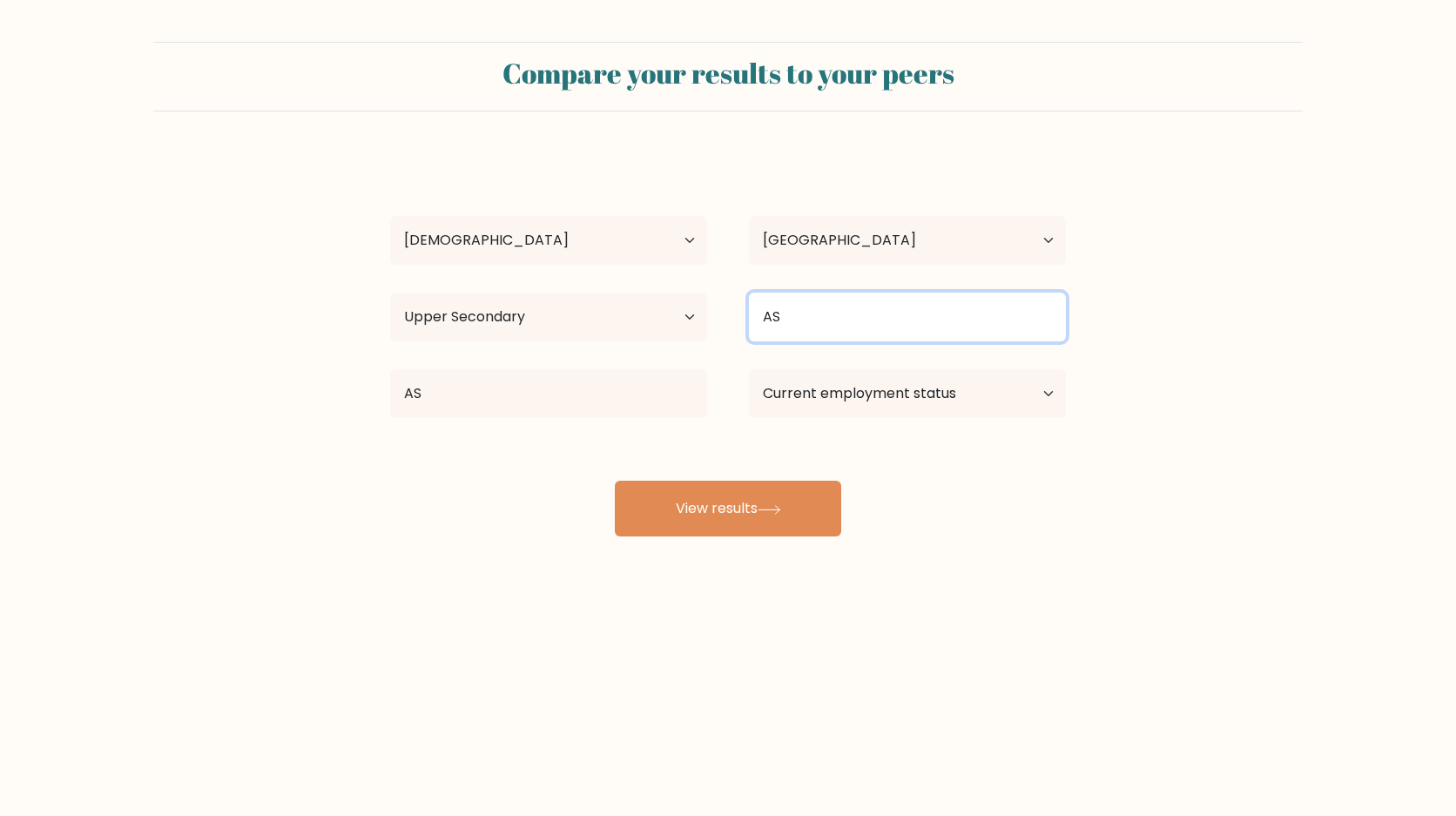
type input "AS"
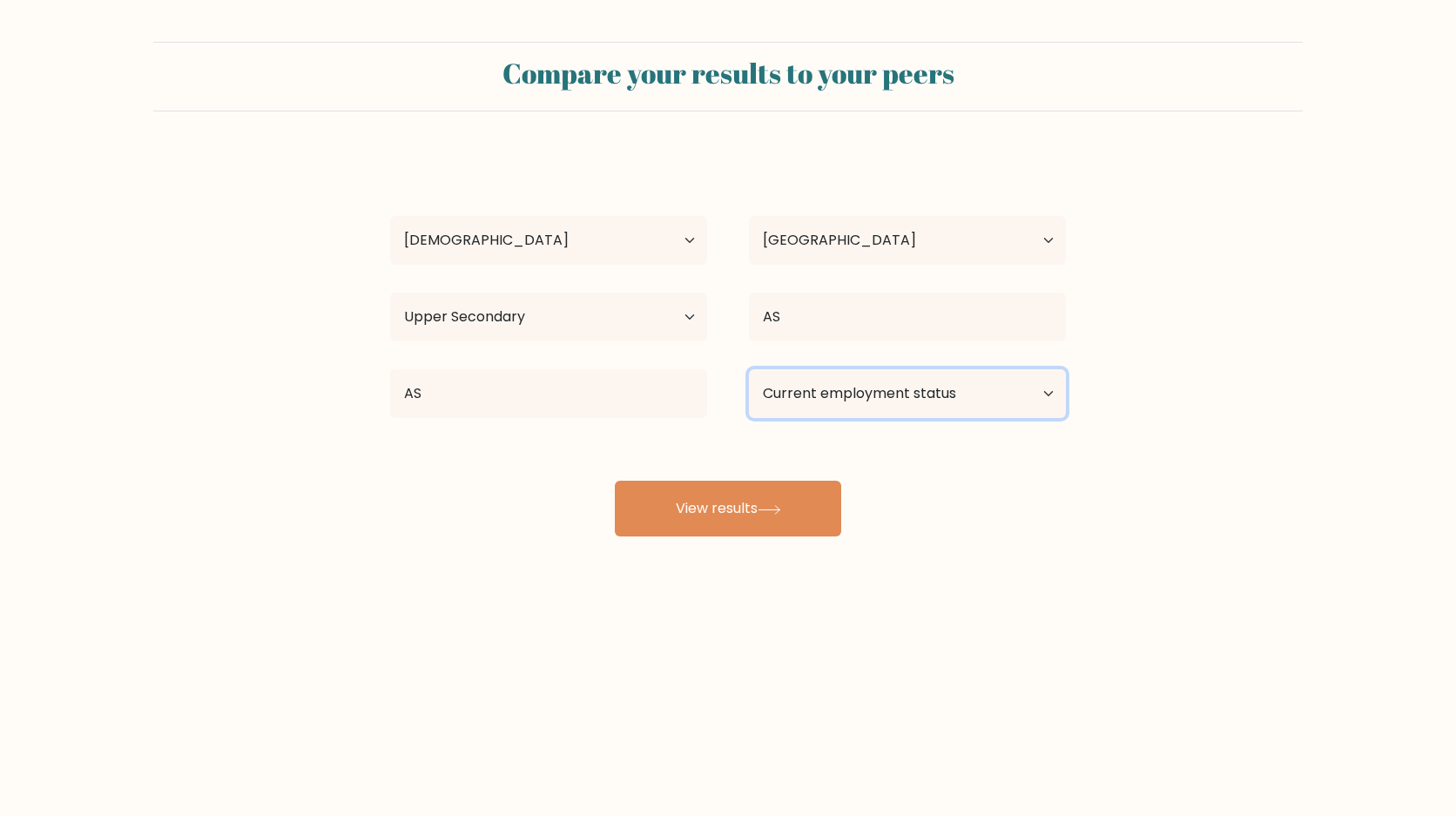
select select "student"
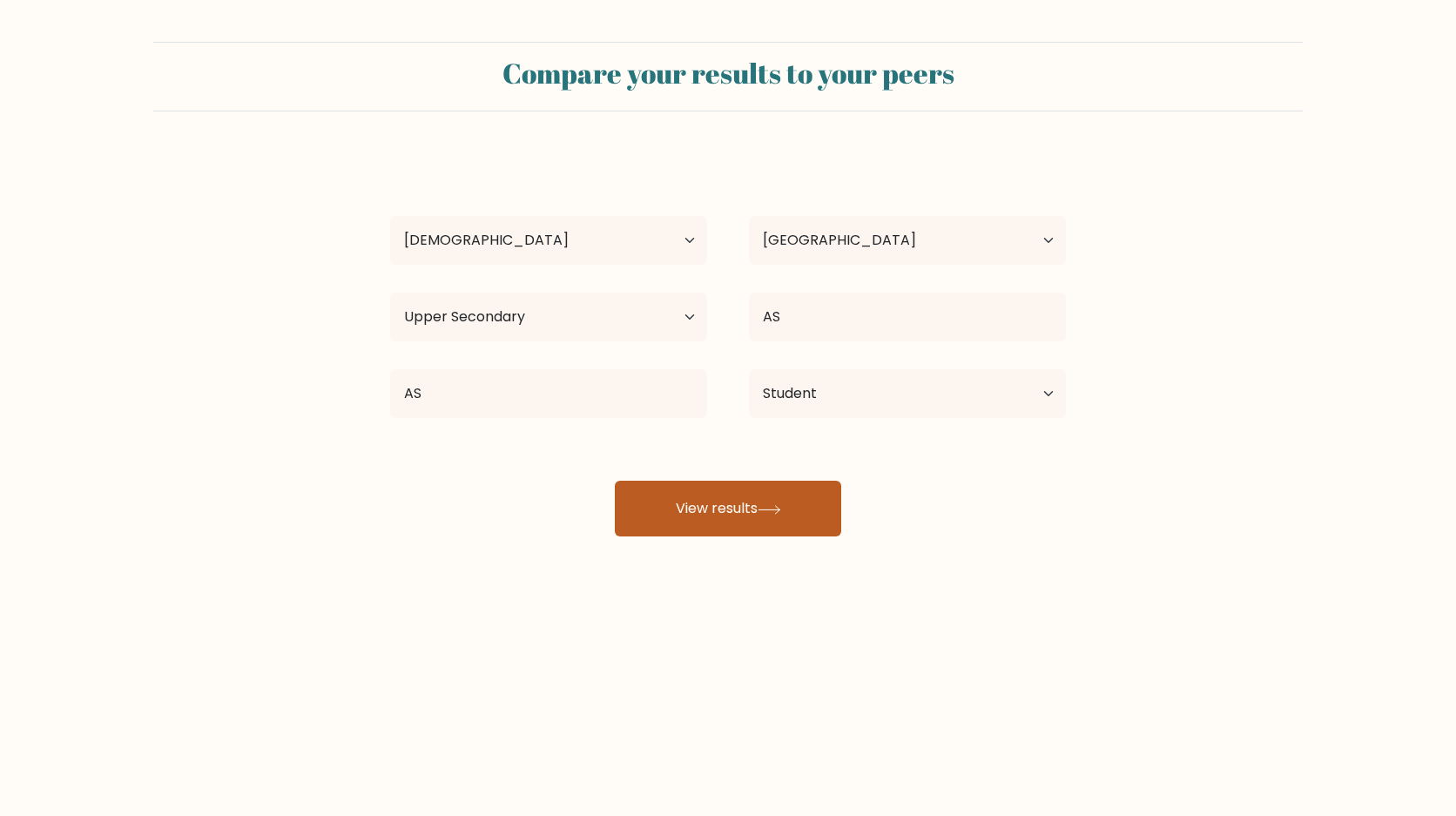
click at [812, 493] on button "View results" at bounding box center [728, 509] width 226 height 56
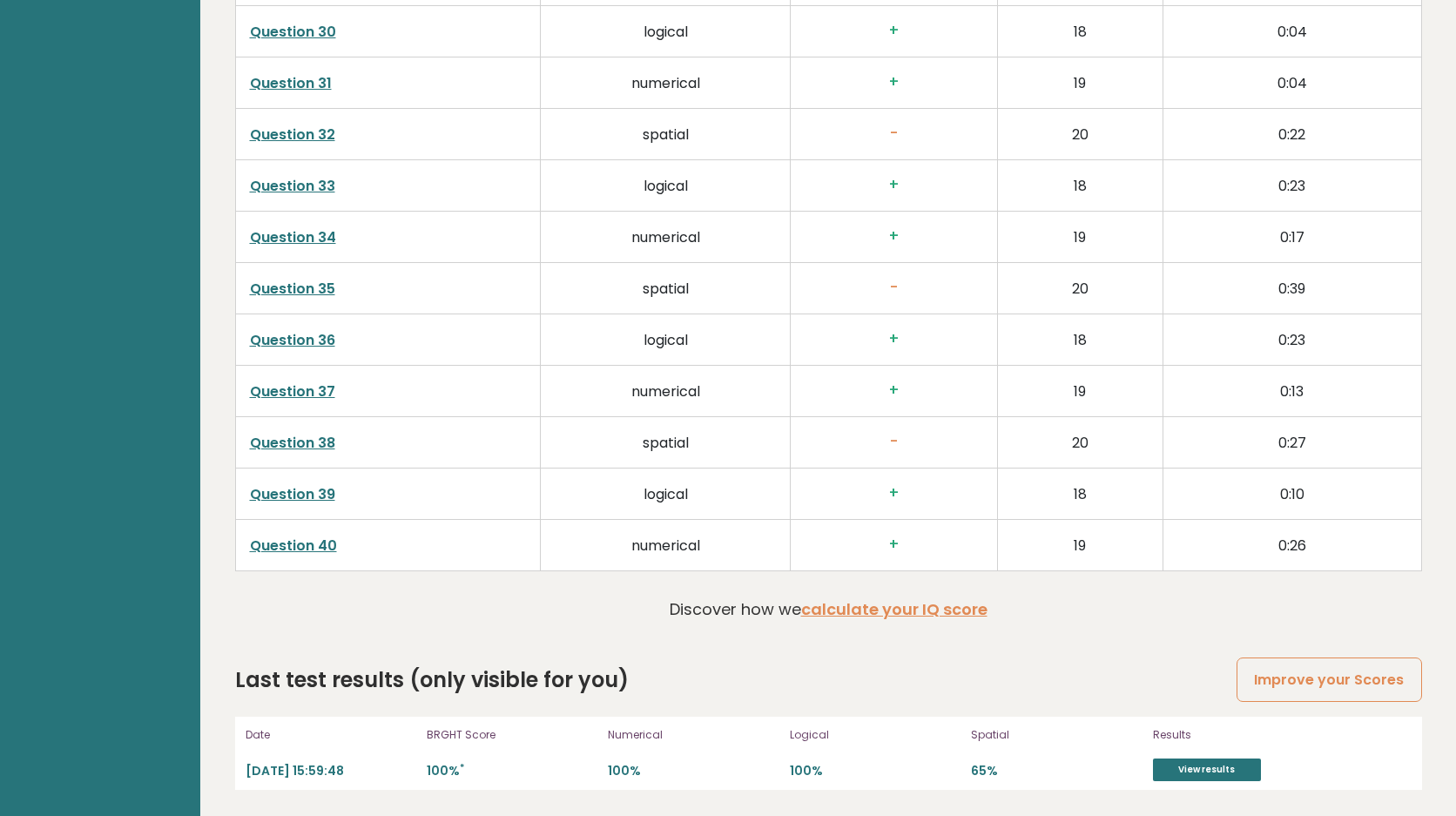
scroll to position [4328, 0]
click at [1162, 753] on div "Results View results" at bounding box center [1244, 754] width 183 height 56
click at [1168, 760] on link "View results" at bounding box center [1207, 769] width 108 height 23
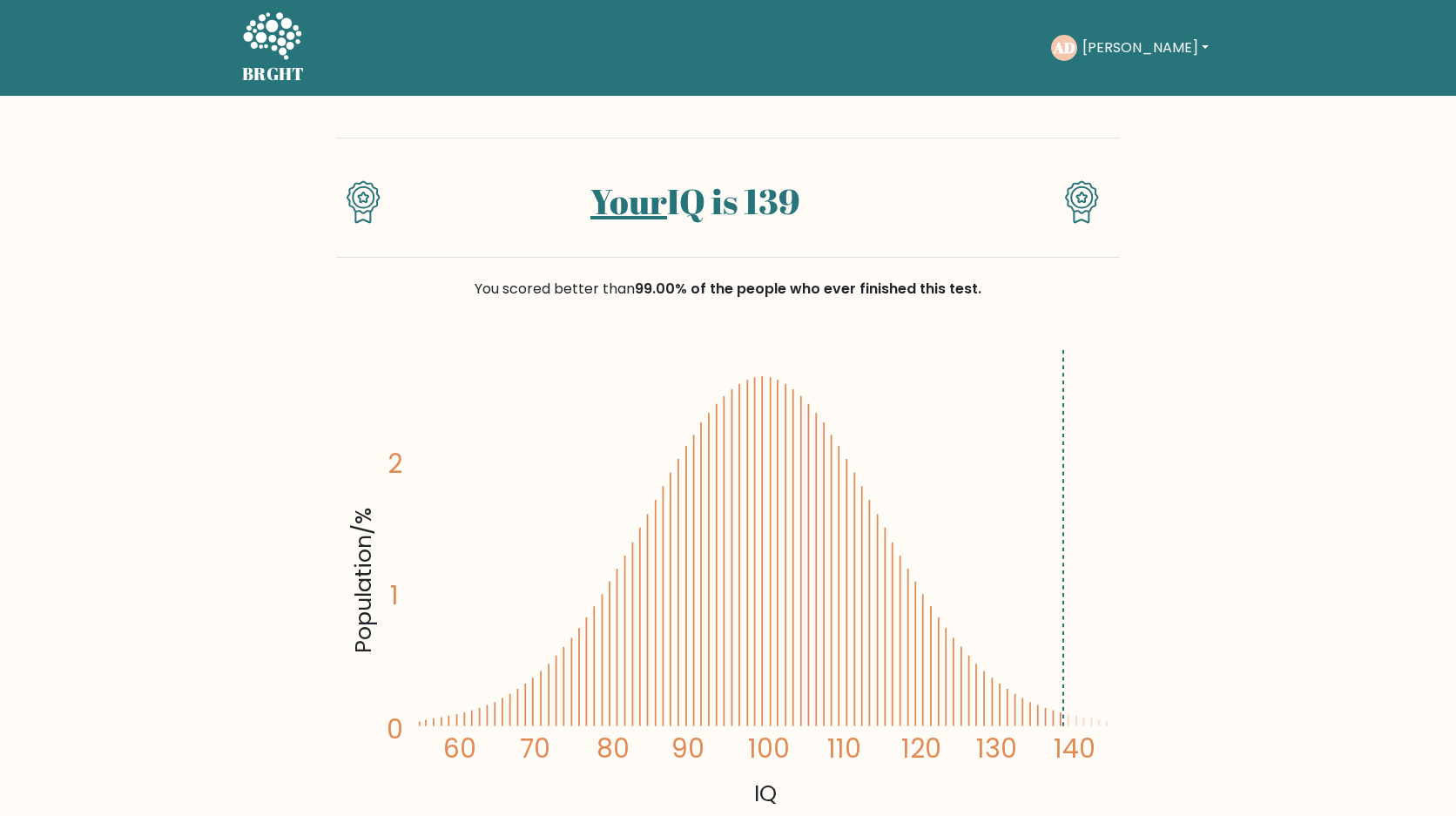
drag, startPoint x: 748, startPoint y: 206, endPoint x: 779, endPoint y: 205, distance: 31.0
click at [791, 205] on h1 "Your IQ is 139" at bounding box center [695, 201] width 567 height 41
